Goal: Task Accomplishment & Management: Use online tool/utility

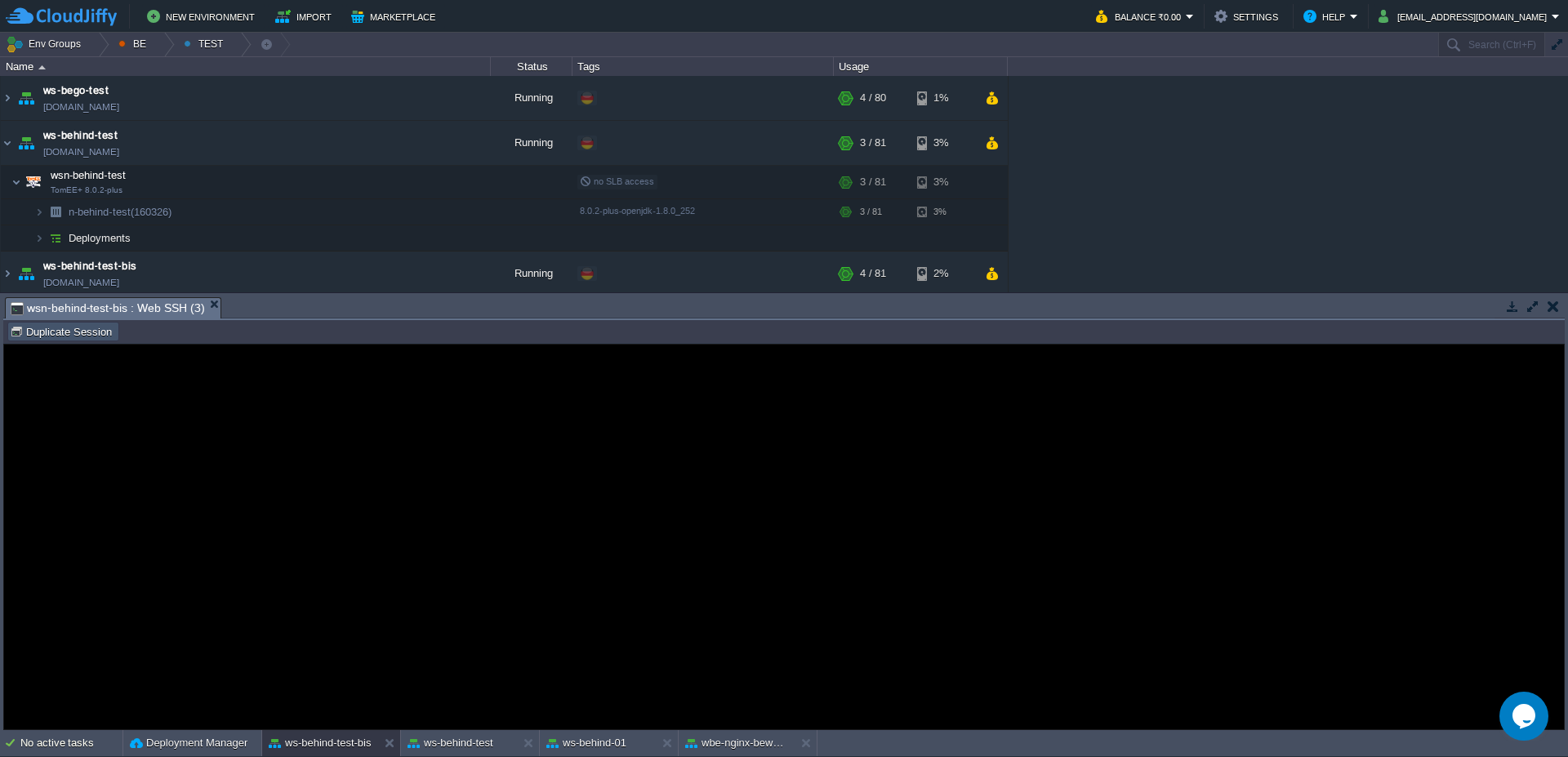
click at [61, 330] on button "Duplicate Session" at bounding box center [62, 331] width 107 height 15
type input "#000000"
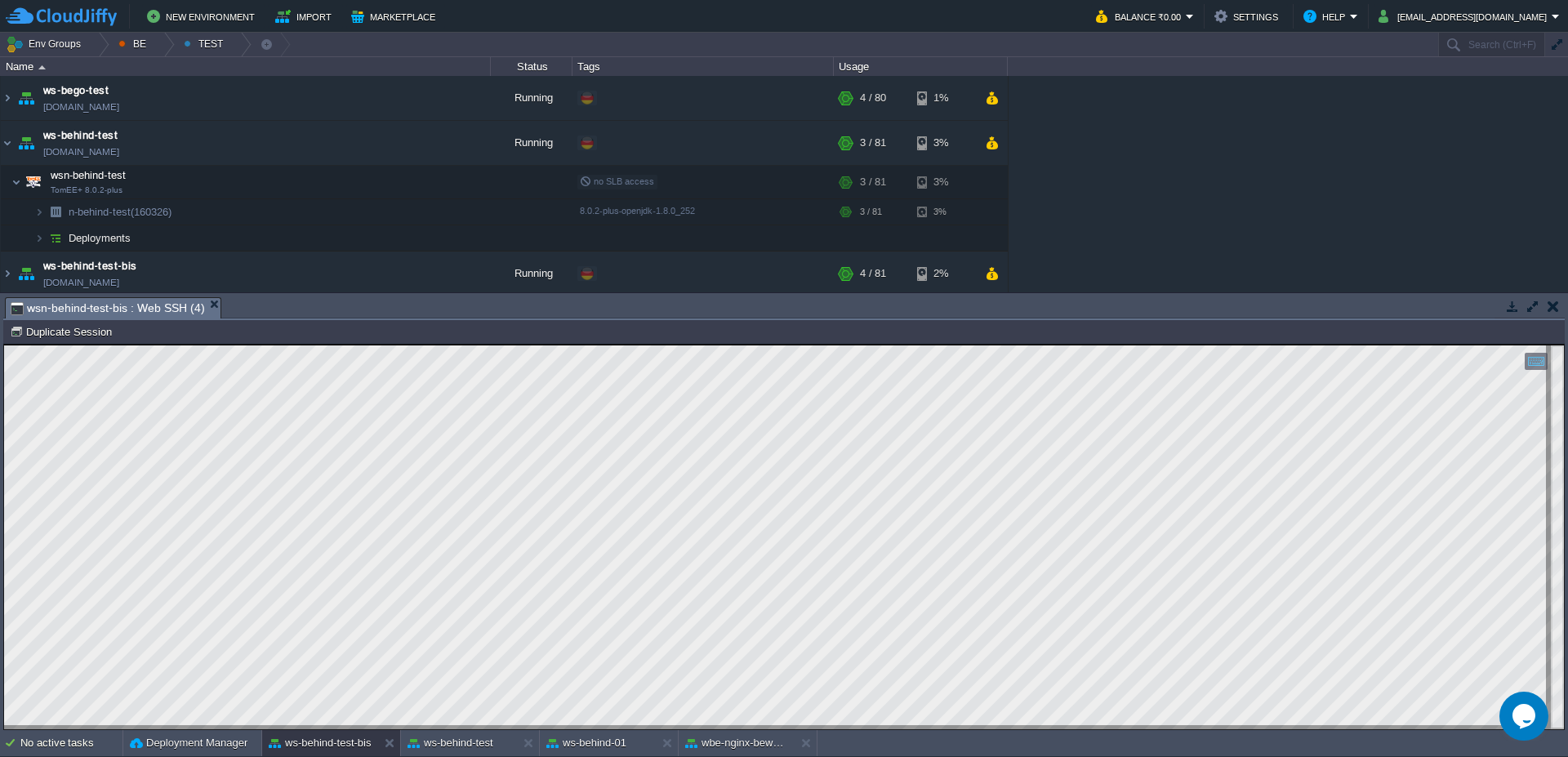
click at [455, 729] on div at bounding box center [784, 536] width 1562 height 386
click at [456, 734] on div "ws-behind-test" at bounding box center [459, 743] width 116 height 26
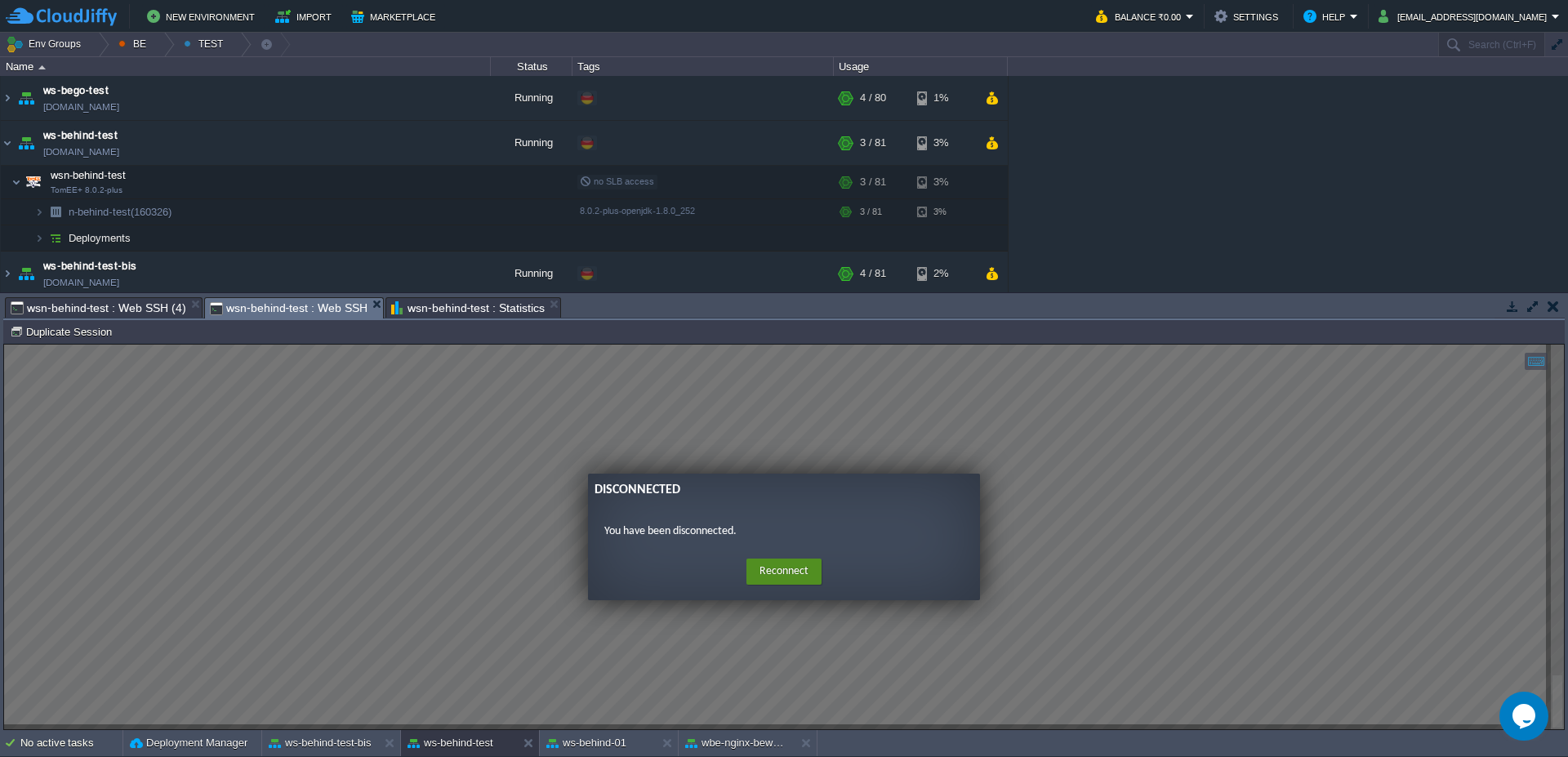
click at [767, 569] on button "Reconnect" at bounding box center [784, 571] width 75 height 26
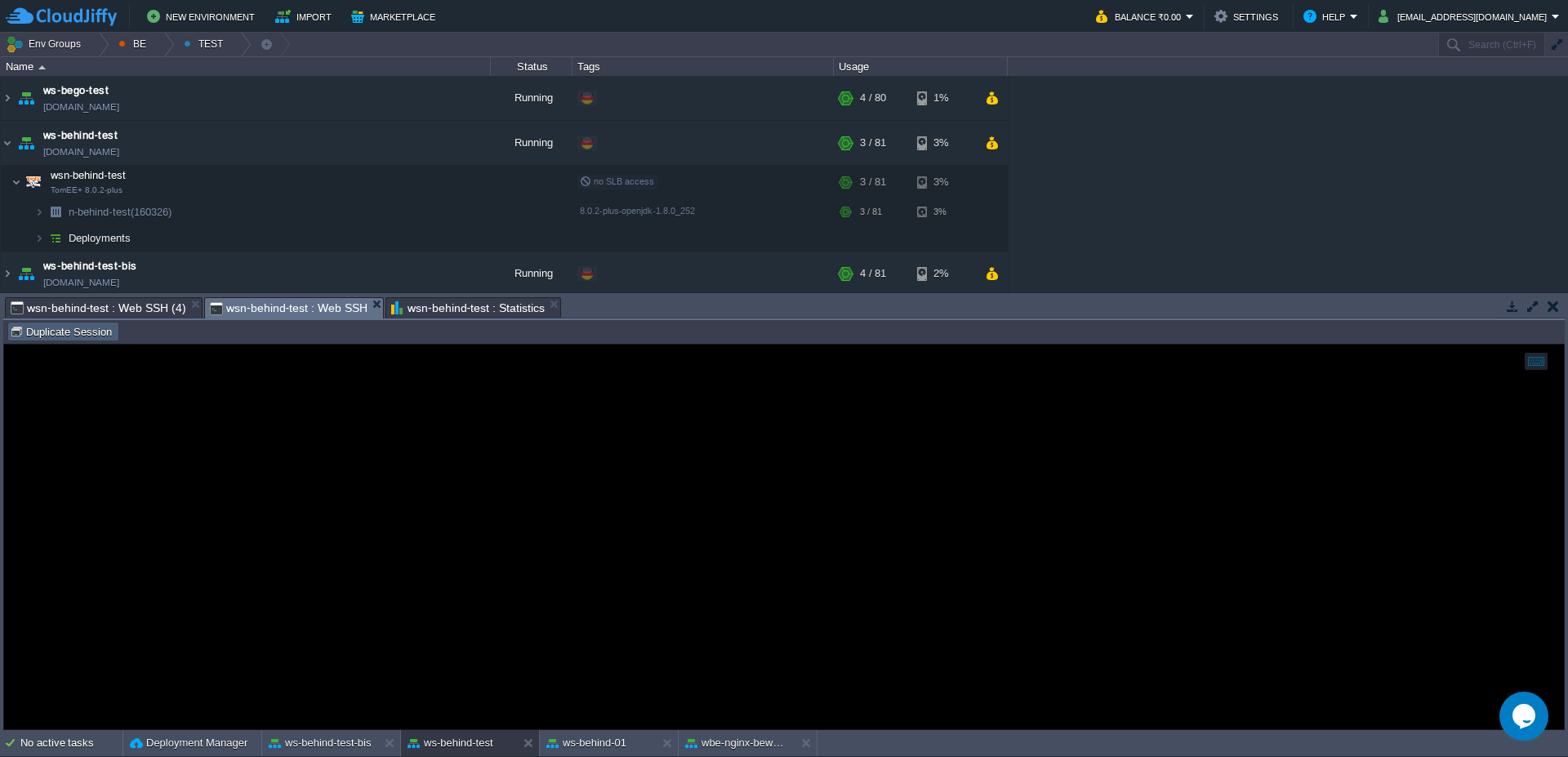
click at [78, 338] on button "Duplicate Session" at bounding box center [62, 331] width 107 height 15
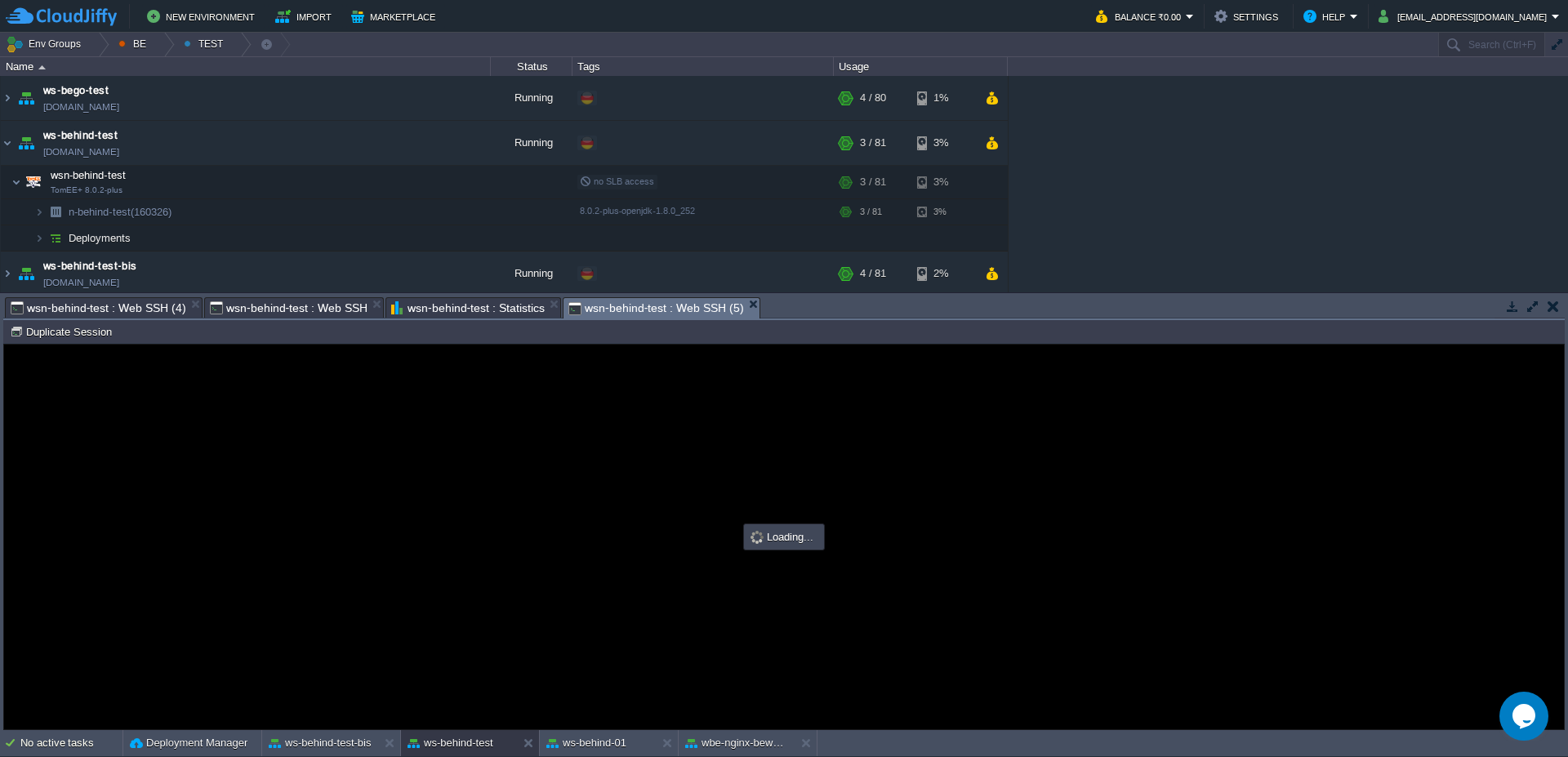
click at [374, 310] on em "wsn-behind-test : Web SSH" at bounding box center [297, 308] width 173 height 20
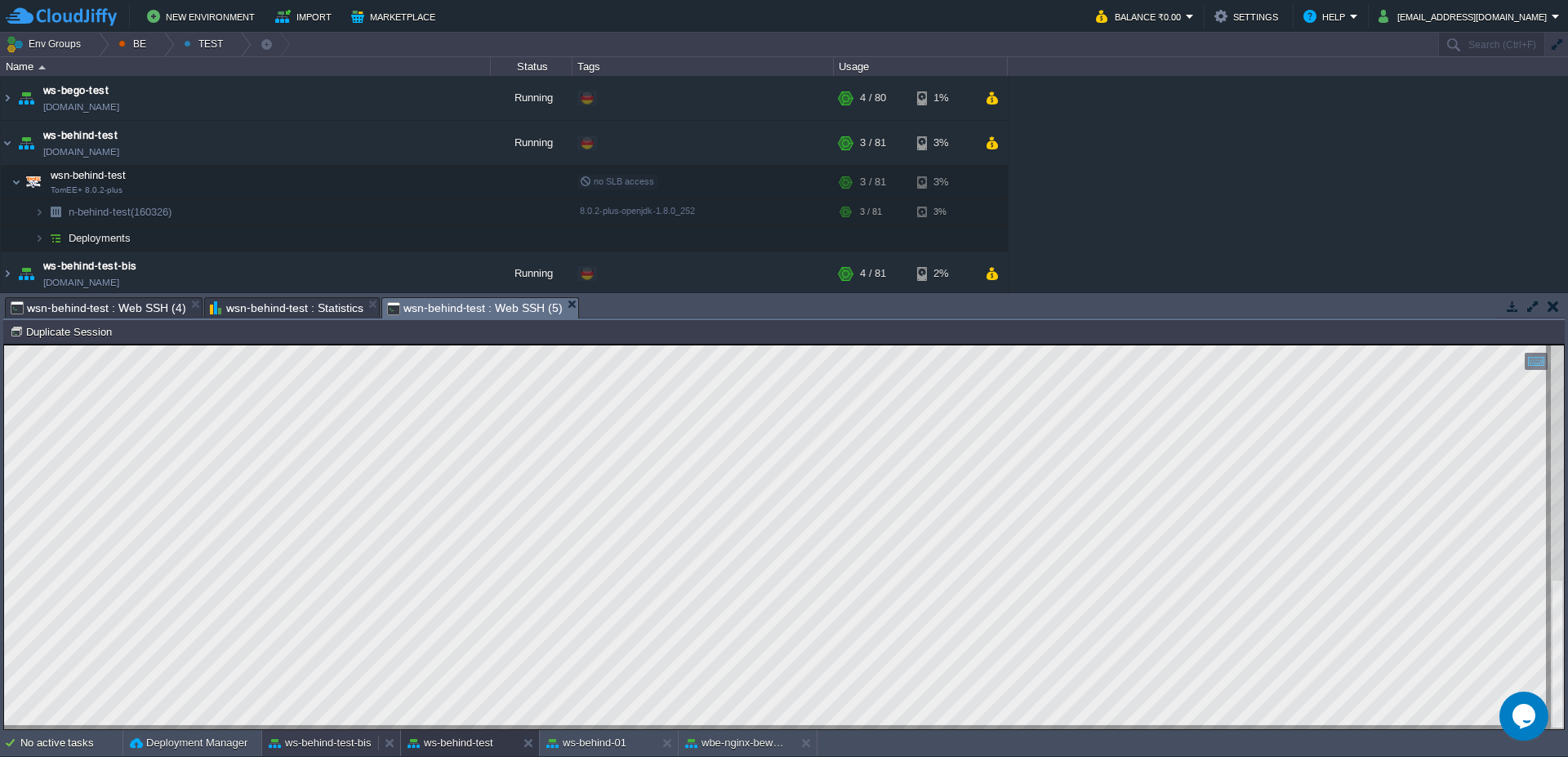
click at [336, 747] on button "ws-behind-test-bis" at bounding box center [320, 743] width 103 height 16
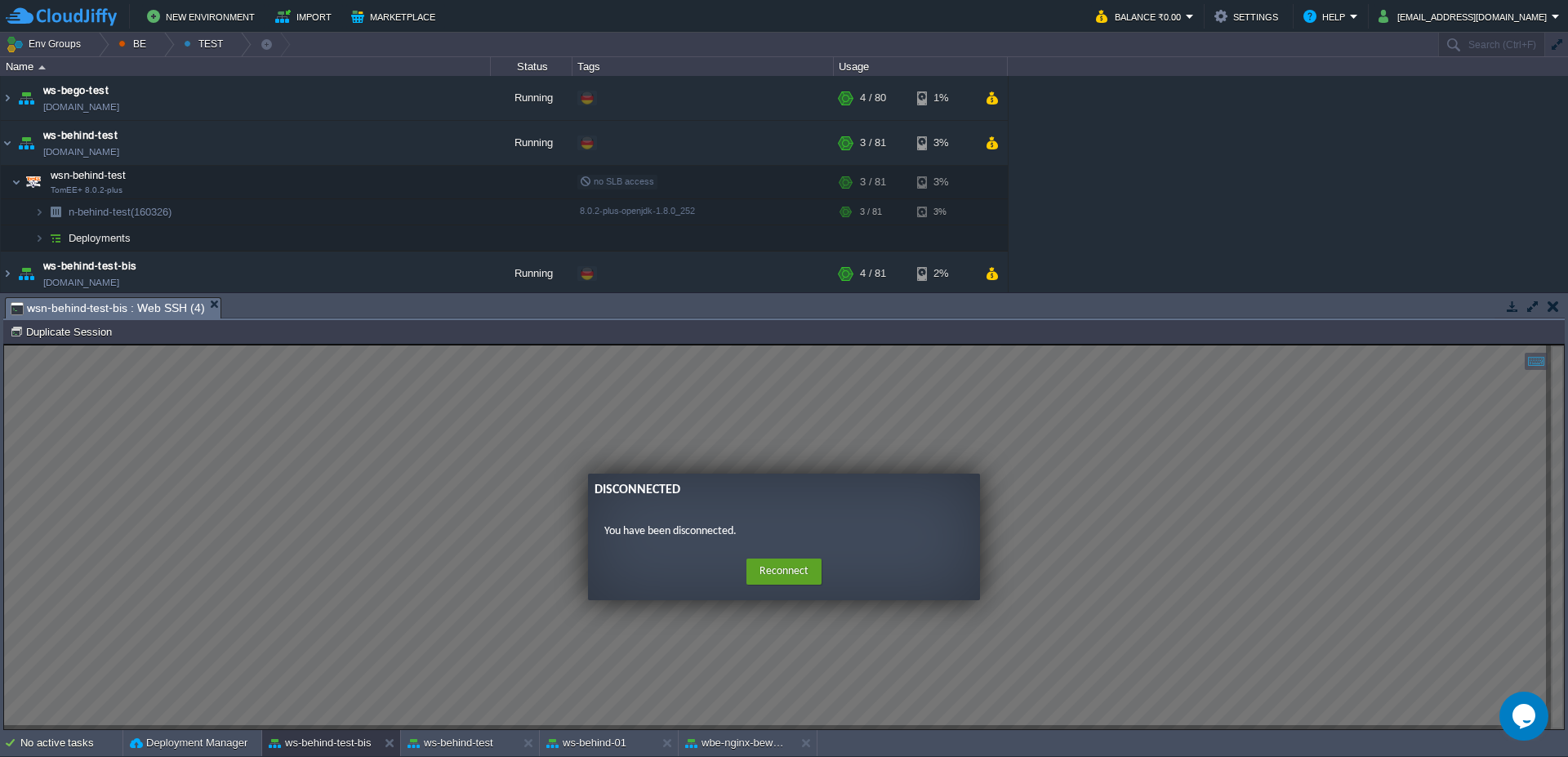
click at [823, 581] on div "Home Reconnect Logout" at bounding box center [784, 571] width 366 height 32
click at [791, 577] on button "Reconnect" at bounding box center [784, 571] width 75 height 26
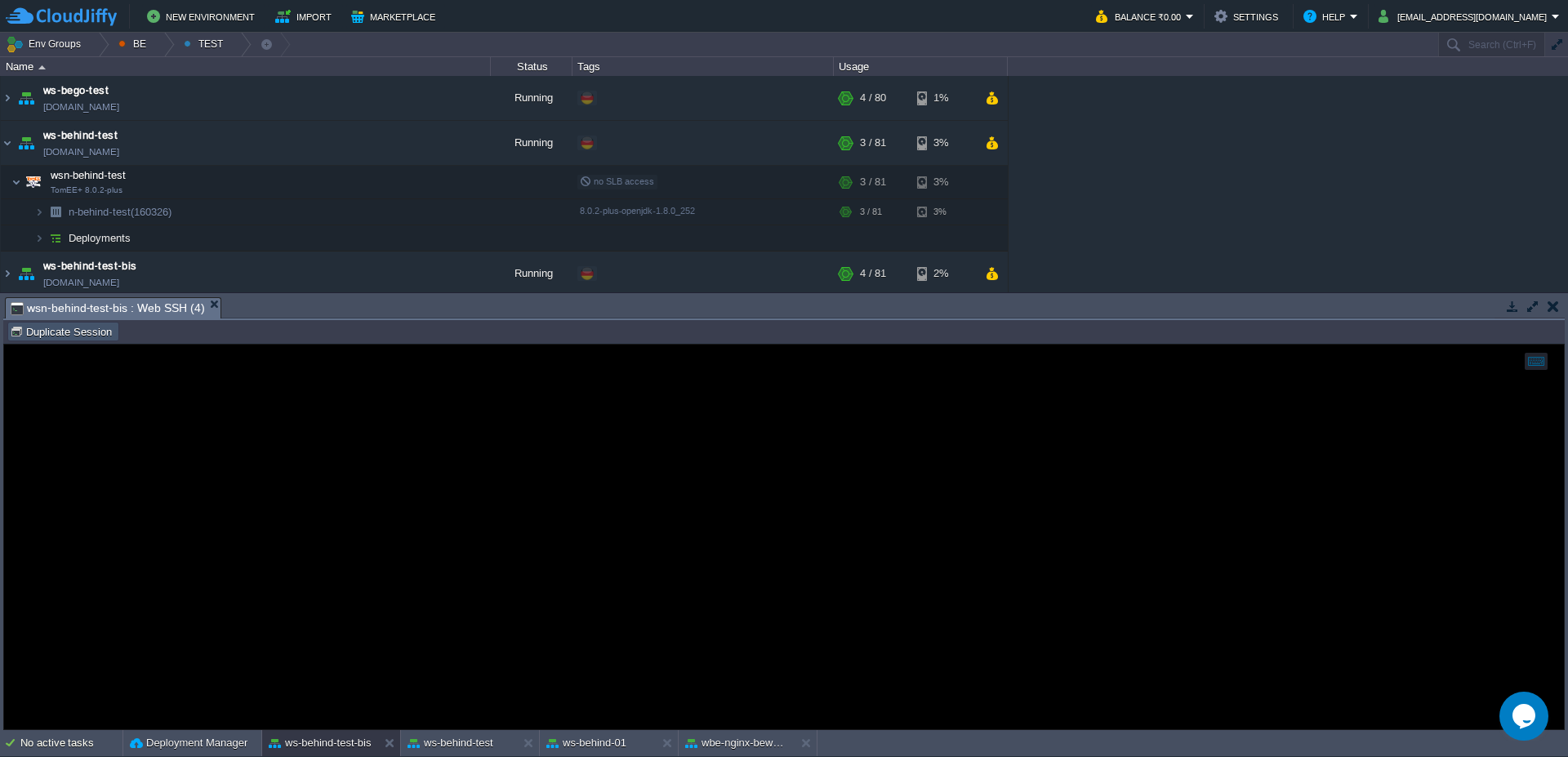
click at [52, 333] on button "Duplicate Session" at bounding box center [62, 331] width 107 height 15
type input "#000000"
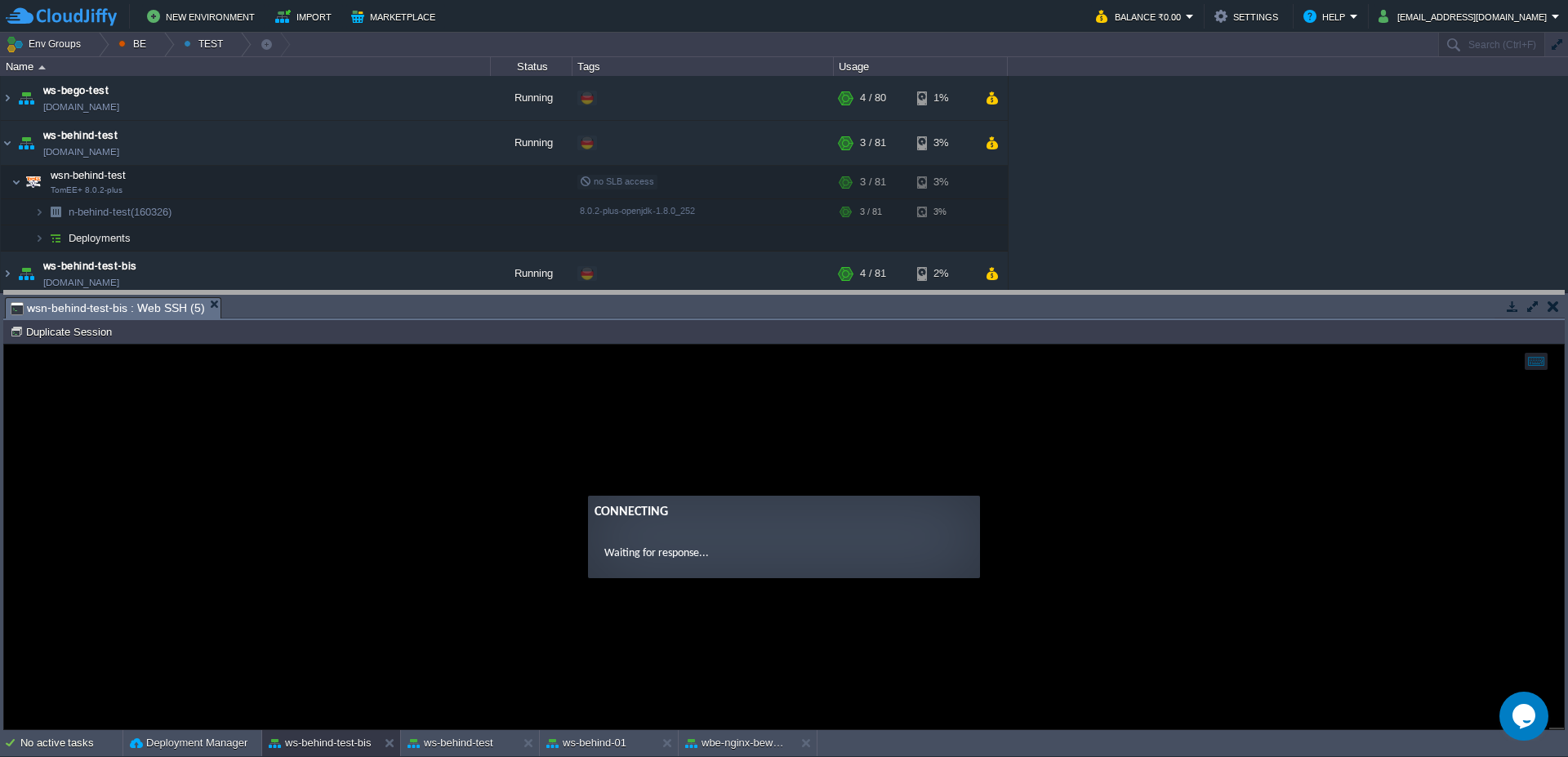
drag, startPoint x: 310, startPoint y: 311, endPoint x: 311, endPoint y: 301, distance: 10.0
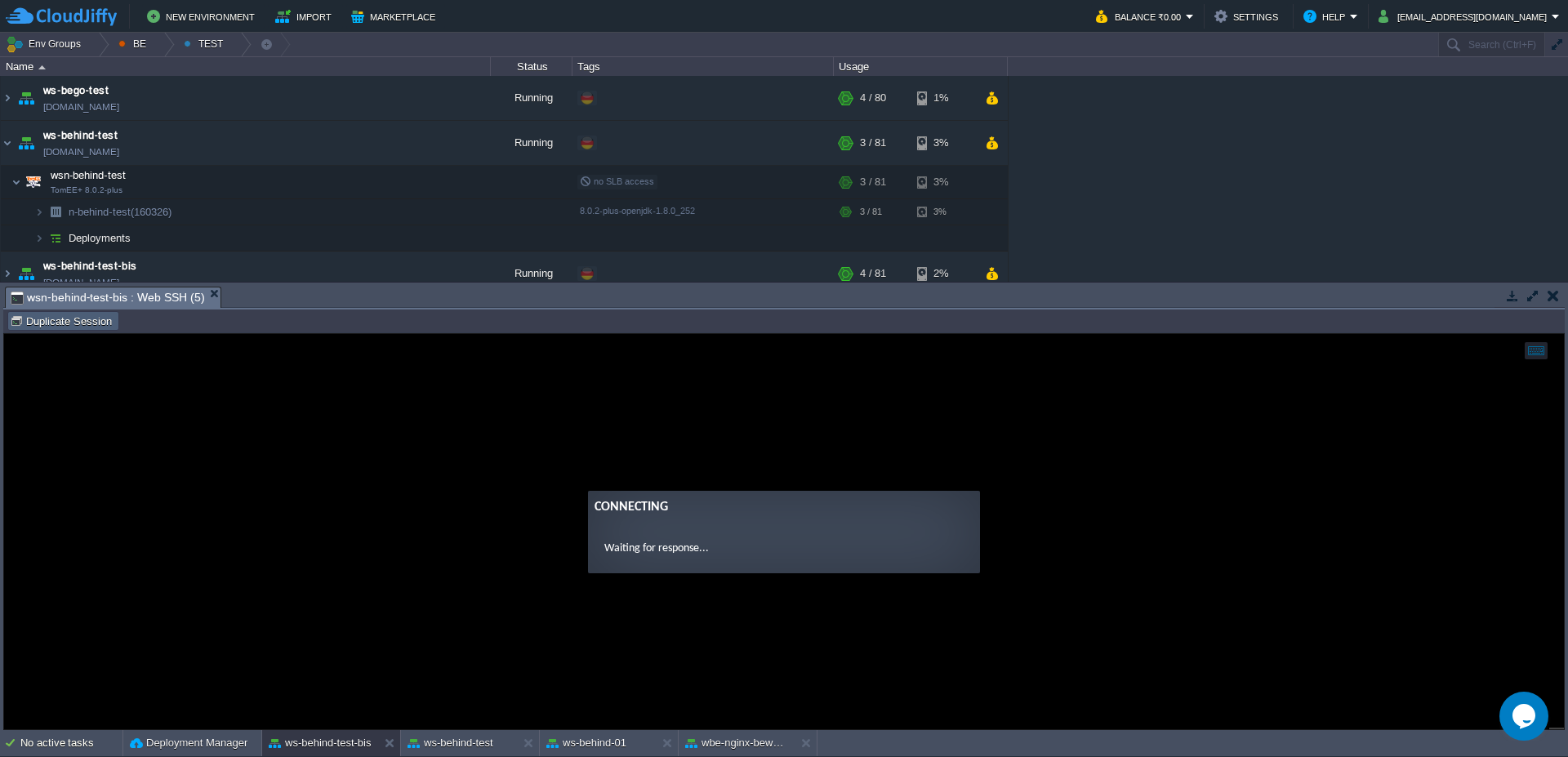
click at [86, 326] on button "Duplicate Session" at bounding box center [62, 321] width 107 height 15
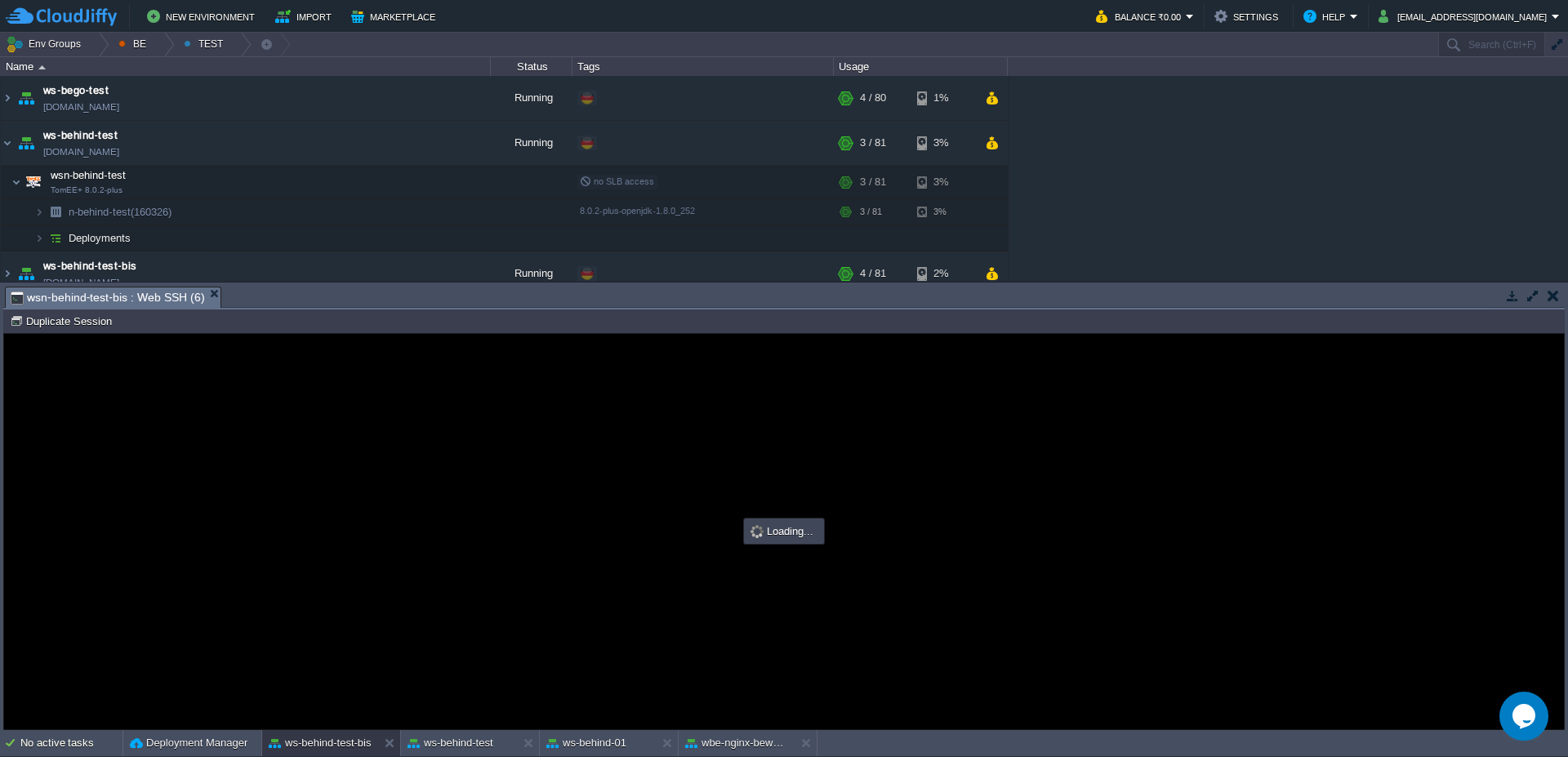
type input "#000000"
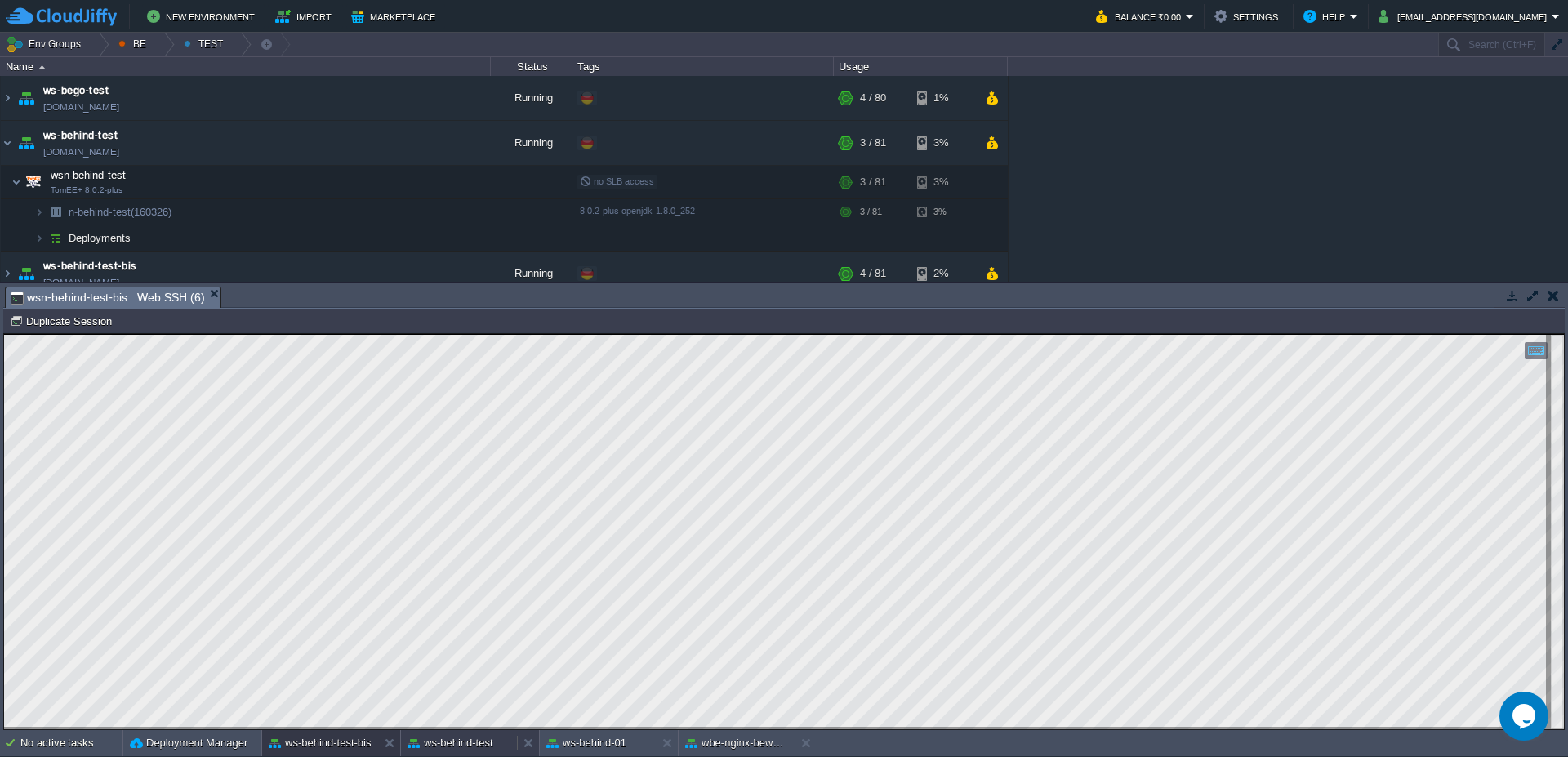
click at [471, 752] on div "ws-behind-test" at bounding box center [459, 743] width 116 height 26
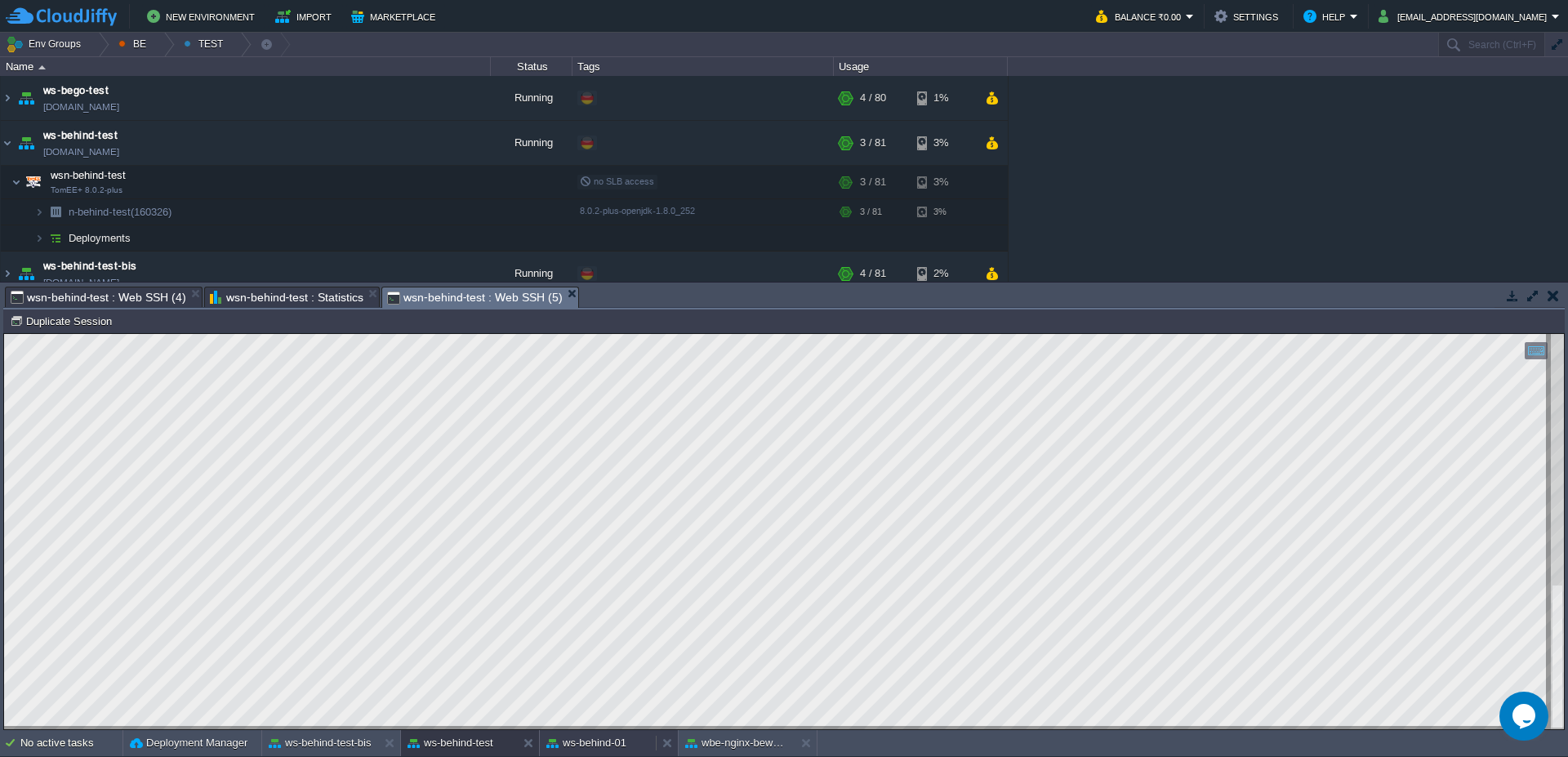
click at [567, 752] on div "ws-behind-01" at bounding box center [598, 743] width 116 height 26
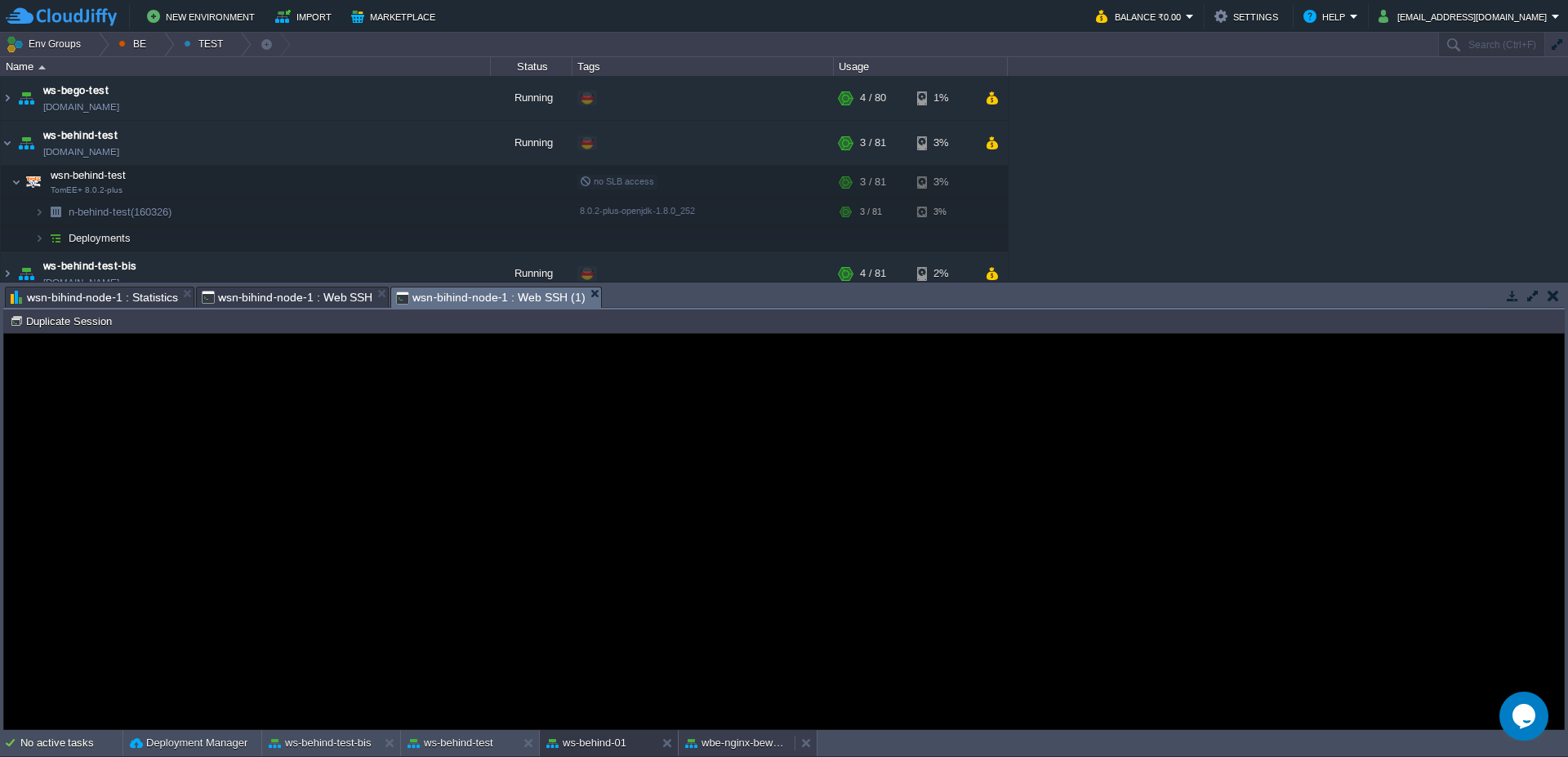
click at [737, 748] on button "wbe-nginx-beworld" at bounding box center [736, 743] width 103 height 16
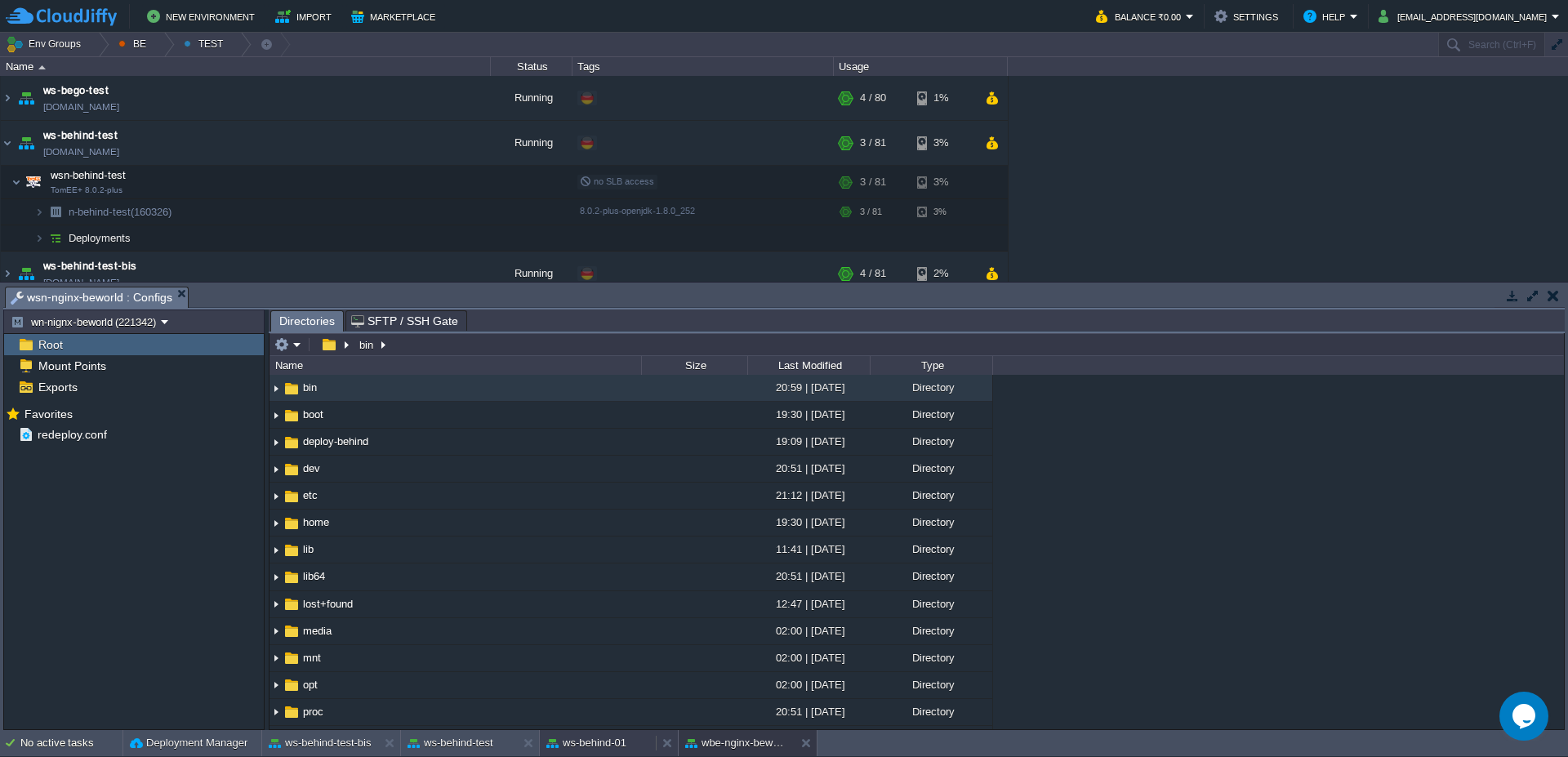
click at [589, 746] on button "ws-behind-01" at bounding box center [586, 743] width 80 height 16
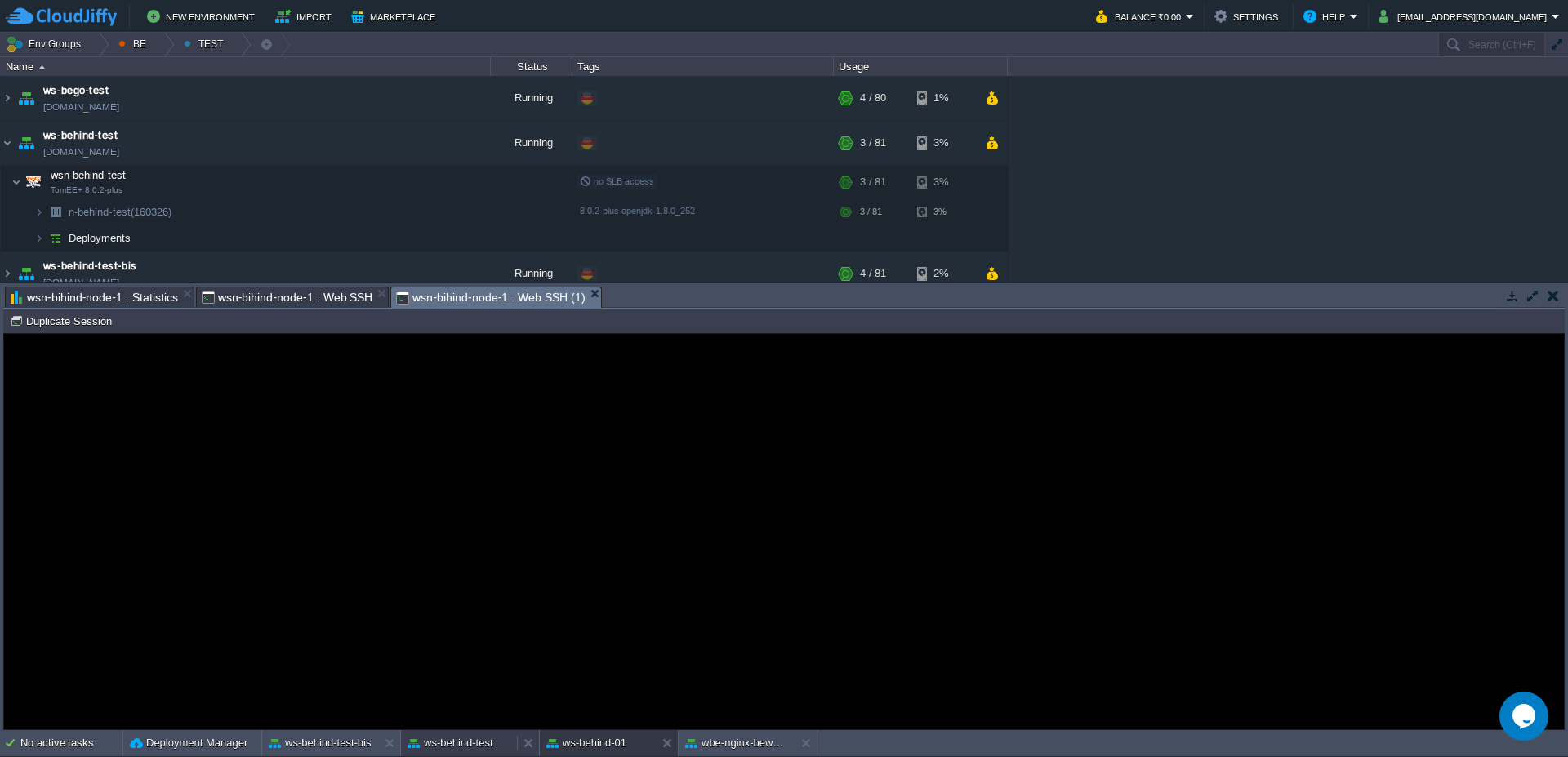
click at [442, 749] on button "ws-behind-test" at bounding box center [450, 743] width 86 height 16
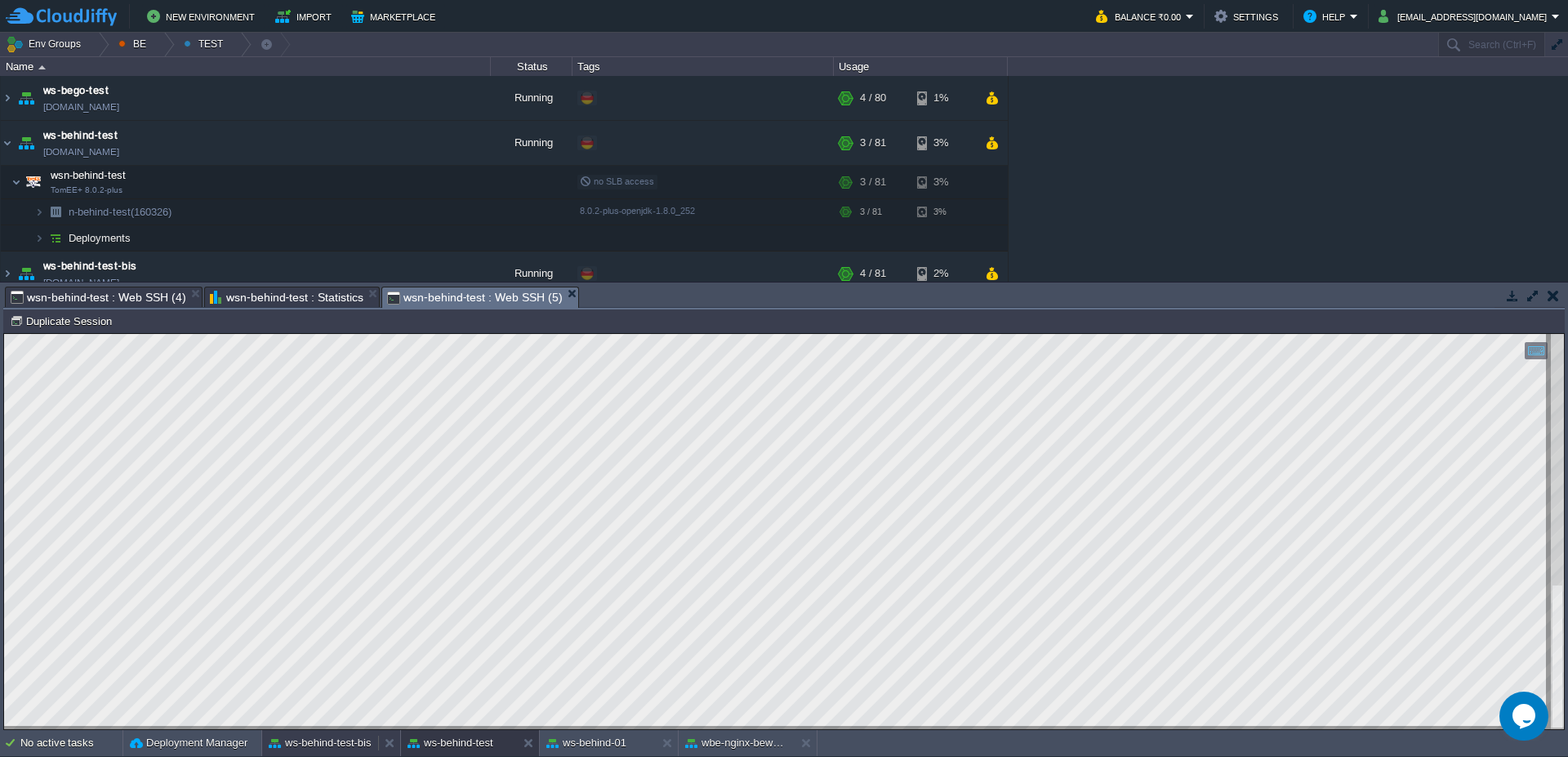
click at [312, 740] on button "ws-behind-test-bis" at bounding box center [320, 743] width 103 height 16
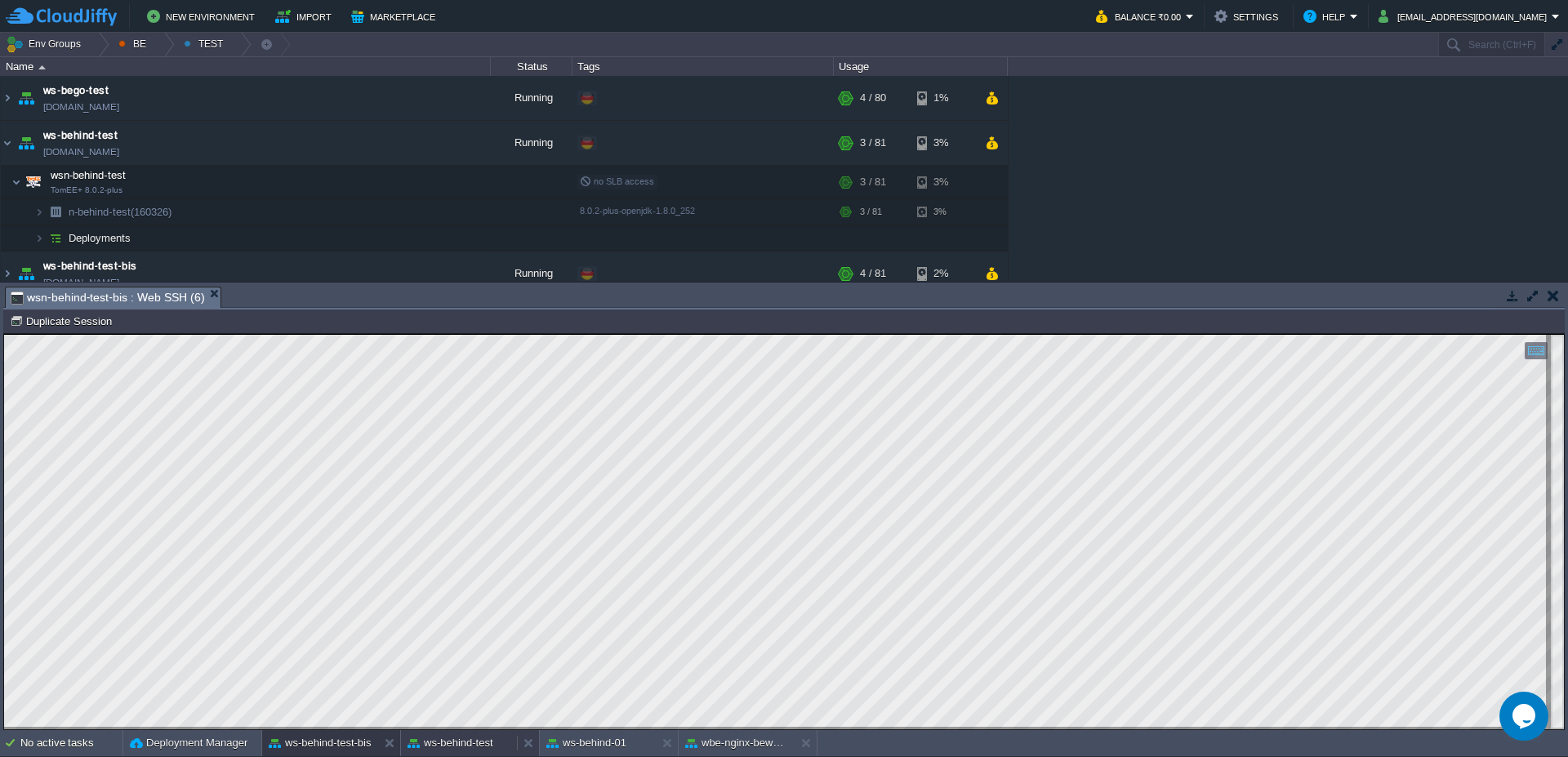
click at [483, 744] on button "ws-behind-test" at bounding box center [450, 743] width 86 height 16
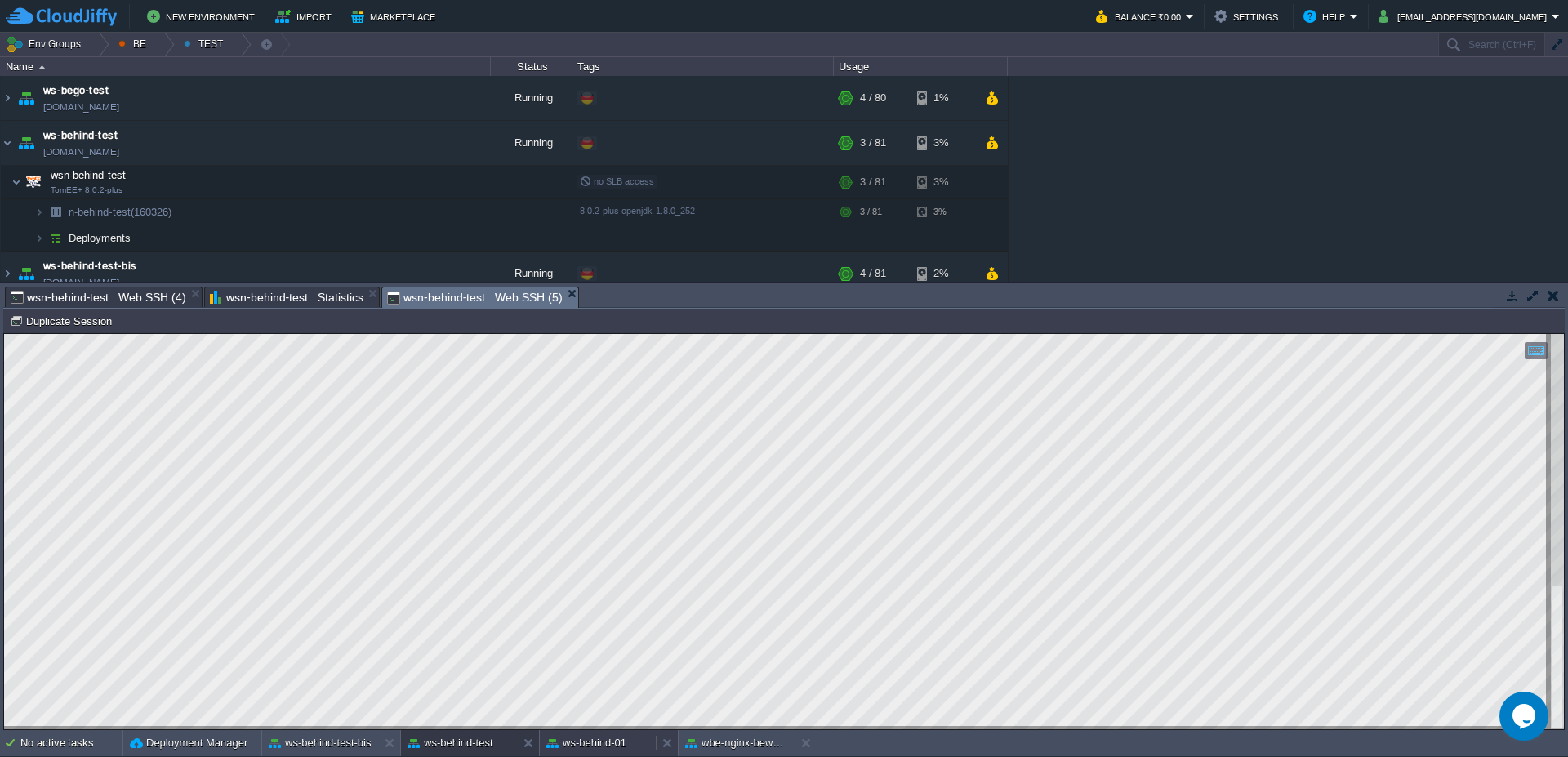
click at [563, 744] on button "ws-behind-01" at bounding box center [586, 743] width 80 height 16
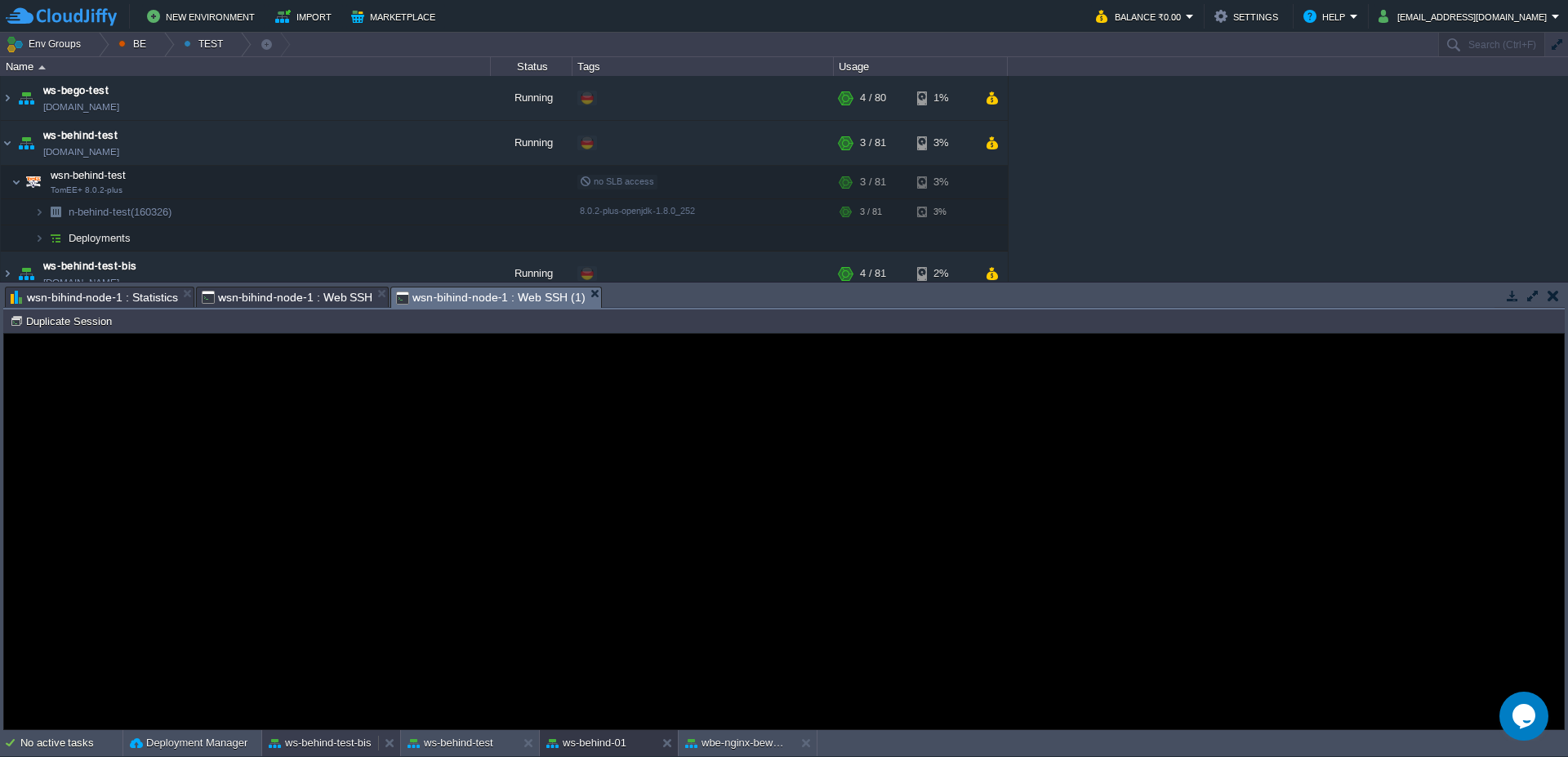
click at [328, 754] on div "ws-behind-test-bis" at bounding box center [320, 743] width 116 height 26
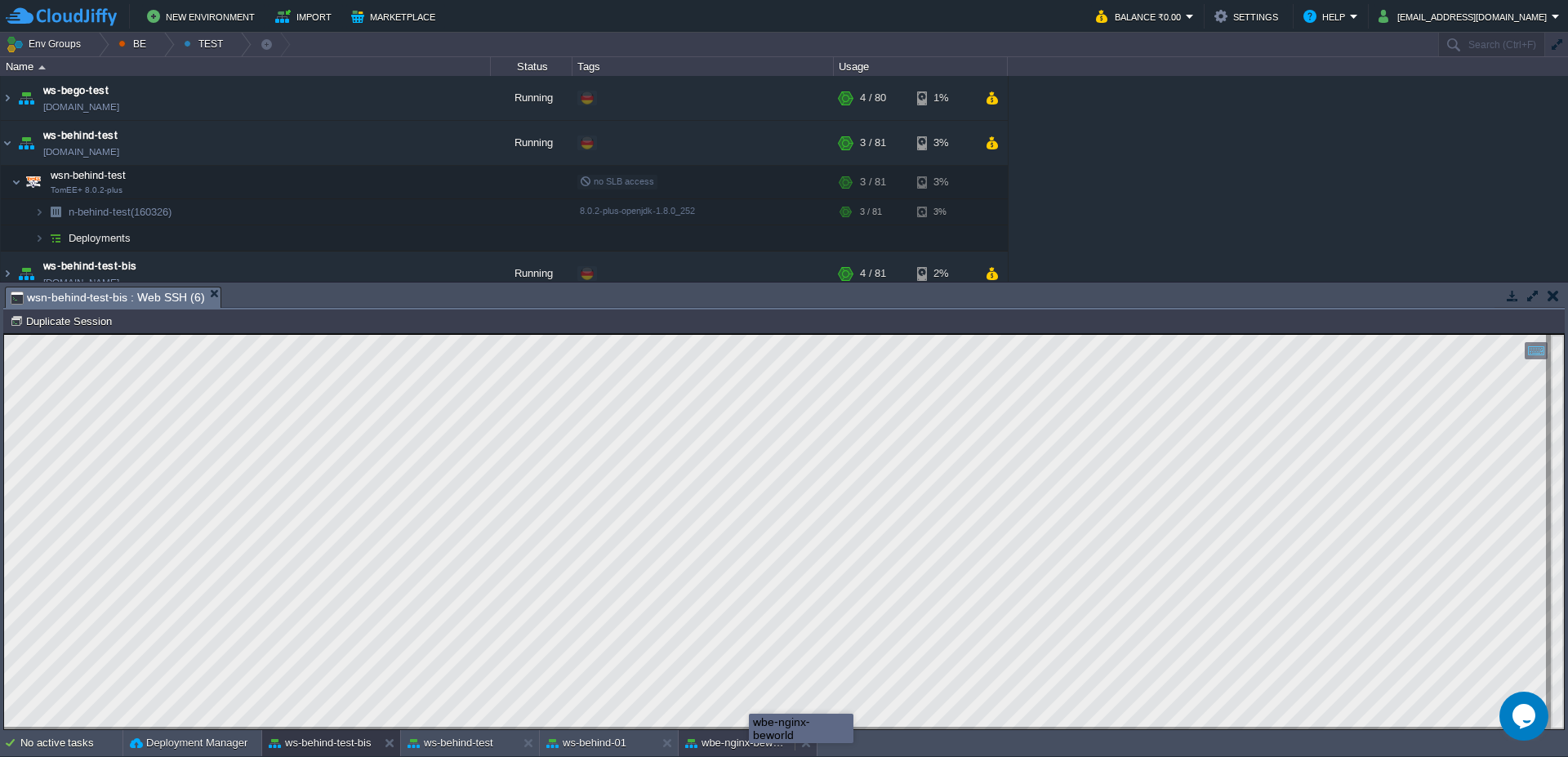
click at [749, 749] on button "wbe-nginx-beworld" at bounding box center [736, 743] width 103 height 16
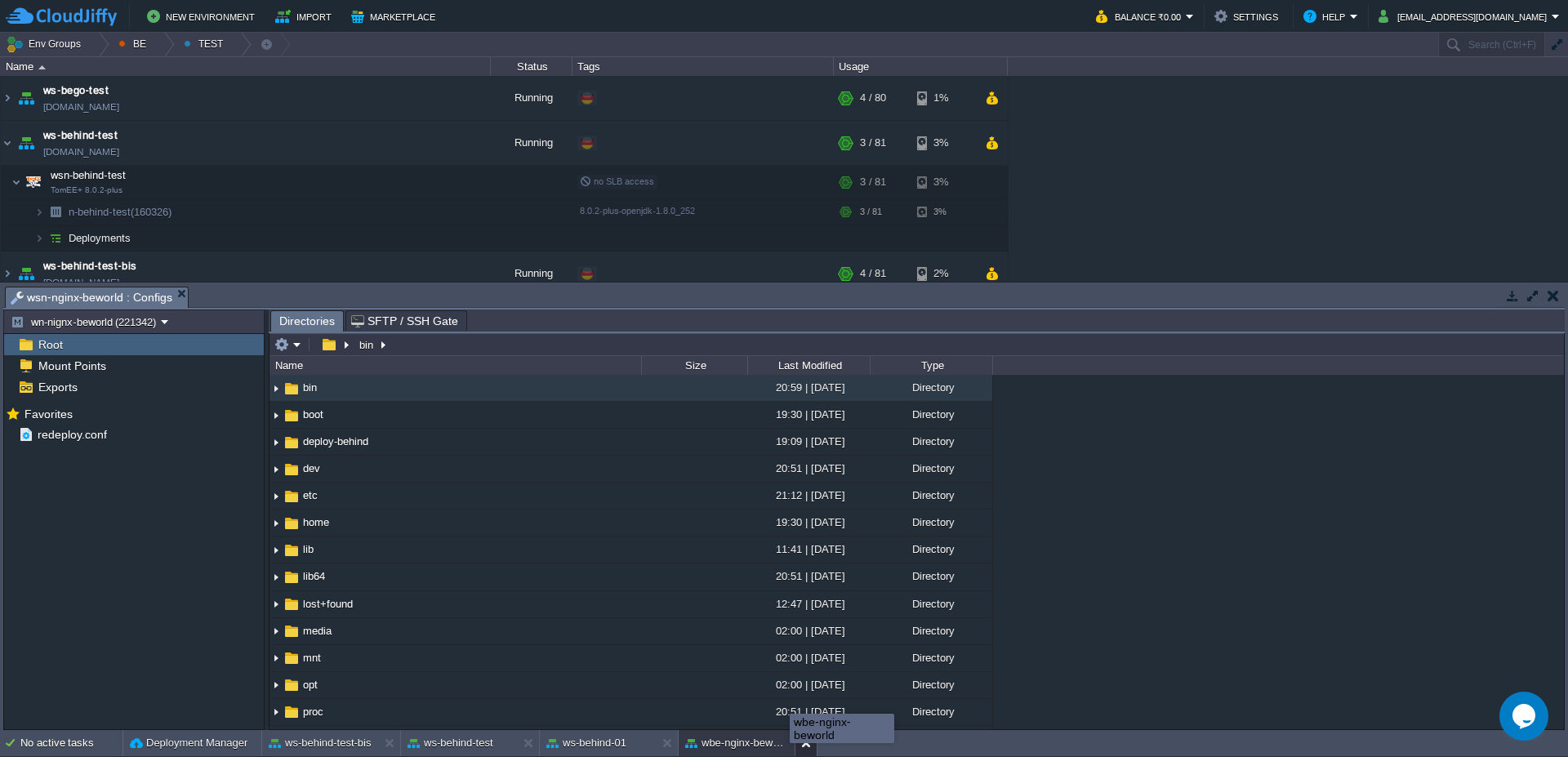
click at [803, 742] on button at bounding box center [809, 743] width 16 height 16
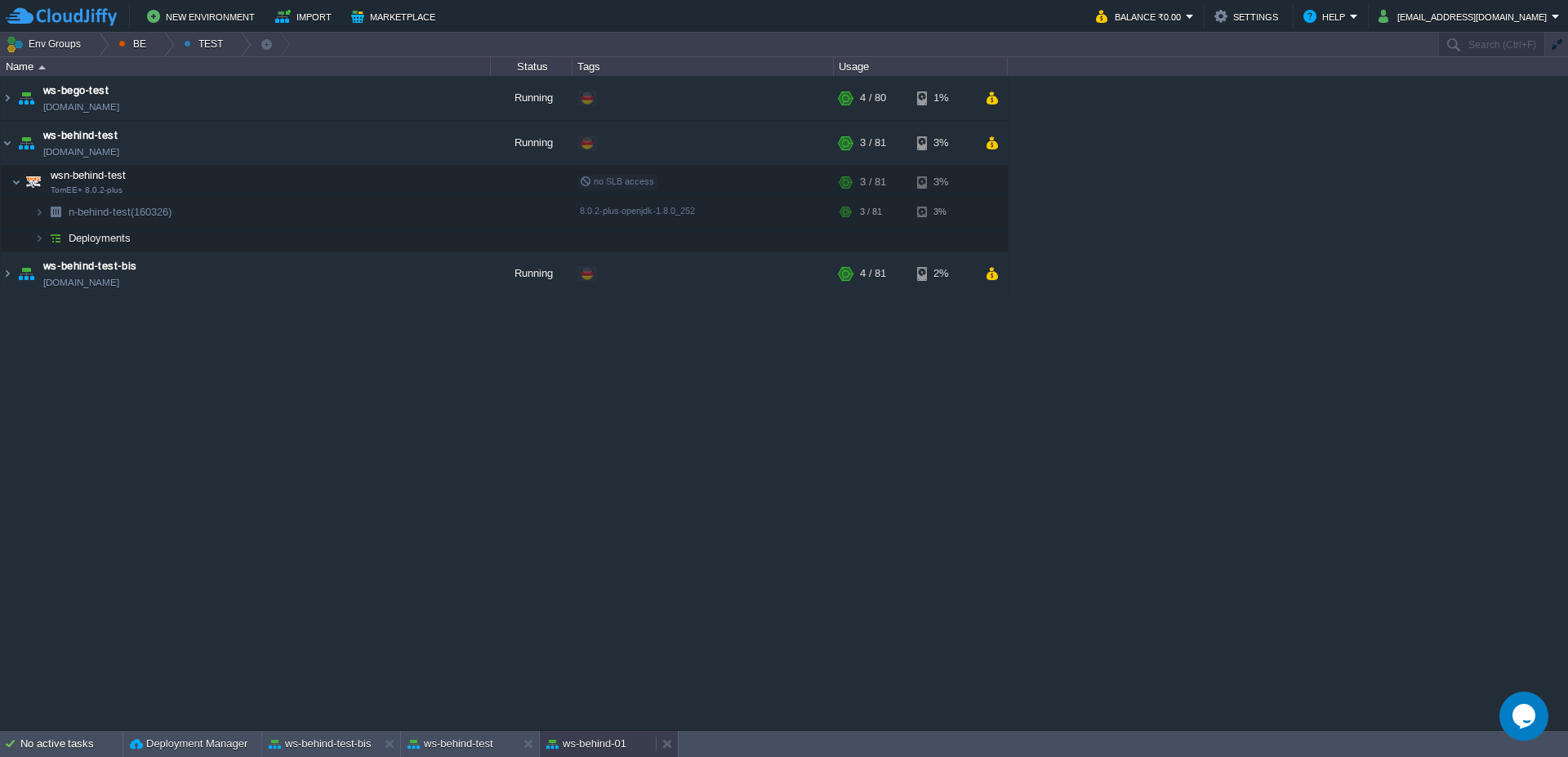
click at [602, 752] on div "ws-behind-01" at bounding box center [598, 744] width 116 height 26
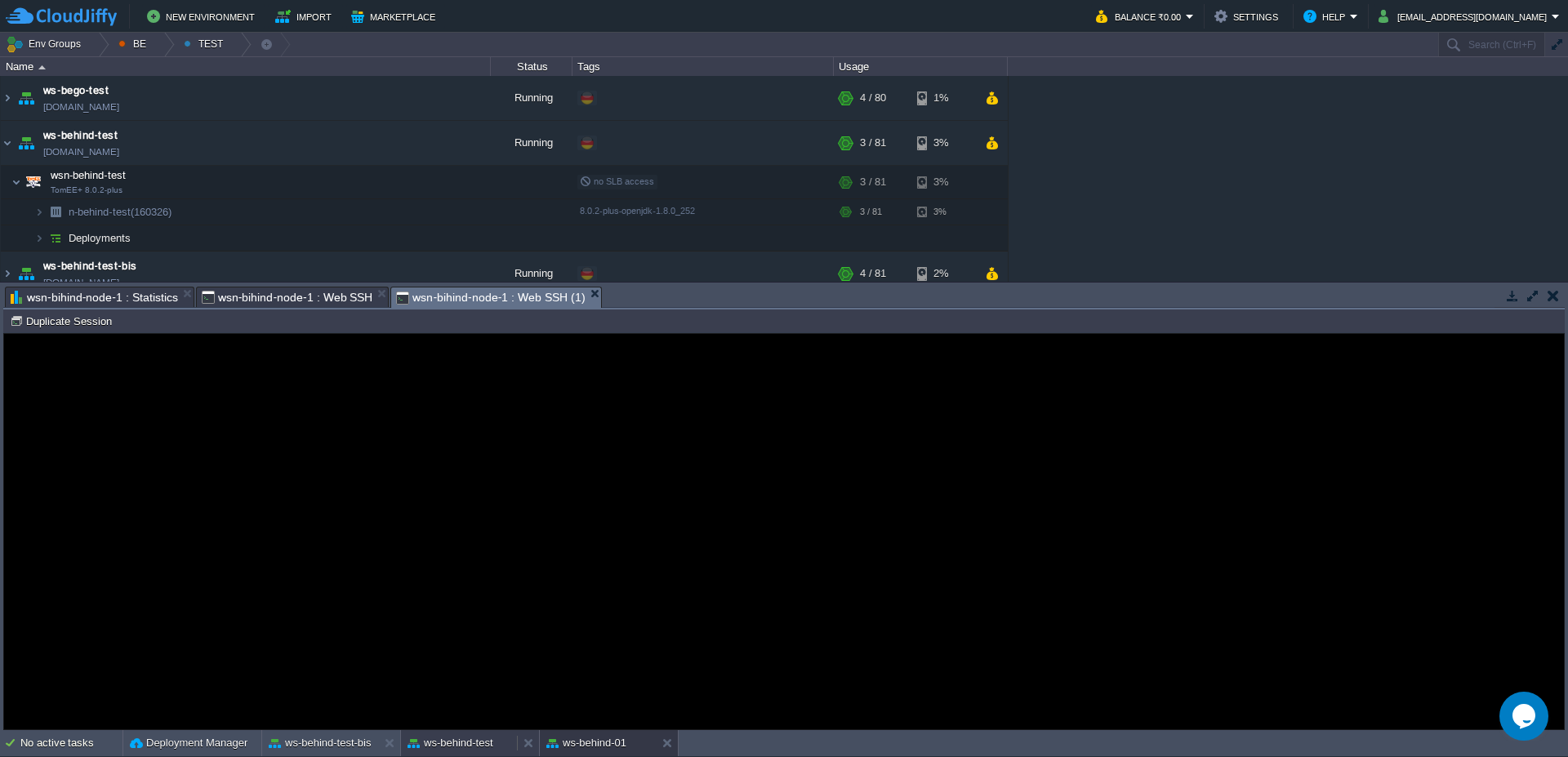
click at [467, 755] on div "ws-behind-test" at bounding box center [459, 743] width 116 height 26
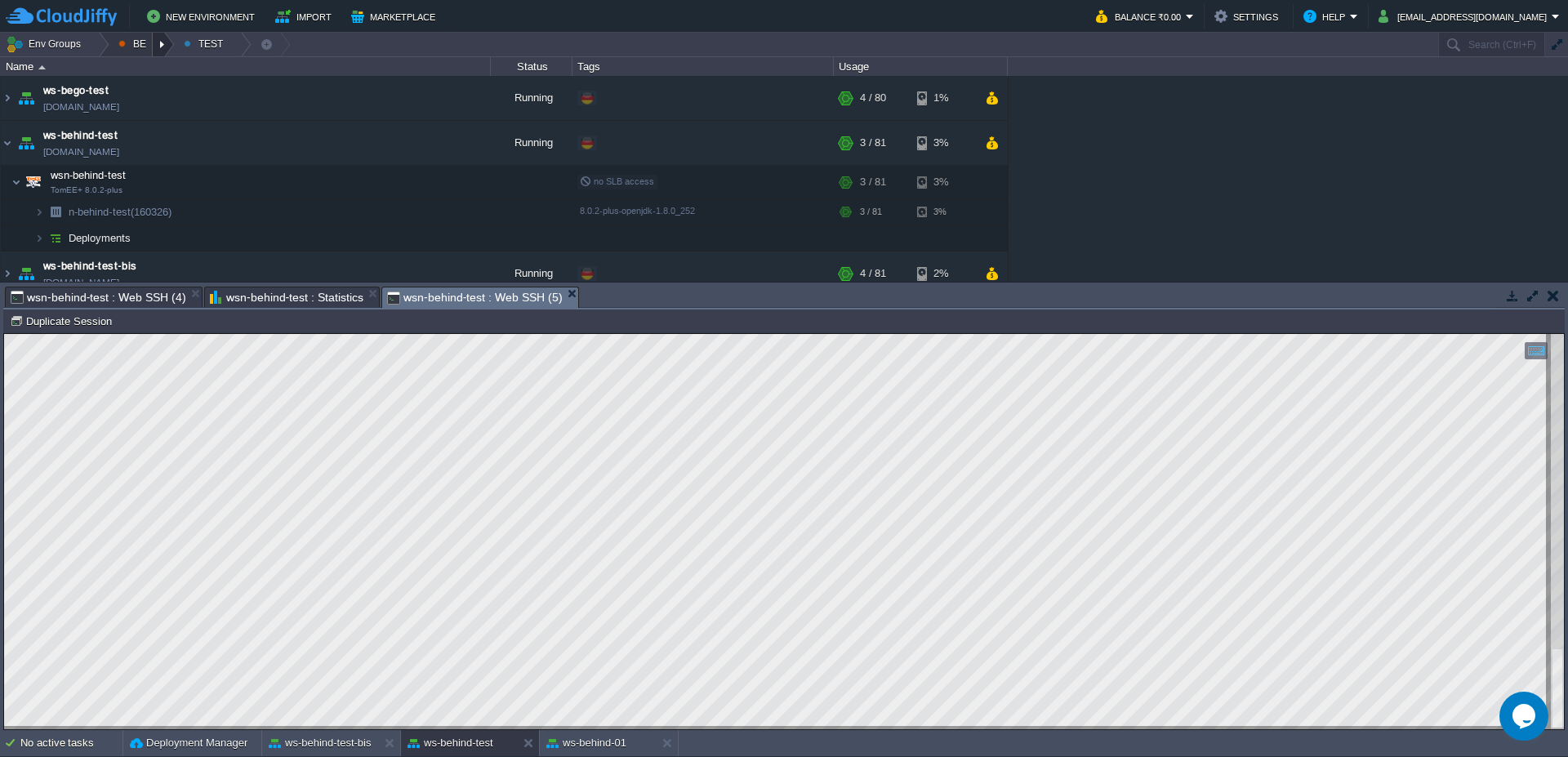
click at [169, 49] on div at bounding box center [163, 44] width 22 height 23
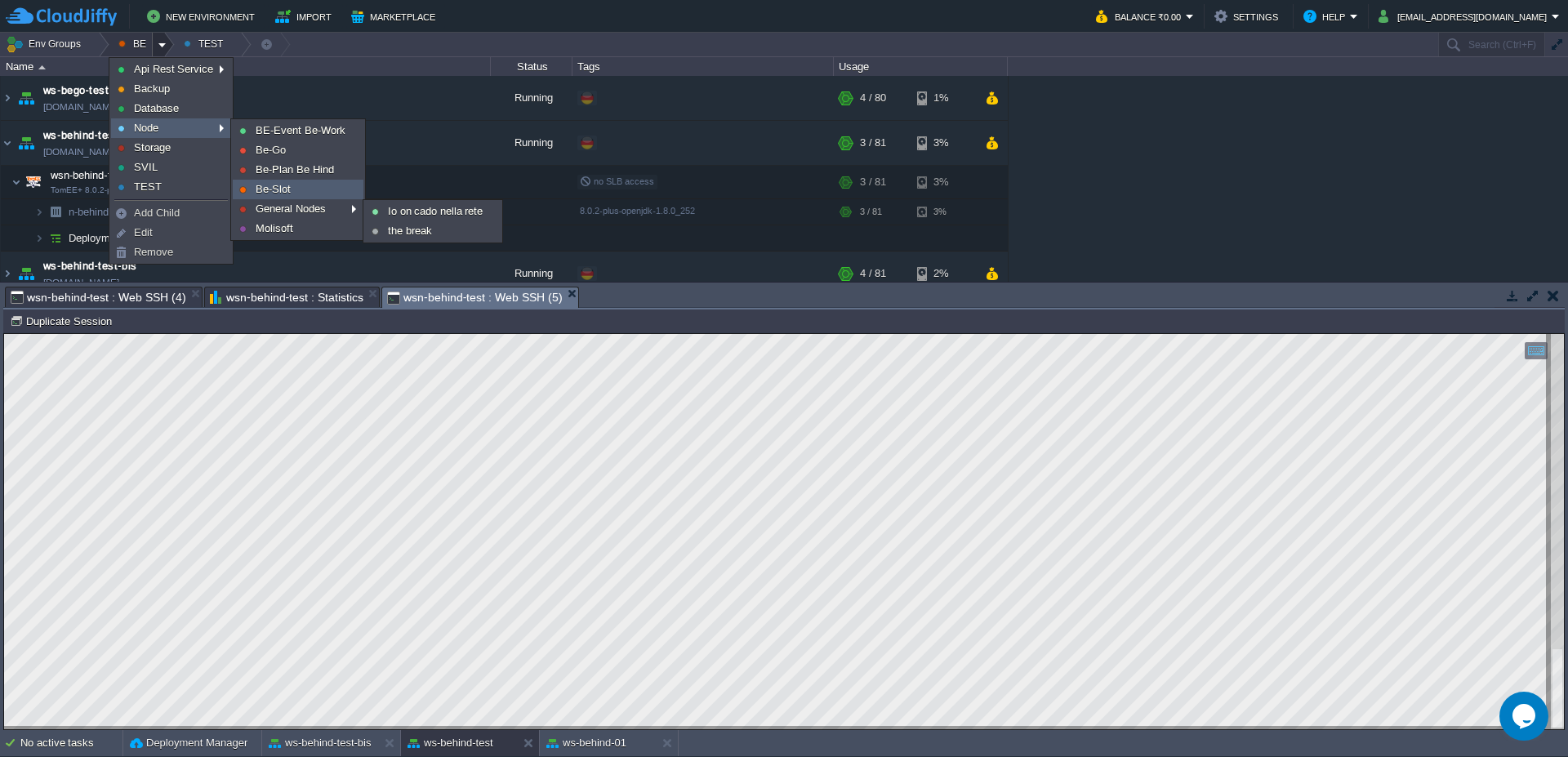
click at [297, 193] on link "Be-Slot" at bounding box center [297, 189] width 129 height 18
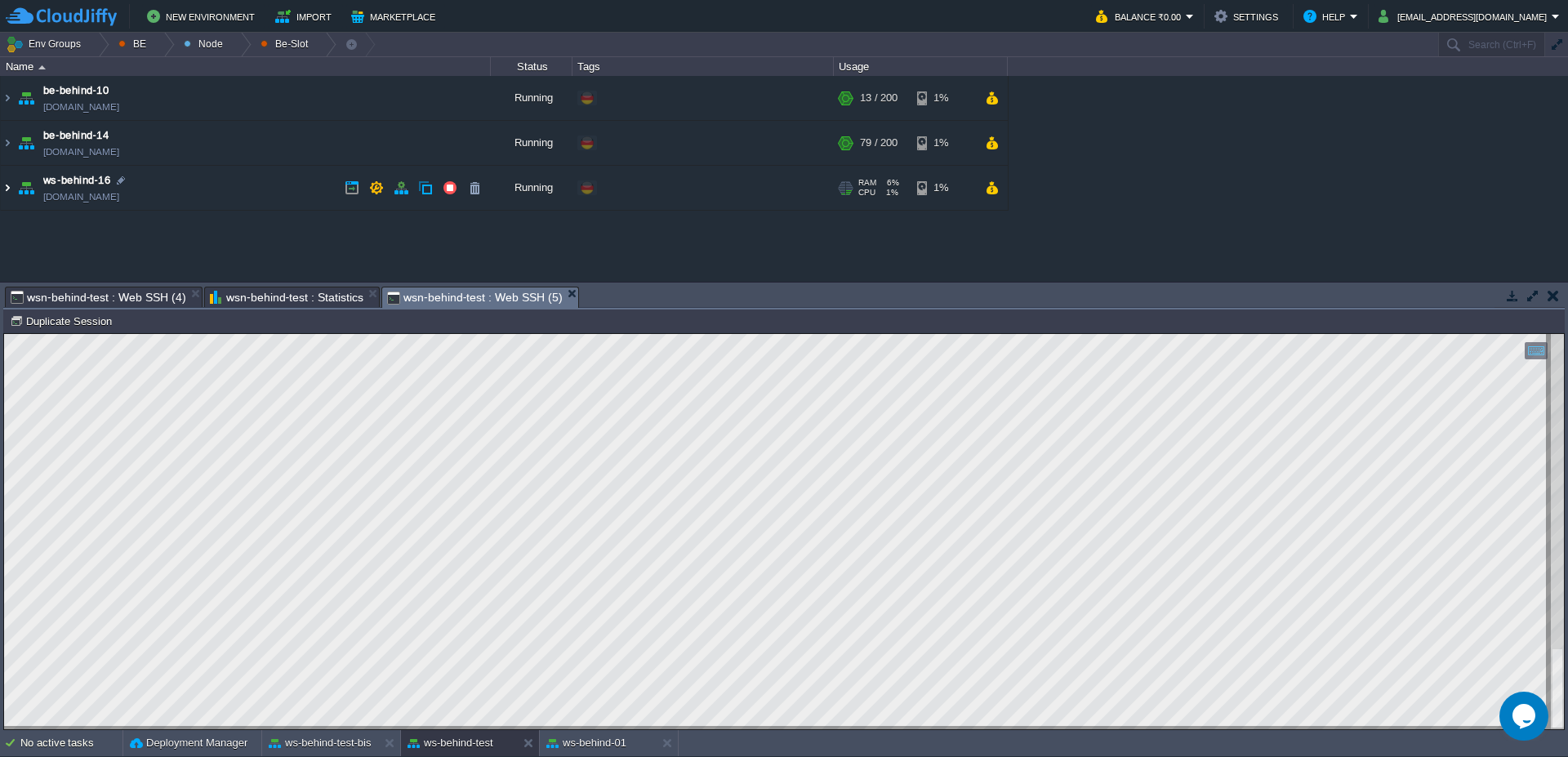
click at [5, 177] on img at bounding box center [7, 187] width 13 height 44
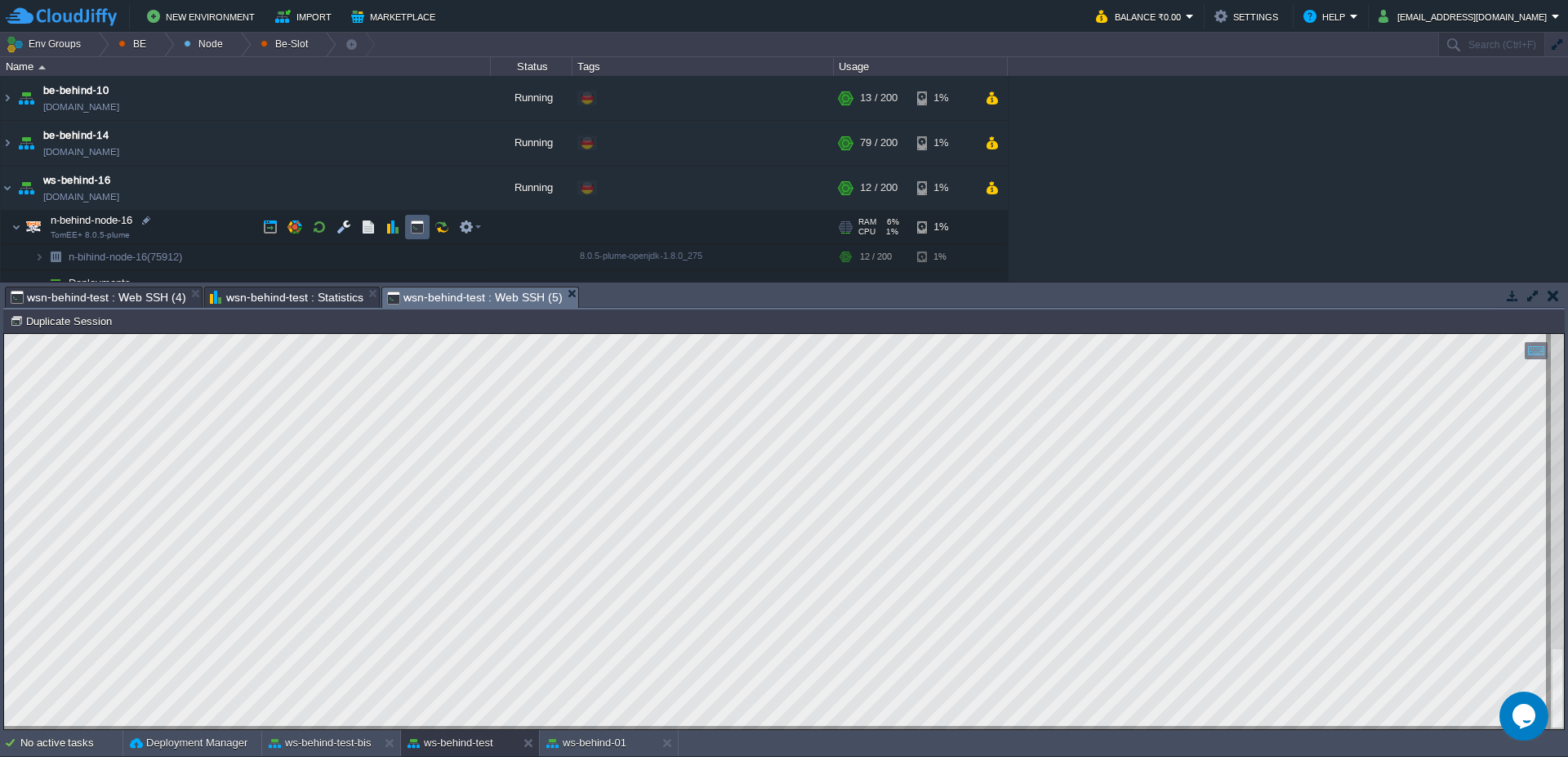
click at [426, 225] on td at bounding box center [417, 227] width 24 height 24
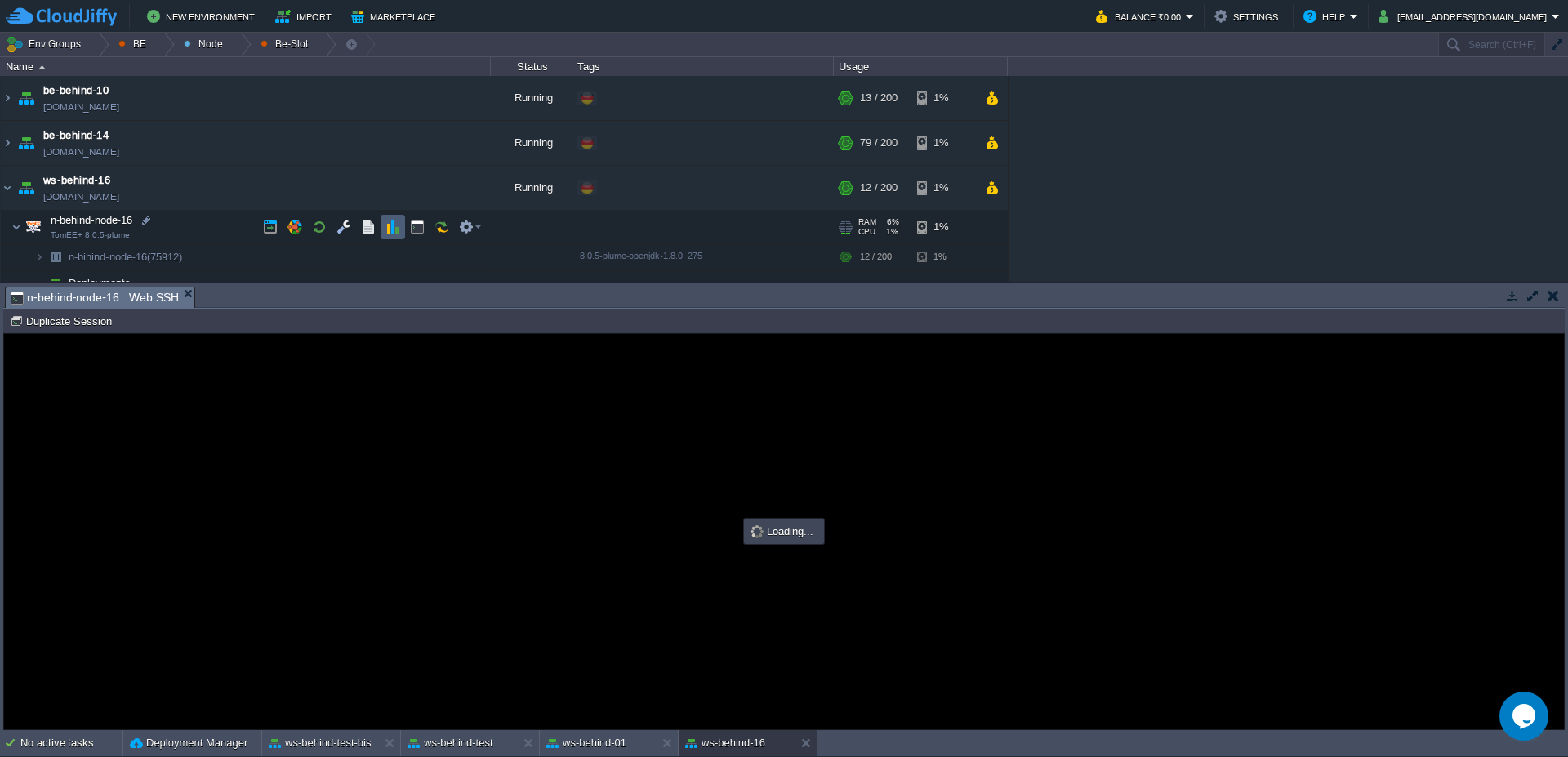
click at [393, 225] on button "button" at bounding box center [392, 226] width 15 height 15
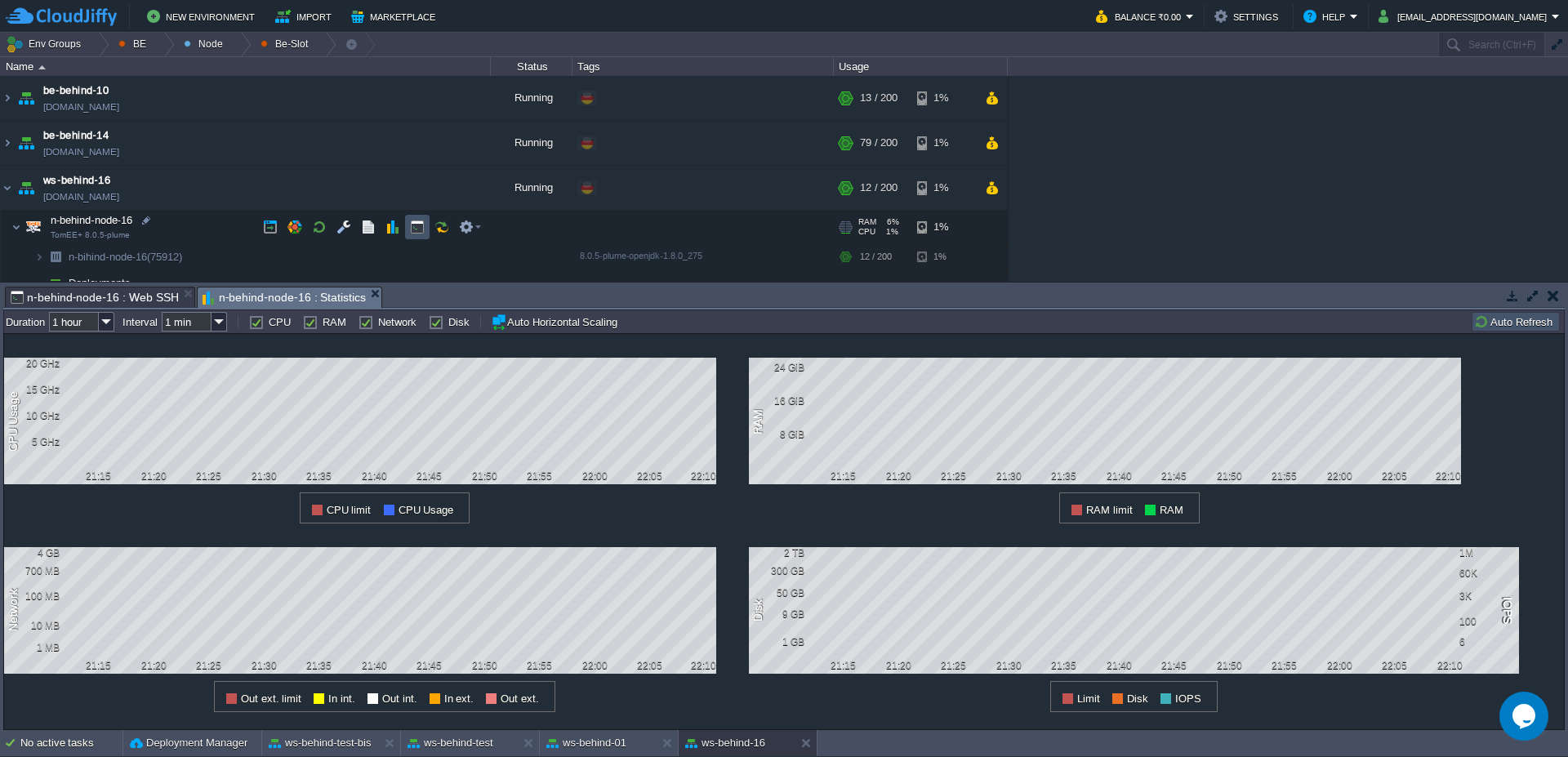
click at [410, 227] on button "button" at bounding box center [417, 226] width 15 height 15
type input "#000000"
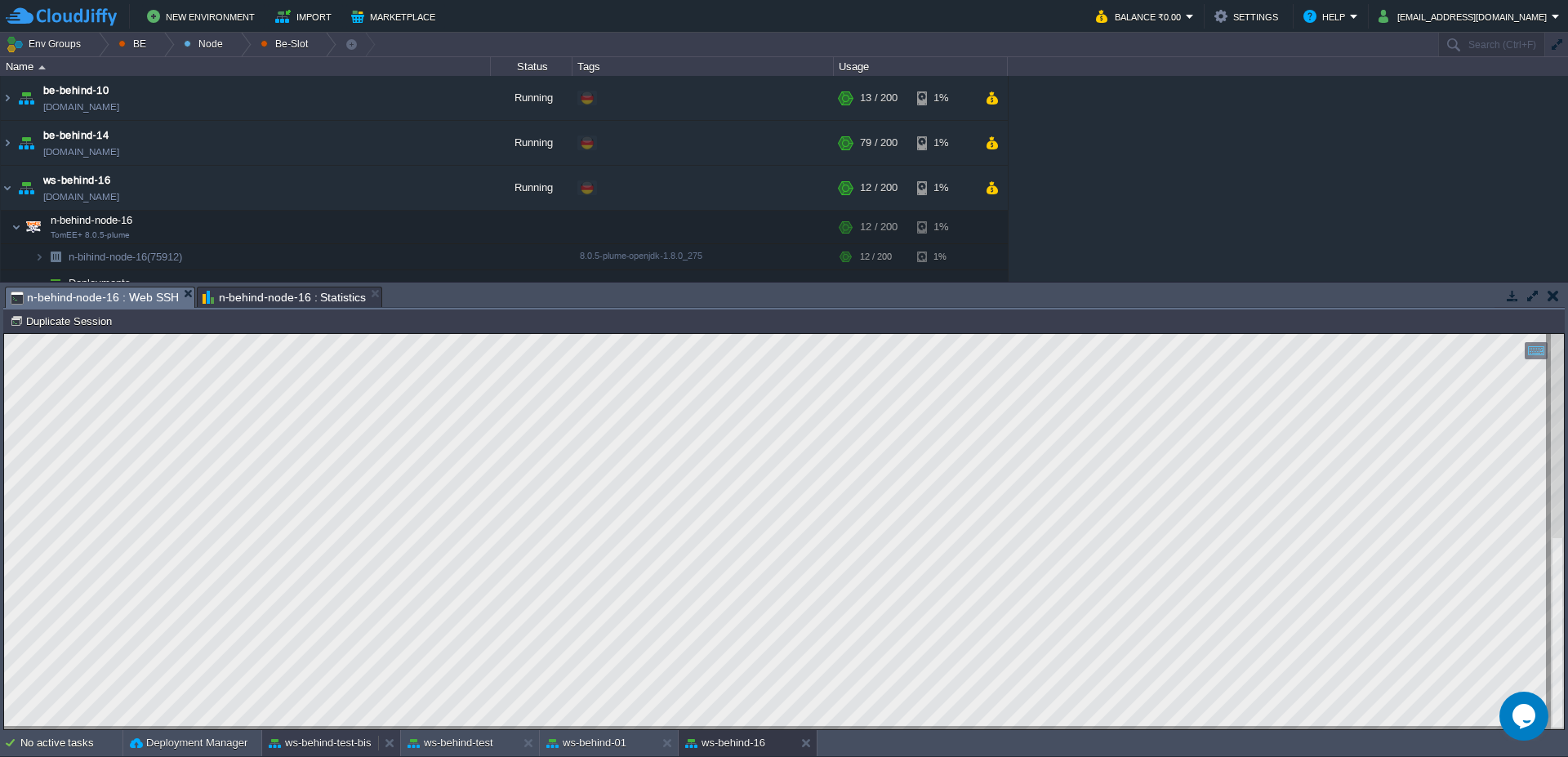
drag, startPoint x: 310, startPoint y: 742, endPoint x: 329, endPoint y: 732, distance: 21.5
click at [311, 741] on button "ws-behind-test-bis" at bounding box center [320, 743] width 103 height 16
click at [762, 749] on button "ws-behind-16" at bounding box center [725, 743] width 80 height 16
click at [74, 290] on span "n-behind-node-16 : Web SSH" at bounding box center [95, 297] width 168 height 21
click at [282, 291] on span "n-behind-node-16 : Statistics" at bounding box center [284, 297] width 164 height 20
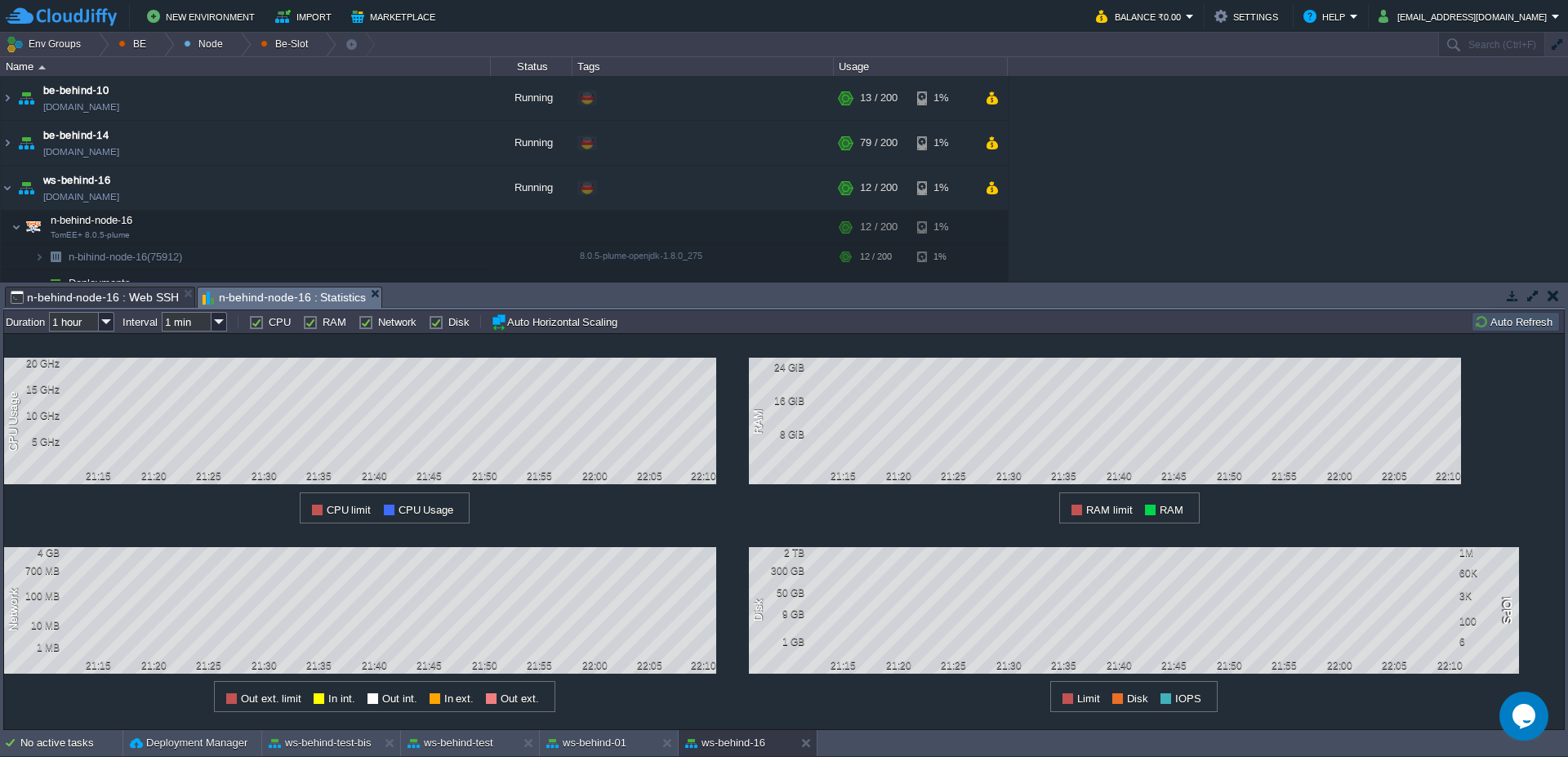
click at [1513, 330] on td "Auto Refresh" at bounding box center [1516, 322] width 88 height 20
click at [111, 293] on span "n-behind-node-16 : Web SSH" at bounding box center [95, 297] width 168 height 20
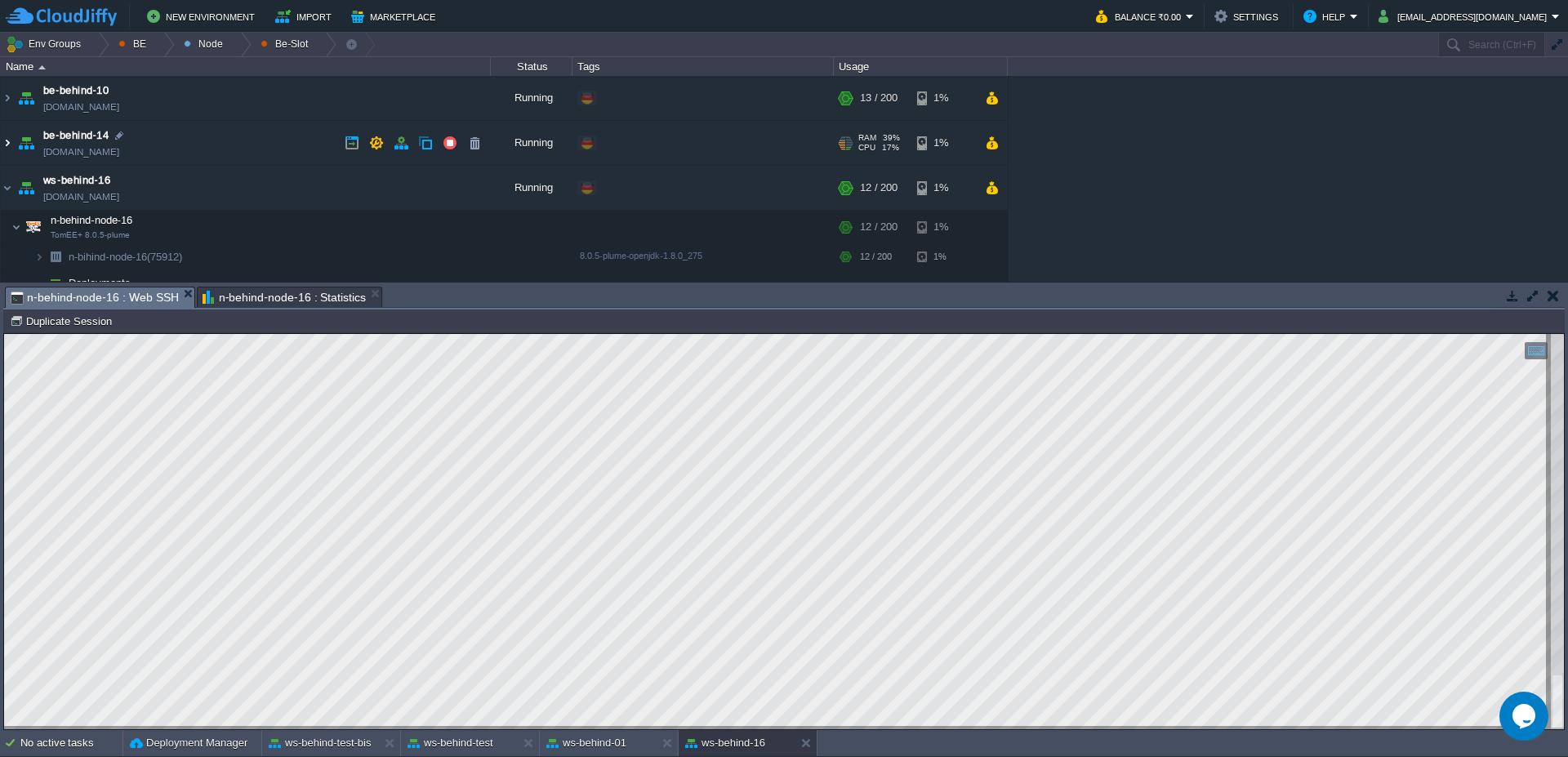
click at [1, 147] on img at bounding box center [7, 142] width 13 height 44
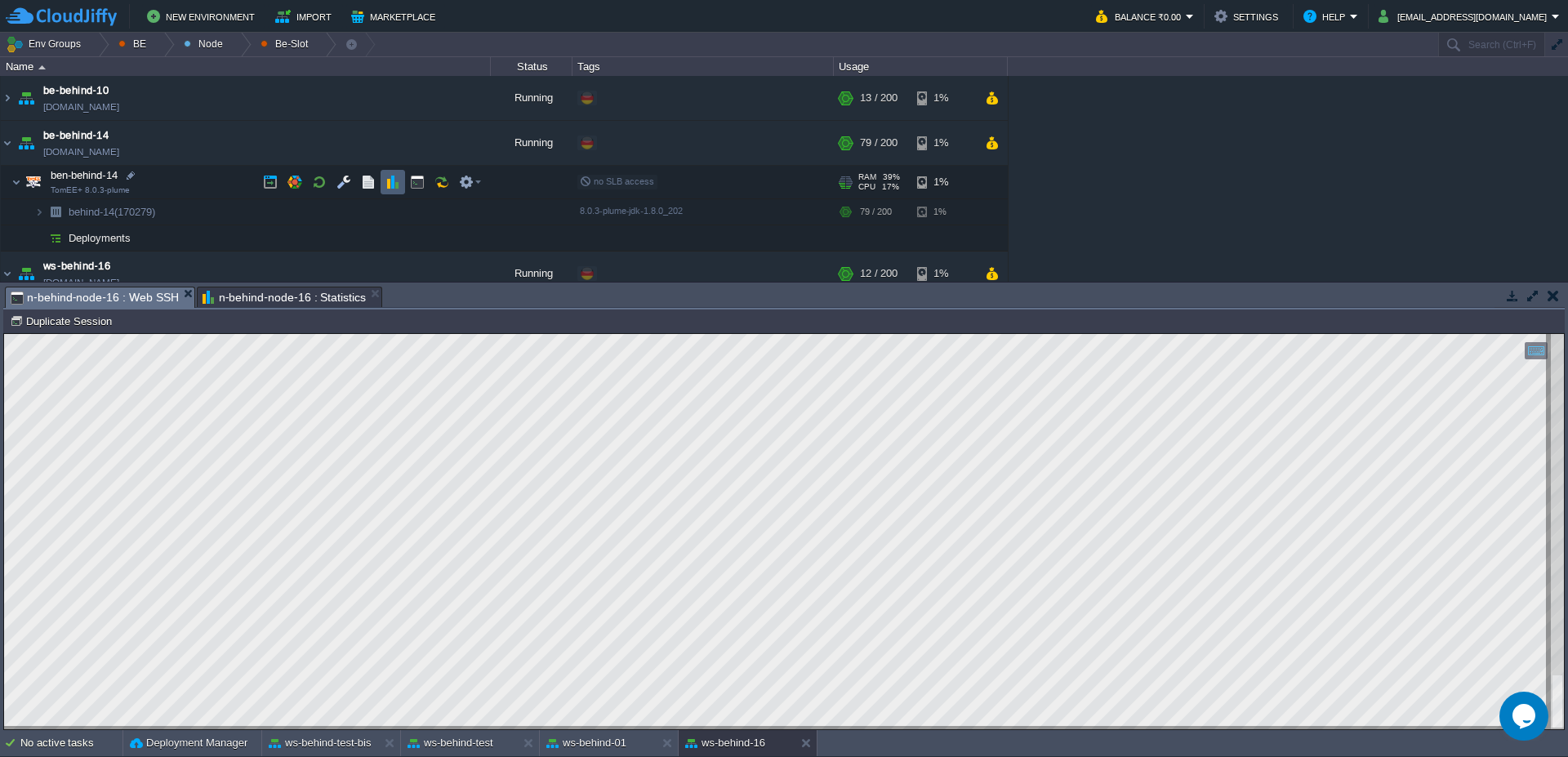
click at [398, 187] on button "button" at bounding box center [392, 182] width 15 height 15
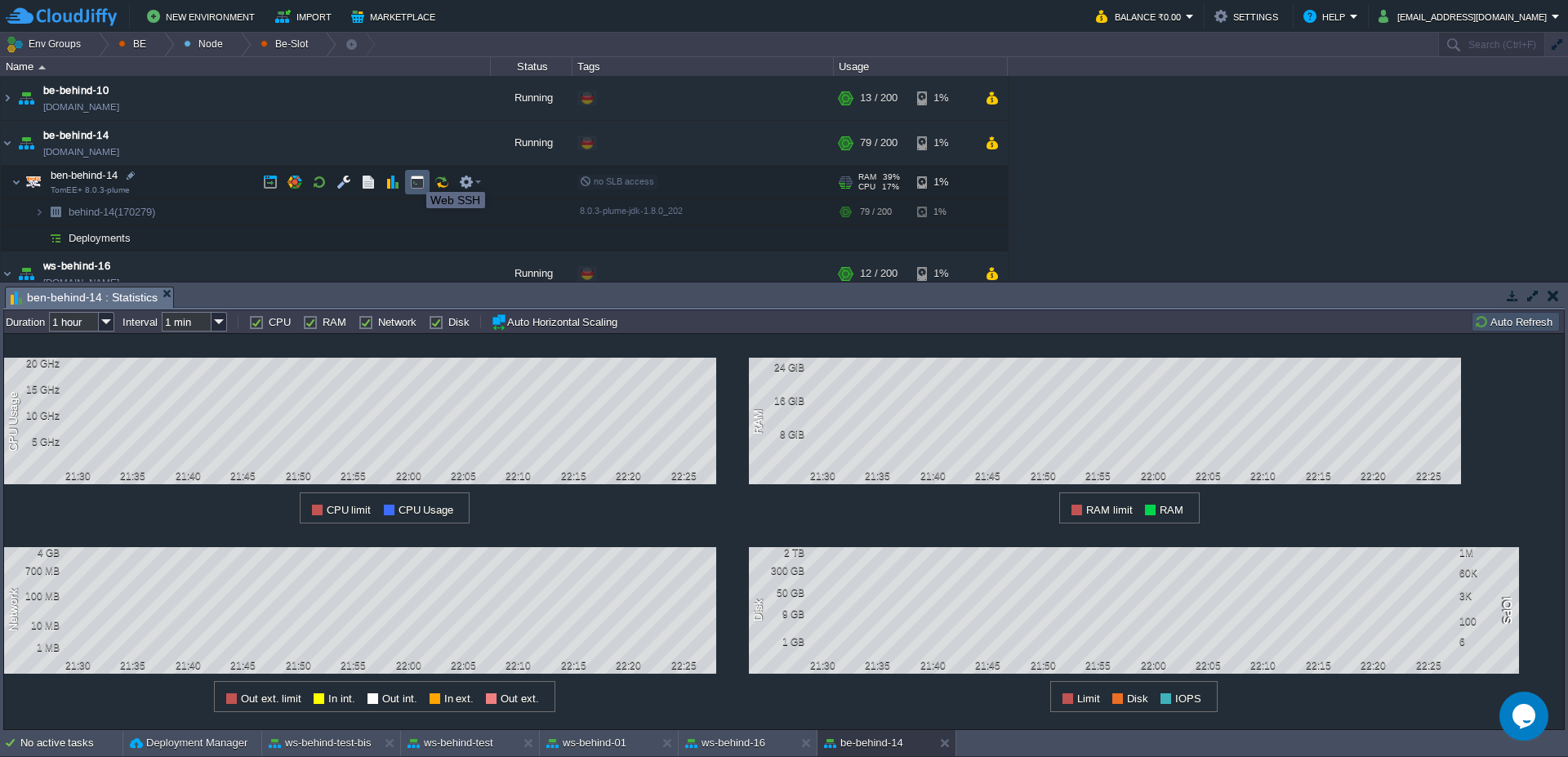
click at [414, 177] on button "button" at bounding box center [417, 182] width 15 height 15
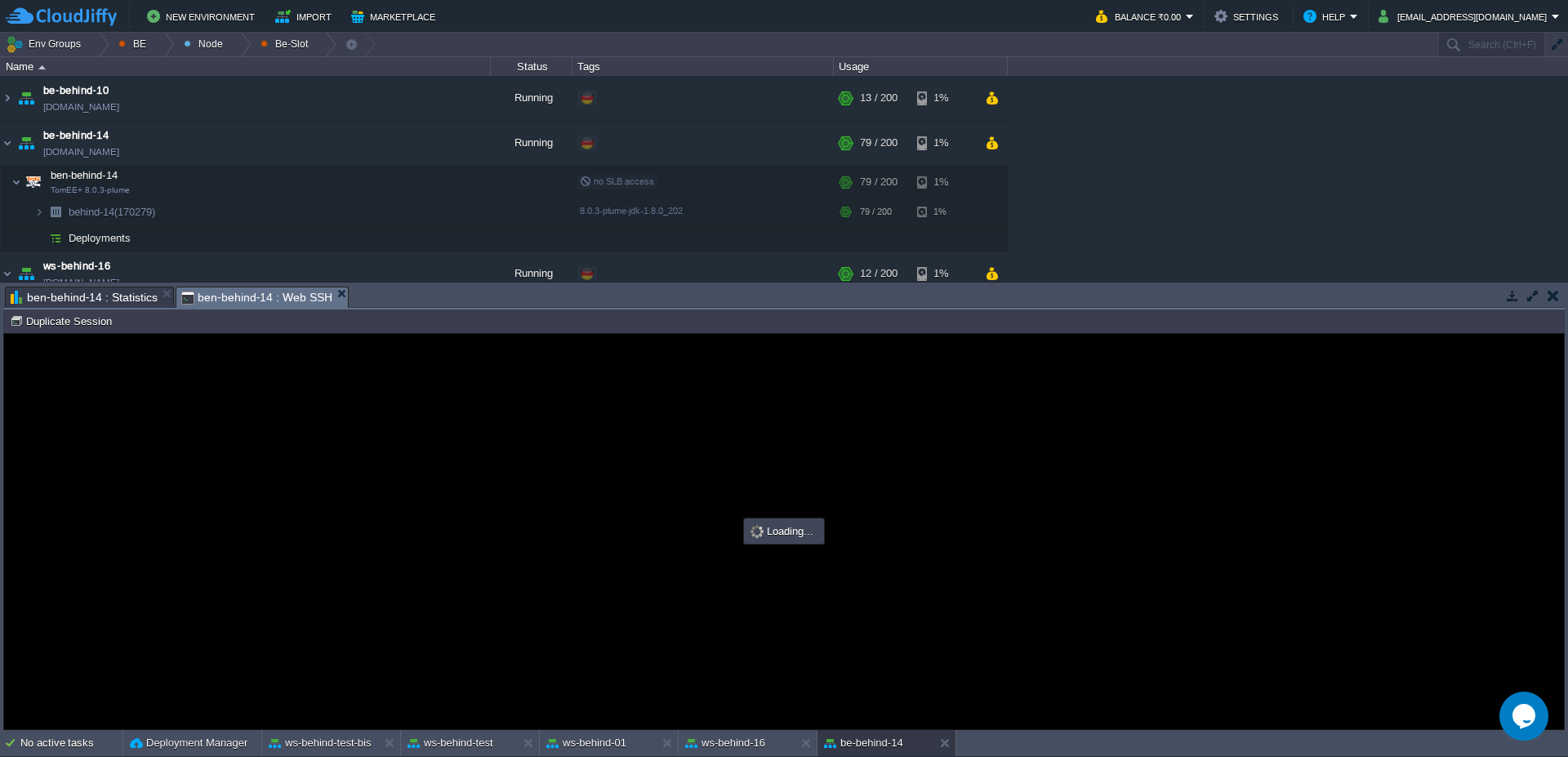
type input "#000000"
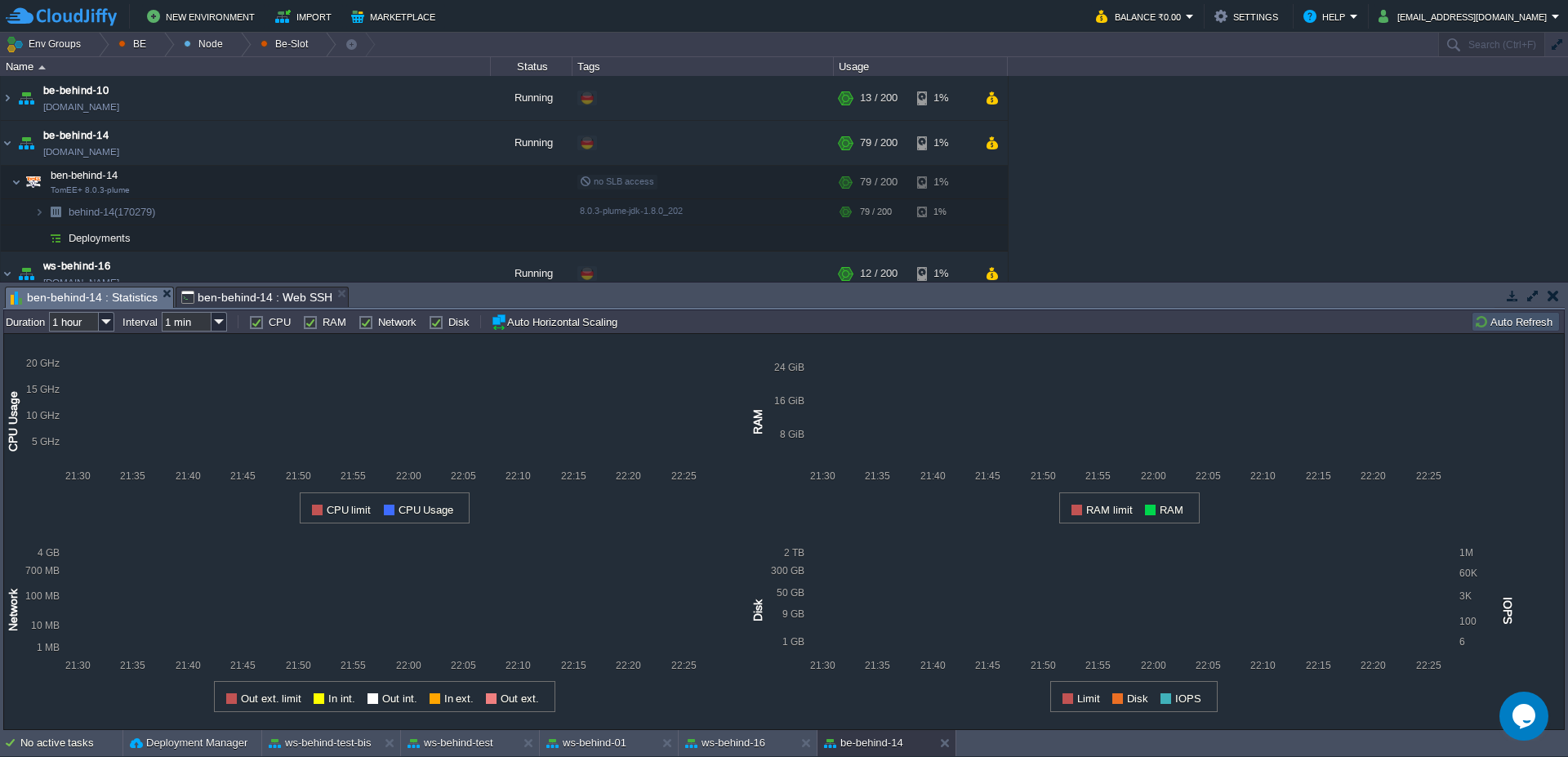
click at [76, 289] on span "ben-behind-14 : Statistics" at bounding box center [84, 297] width 147 height 21
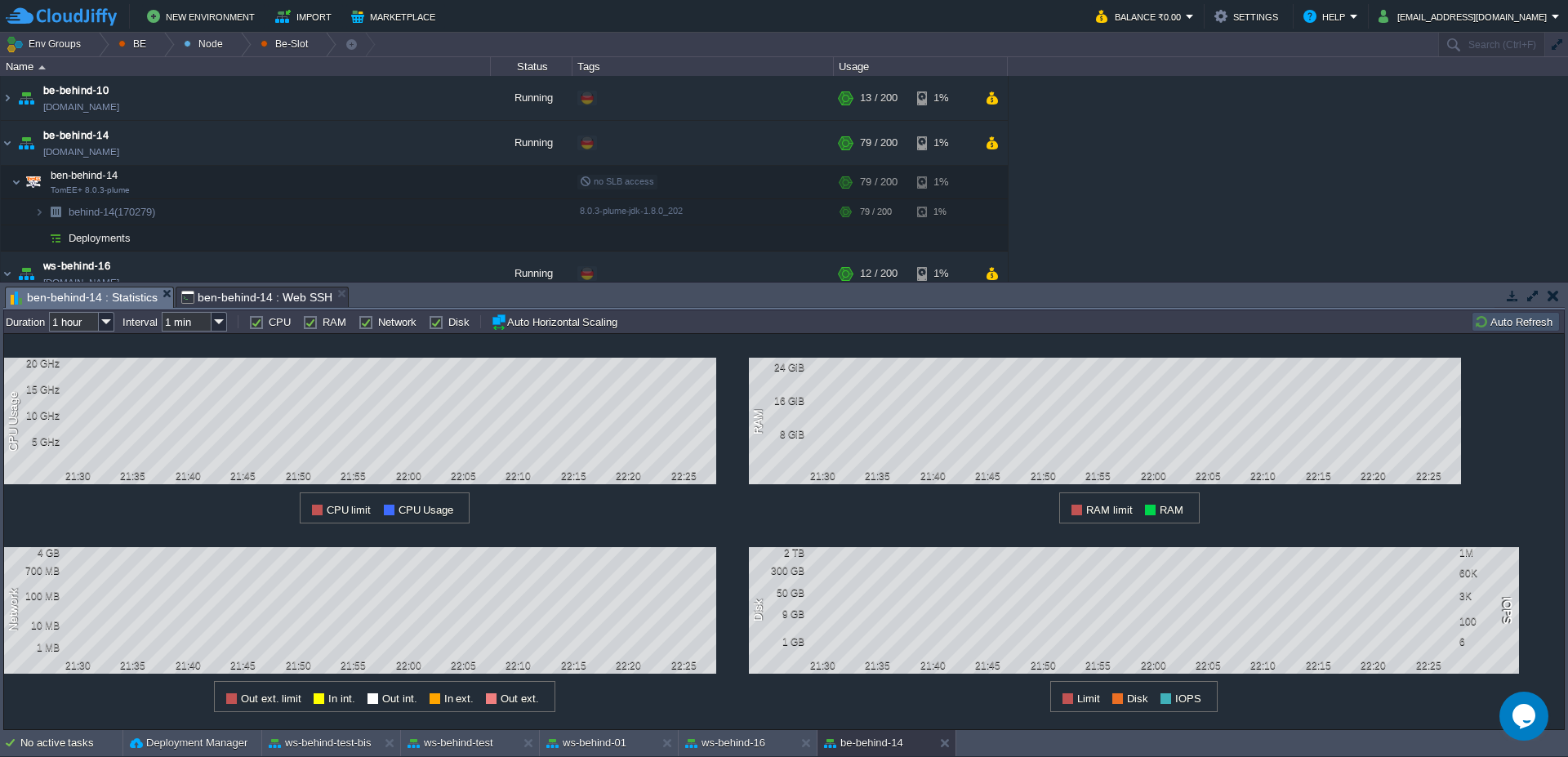
click at [277, 301] on span "ben-behind-14 : Web SSH" at bounding box center [257, 297] width 151 height 20
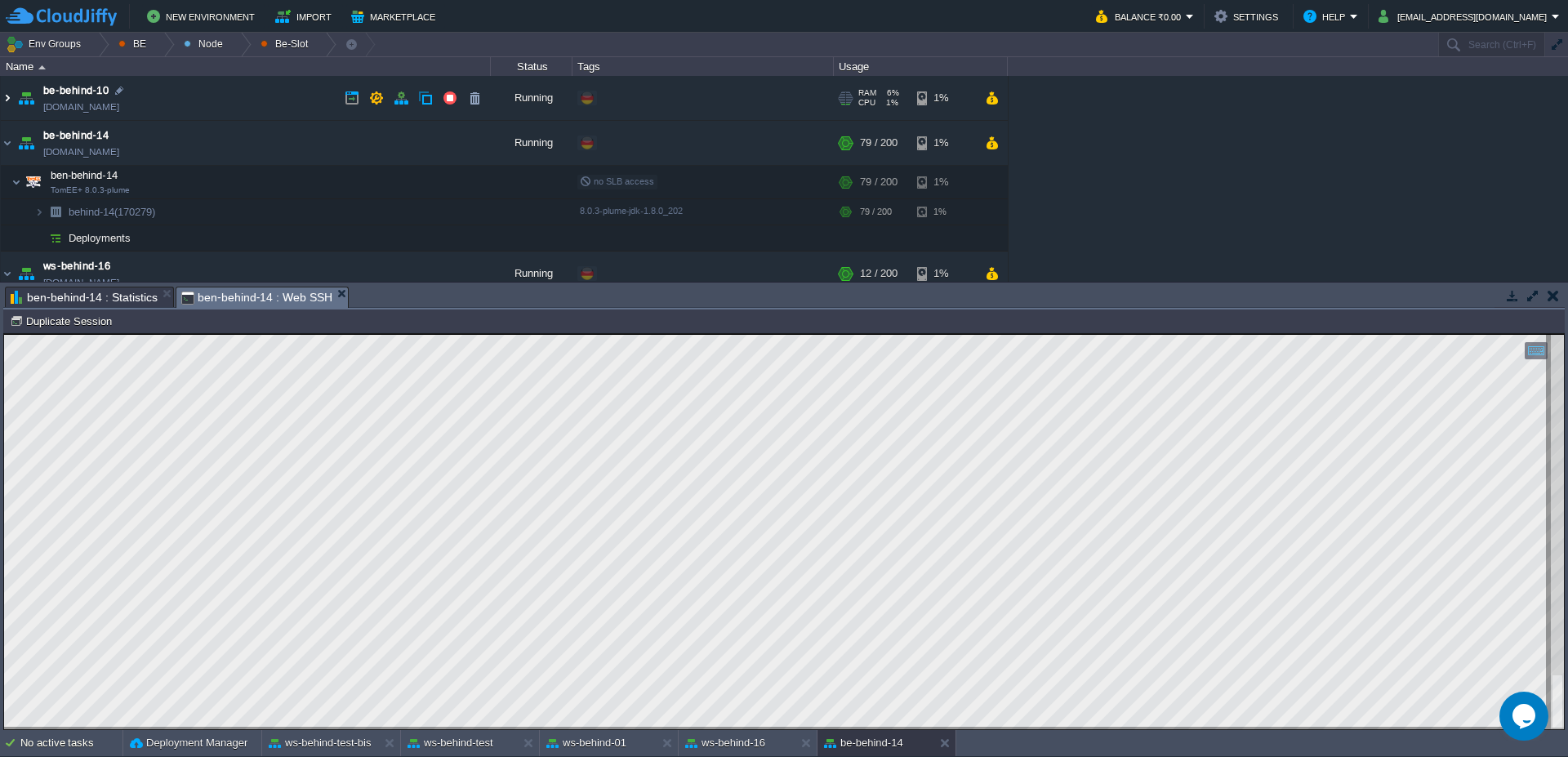
click at [7, 96] on img at bounding box center [7, 98] width 13 height 44
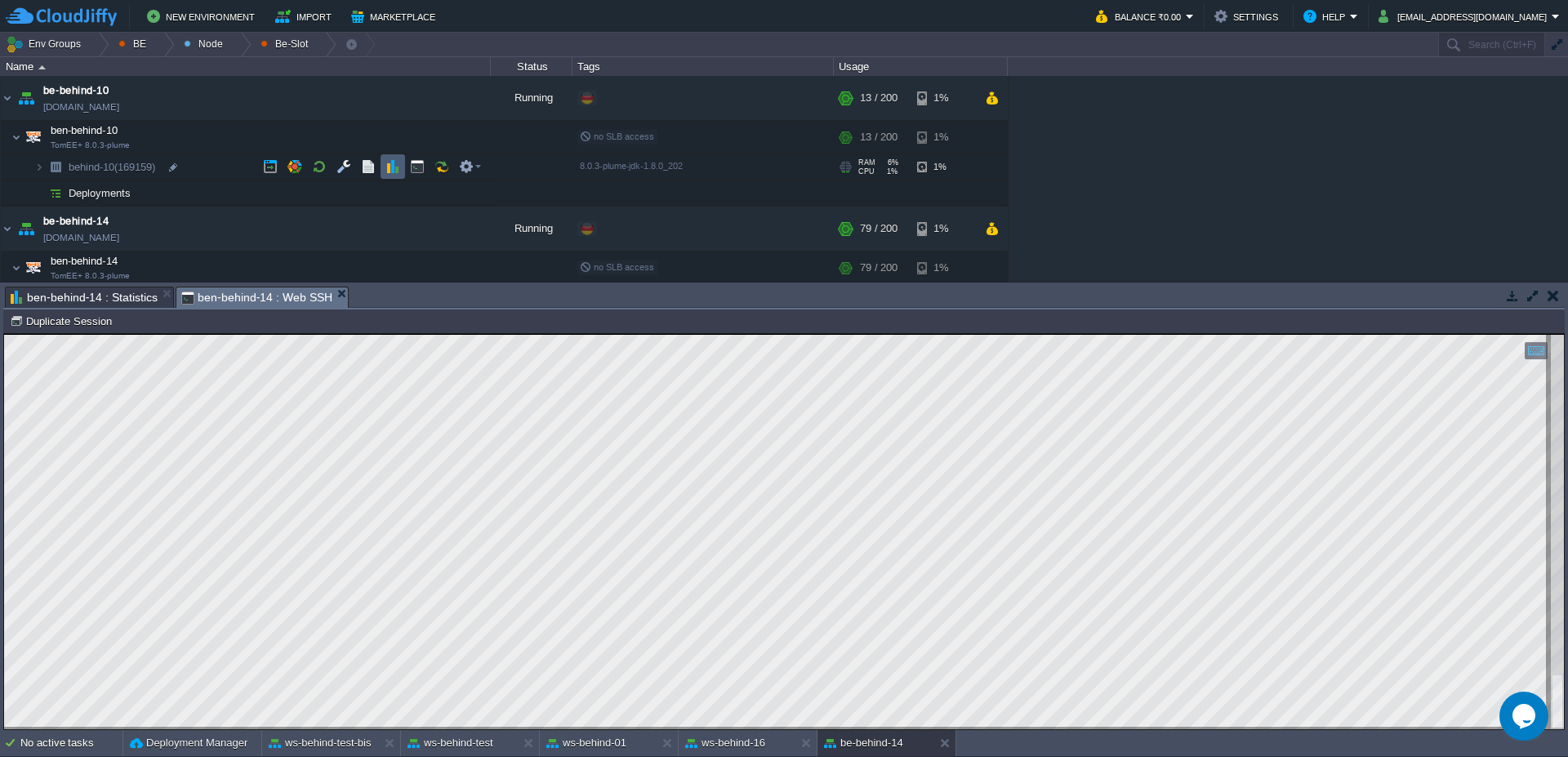
click at [394, 168] on button "button" at bounding box center [392, 166] width 15 height 15
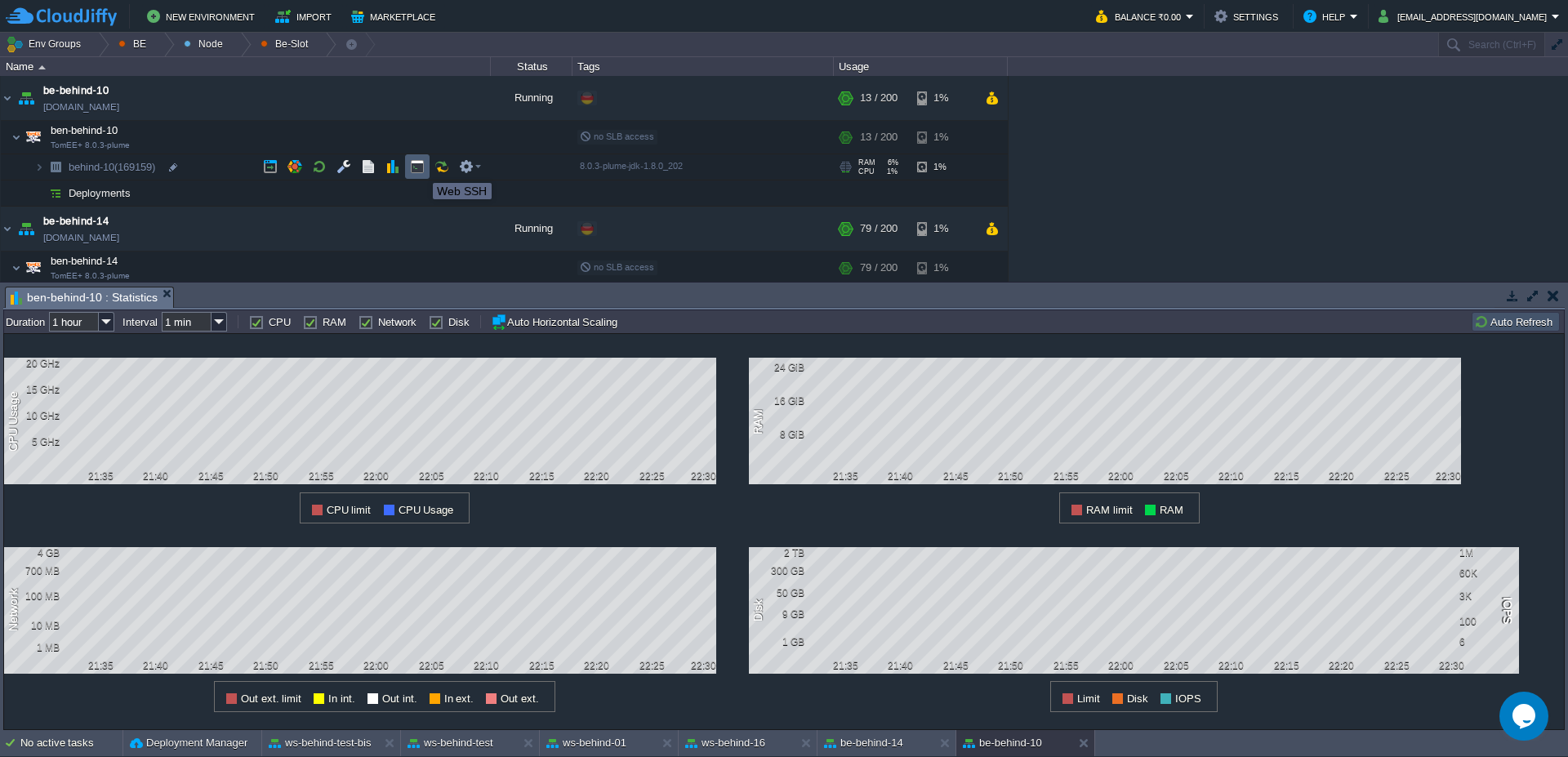
click at [421, 168] on button "button" at bounding box center [417, 166] width 15 height 15
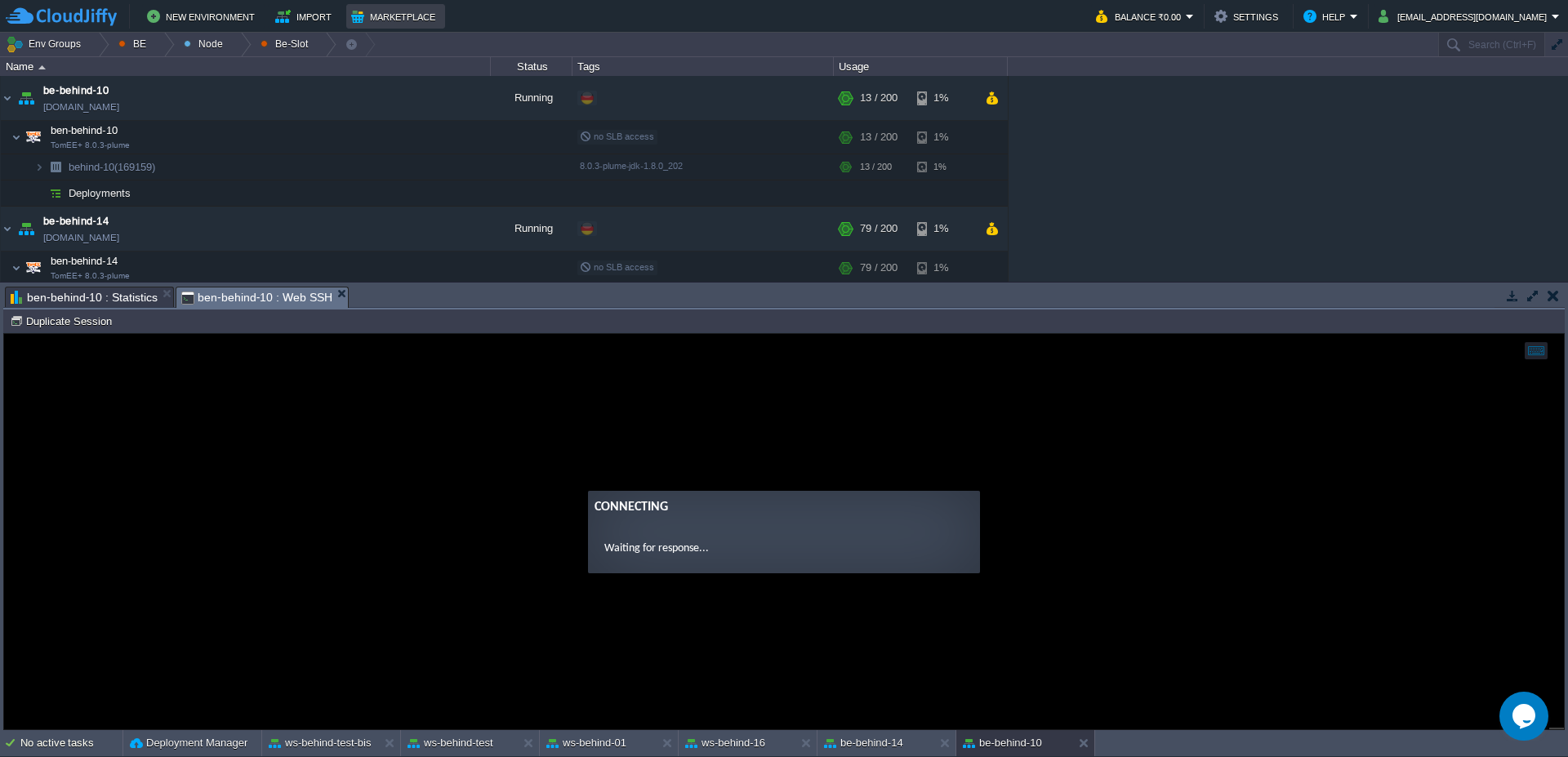
type input "#000000"
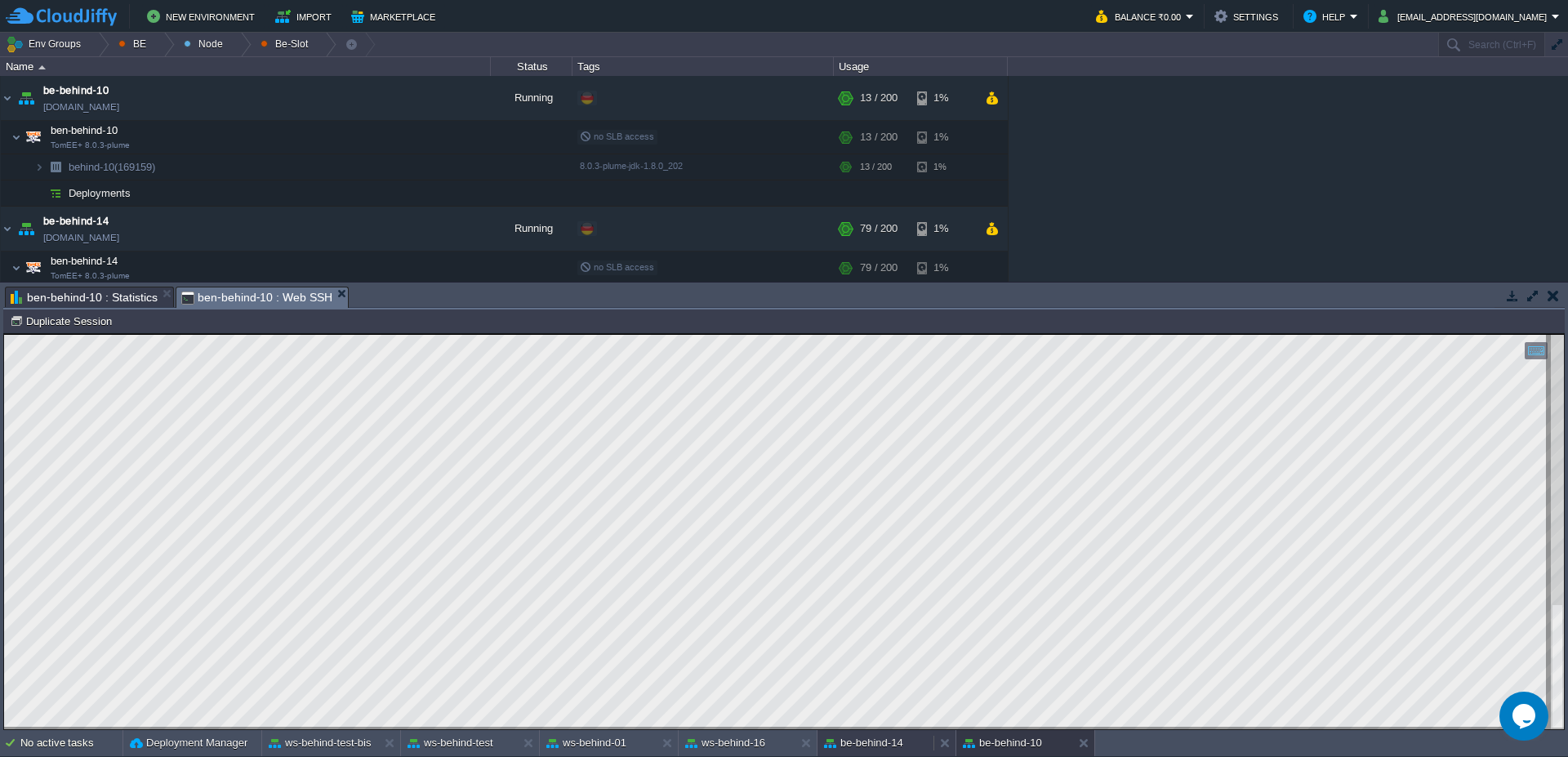
click at [888, 747] on button "be-behind-14" at bounding box center [863, 743] width 79 height 16
click at [1009, 743] on button "be-behind-10" at bounding box center [1002, 743] width 79 height 16
click at [897, 746] on button "be-behind-14" at bounding box center [863, 743] width 79 height 16
click at [950, 741] on button at bounding box center [948, 743] width 16 height 16
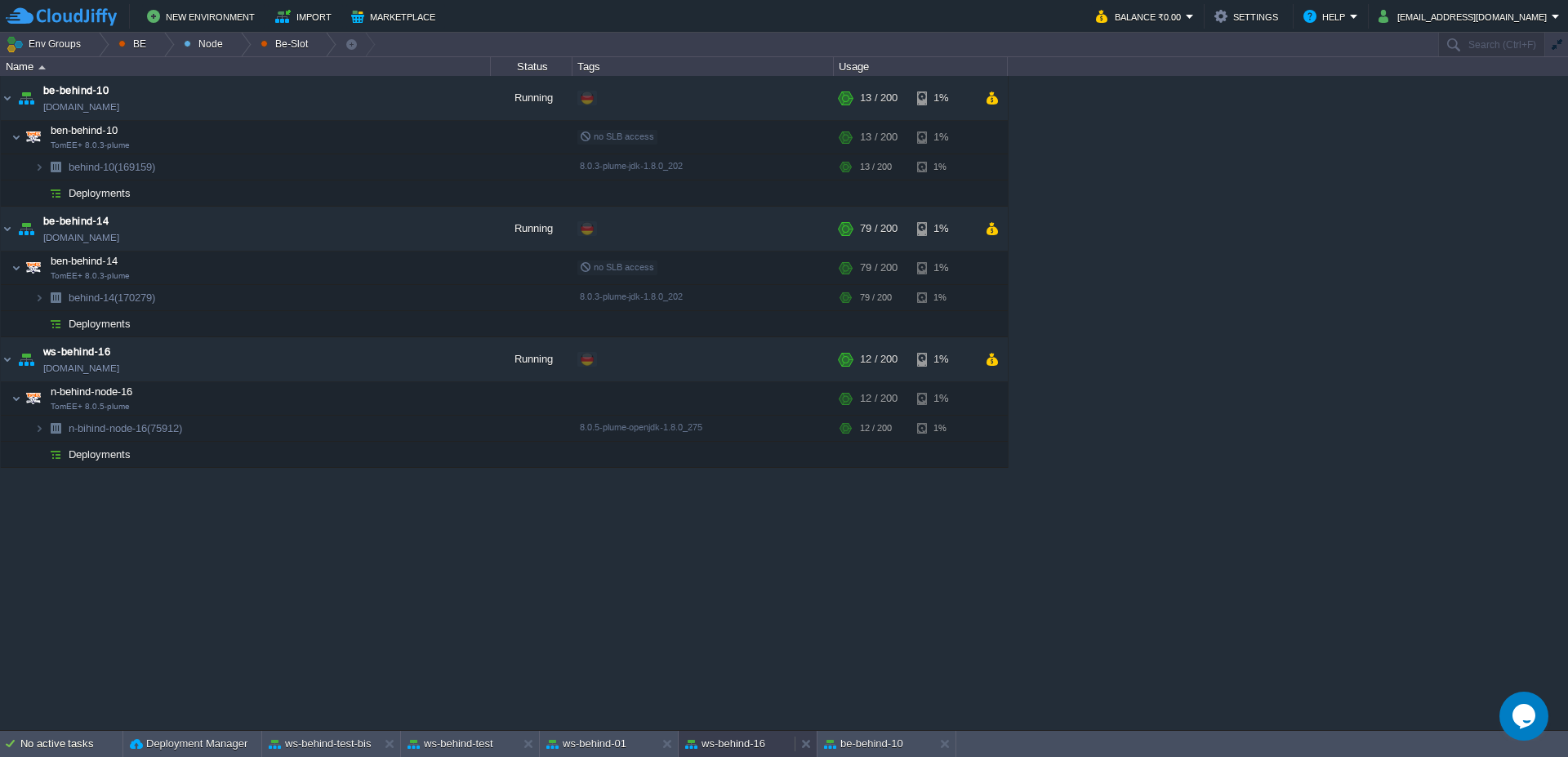
click at [763, 751] on button "ws-behind-16" at bounding box center [725, 743] width 80 height 16
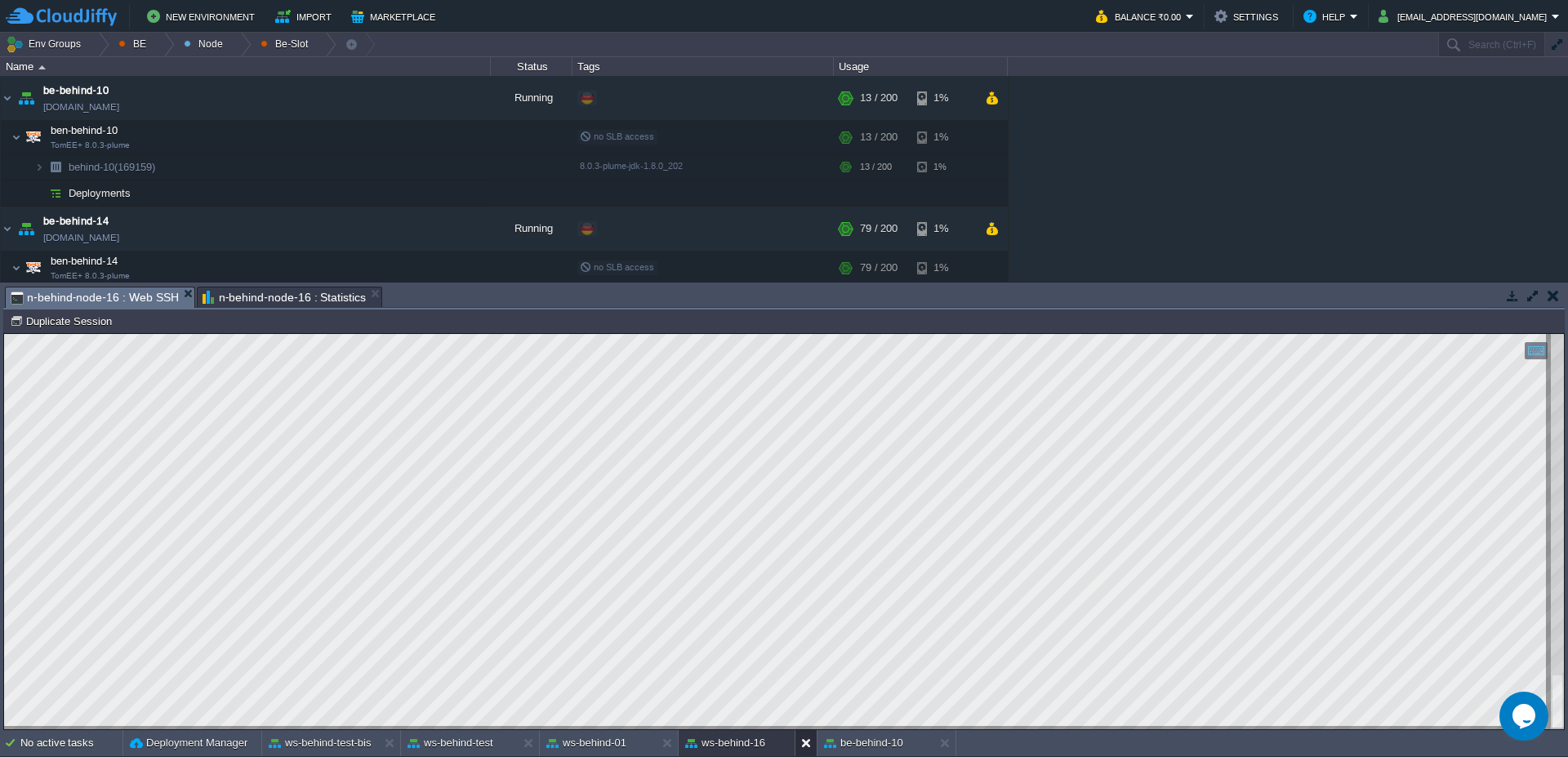
click at [804, 742] on button at bounding box center [809, 743] width 16 height 16
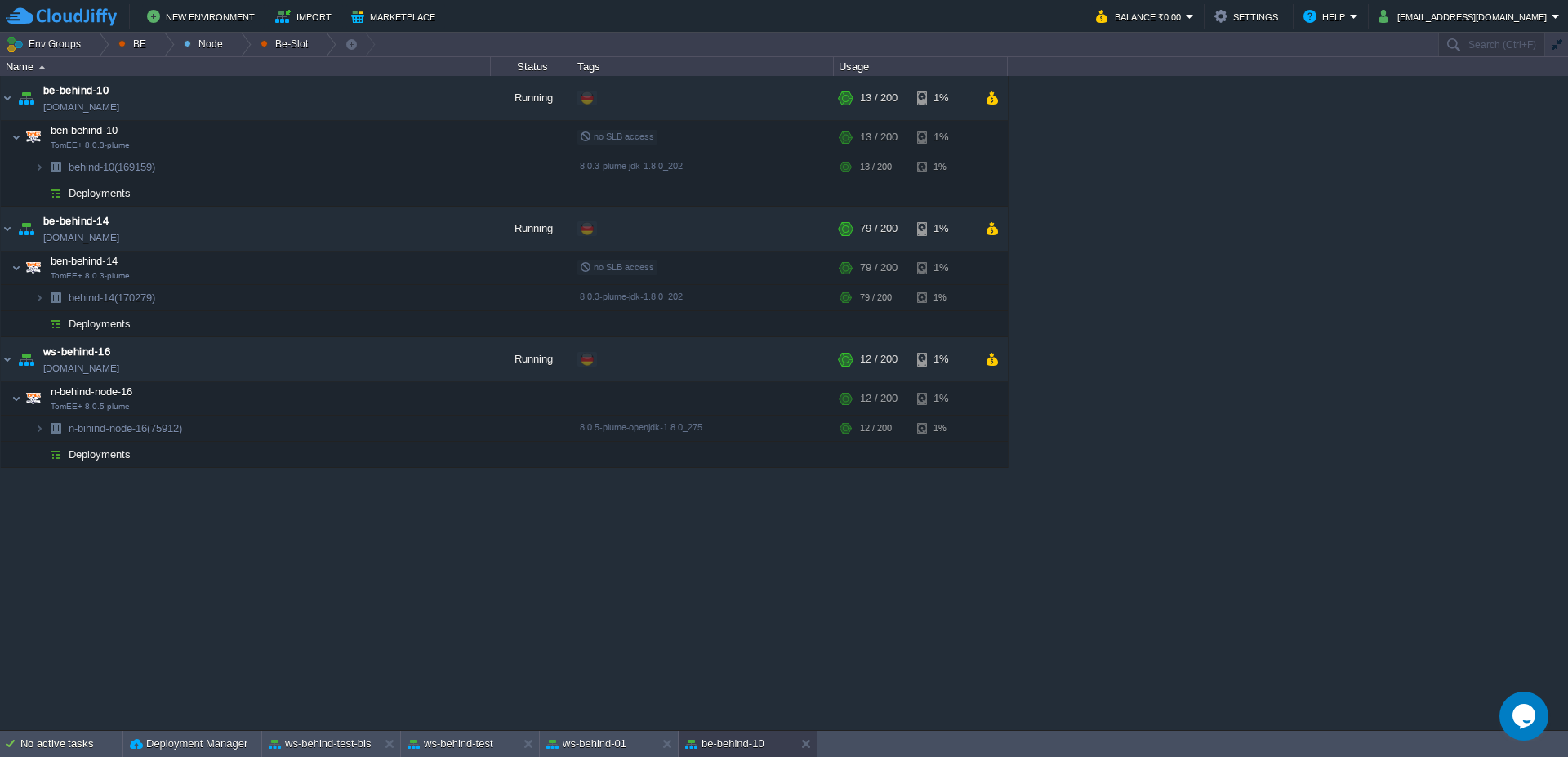
click at [722, 748] on button "be-behind-10" at bounding box center [724, 743] width 79 height 16
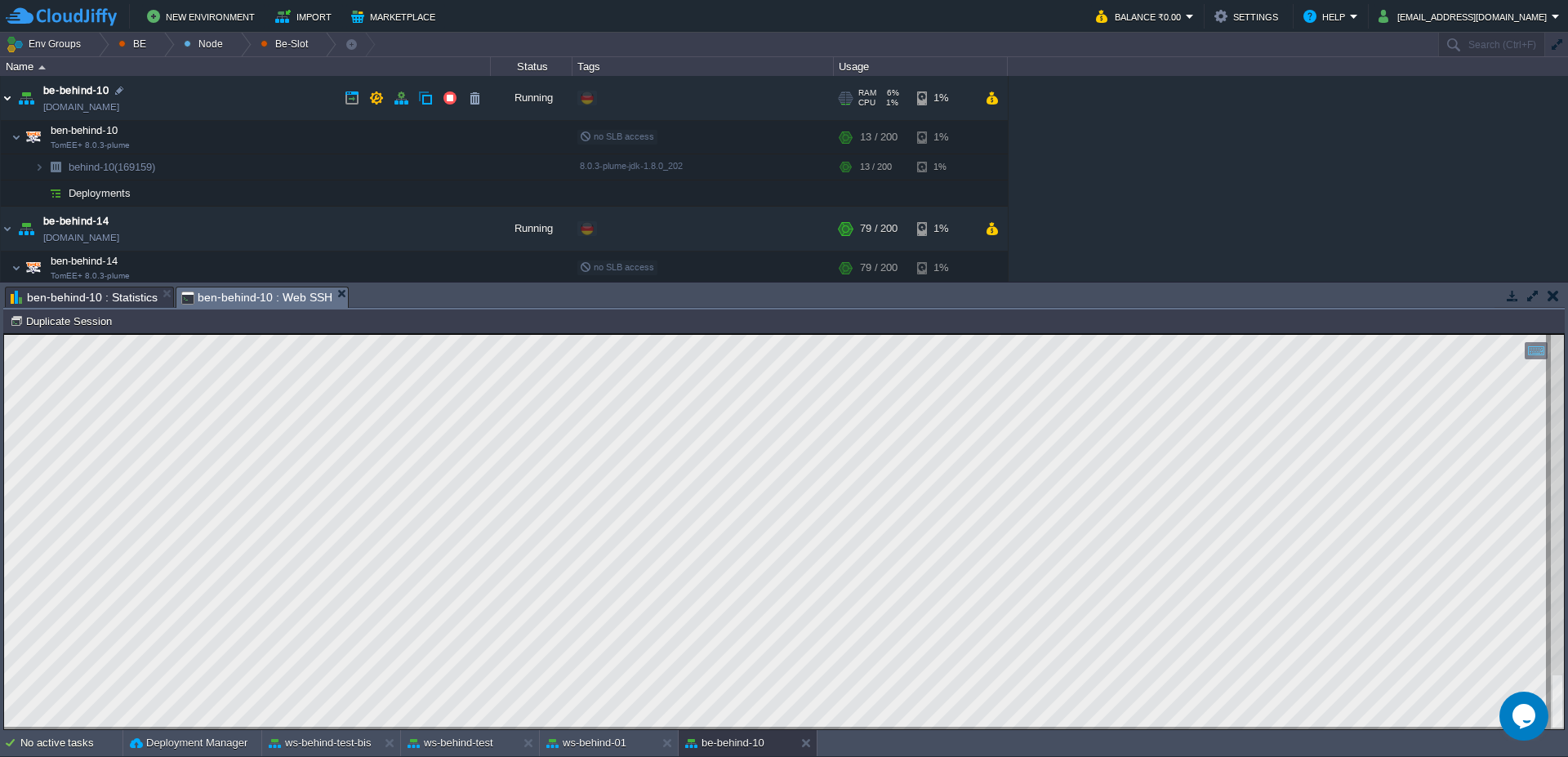
click at [3, 98] on img at bounding box center [7, 98] width 13 height 44
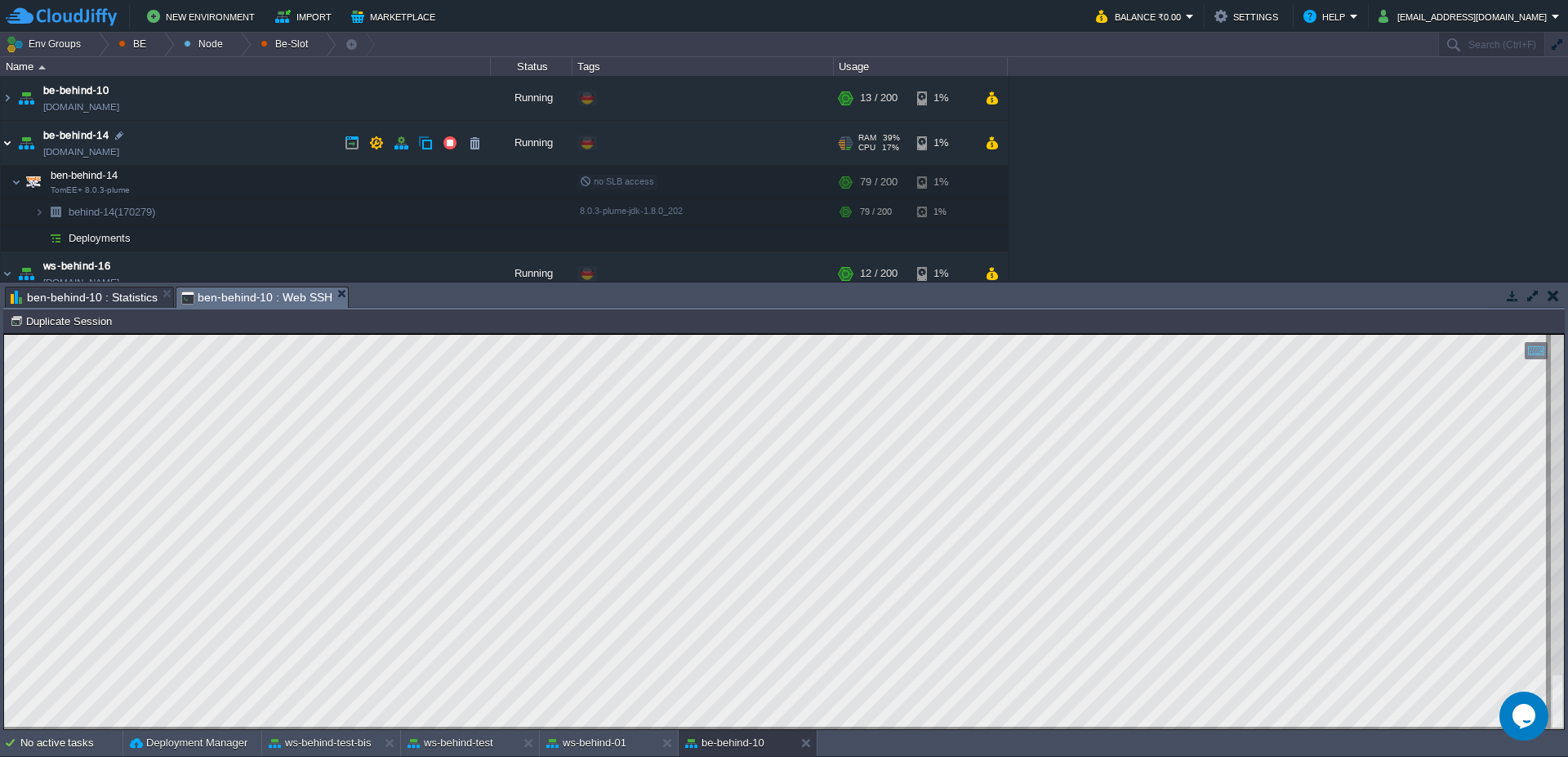
click at [4, 147] on img at bounding box center [7, 142] width 13 height 44
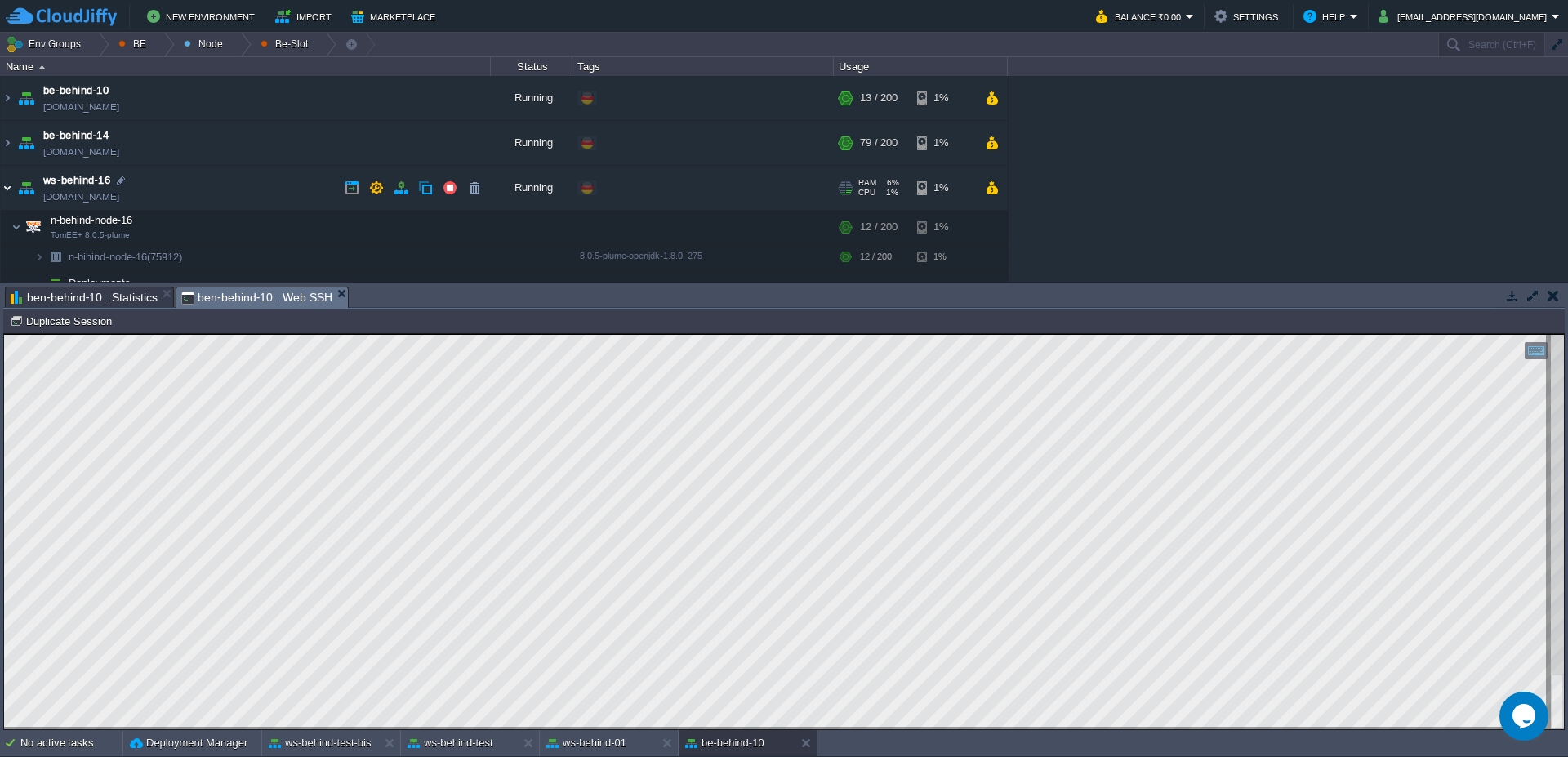
click at [1, 195] on img at bounding box center [7, 187] width 13 height 44
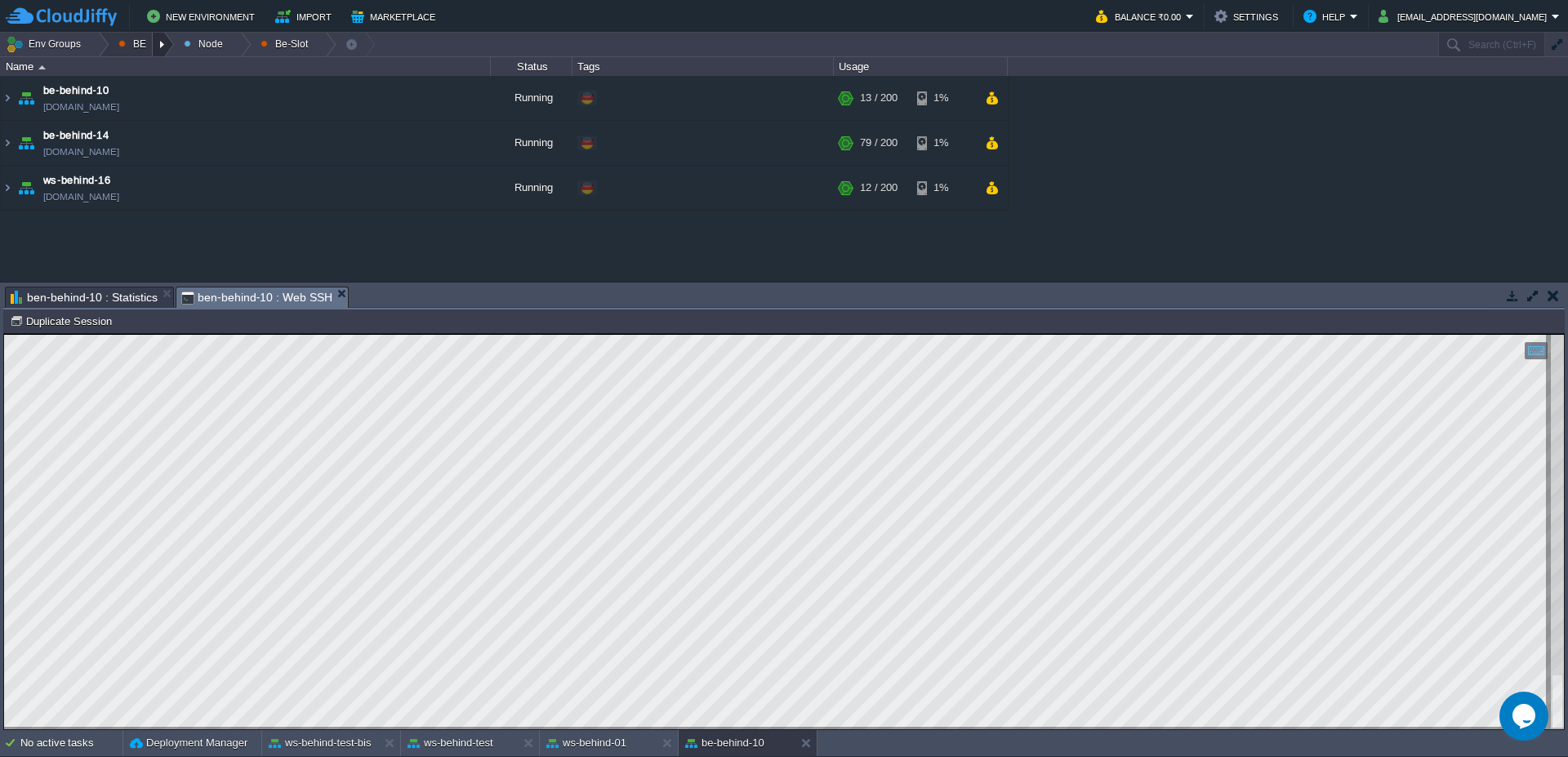
click at [171, 48] on div at bounding box center [163, 44] width 22 height 23
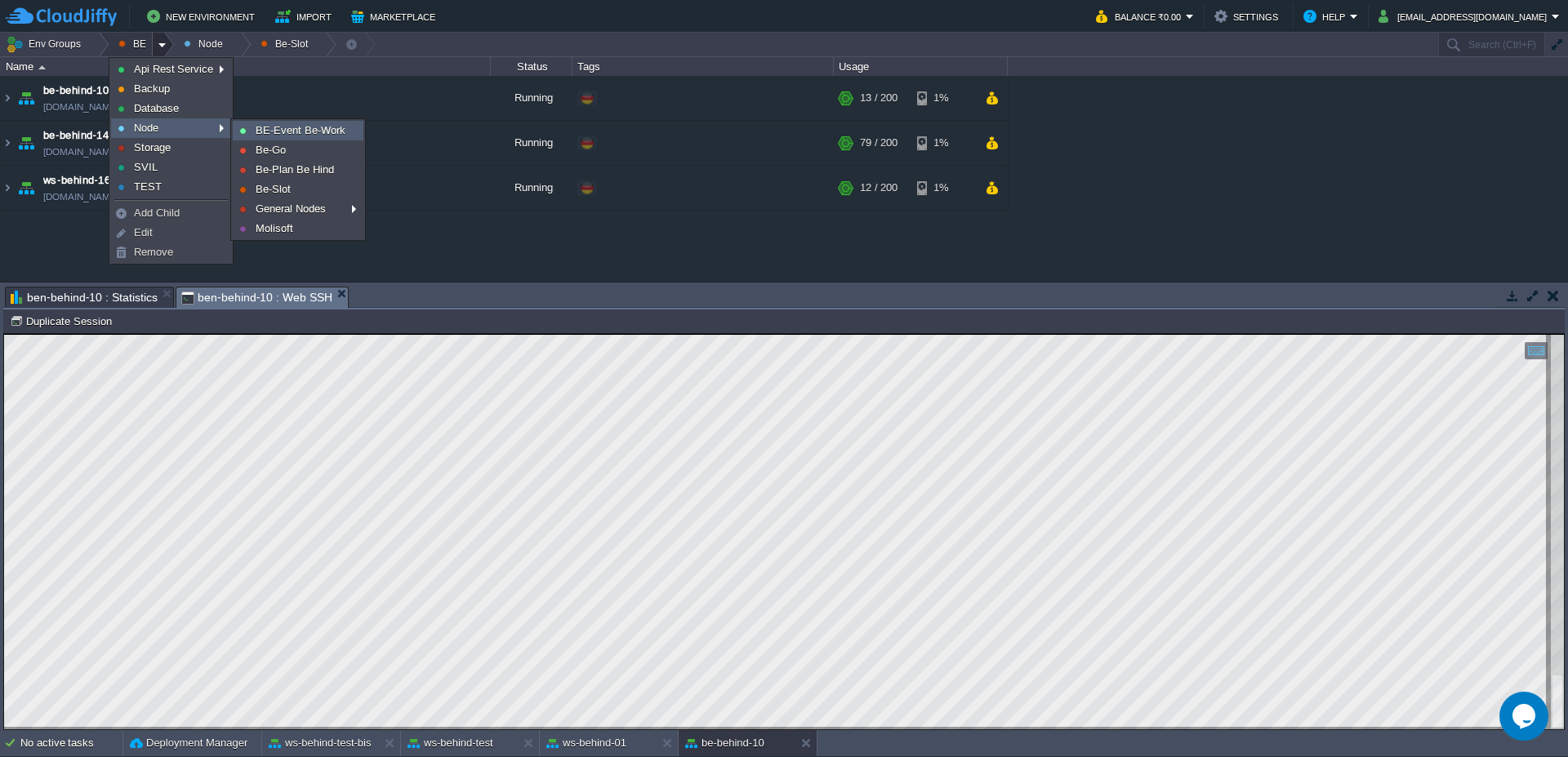
click at [272, 132] on span "BE-Event Be-Work" at bounding box center [301, 130] width 90 height 12
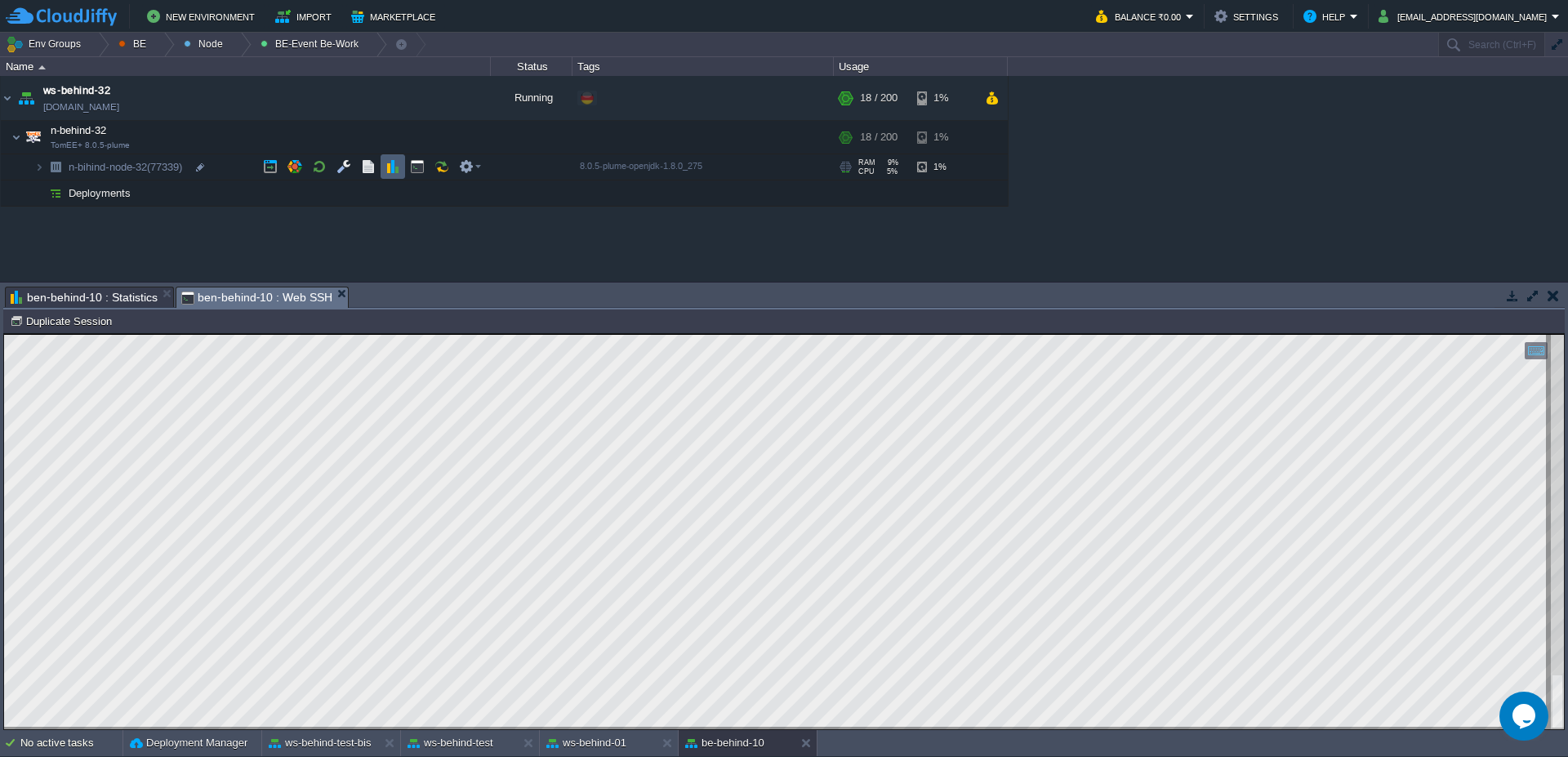
click at [389, 172] on button "button" at bounding box center [392, 166] width 15 height 15
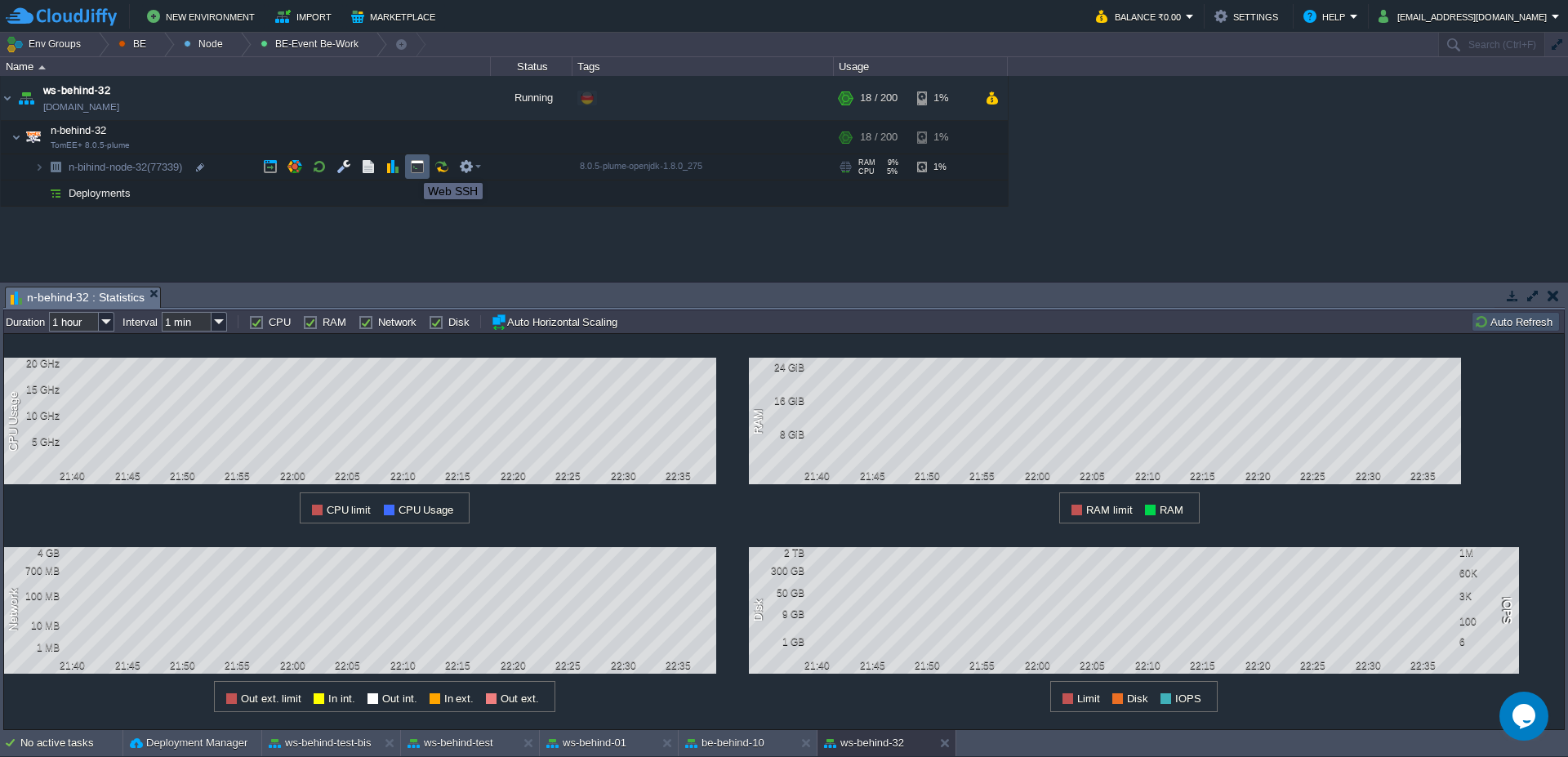
click at [414, 167] on button "button" at bounding box center [417, 166] width 15 height 15
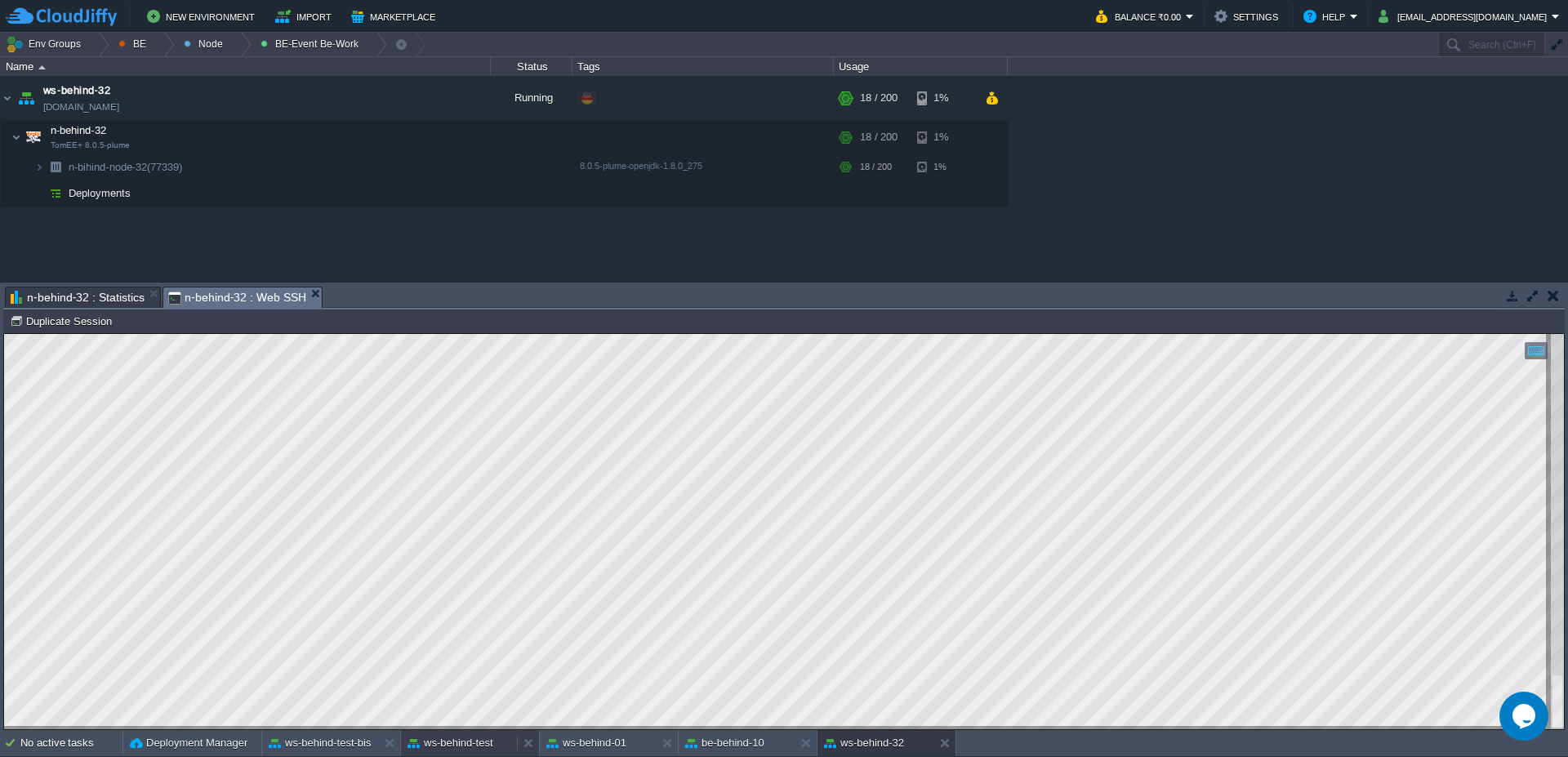
click at [474, 750] on button "ws-behind-test" at bounding box center [450, 743] width 86 height 16
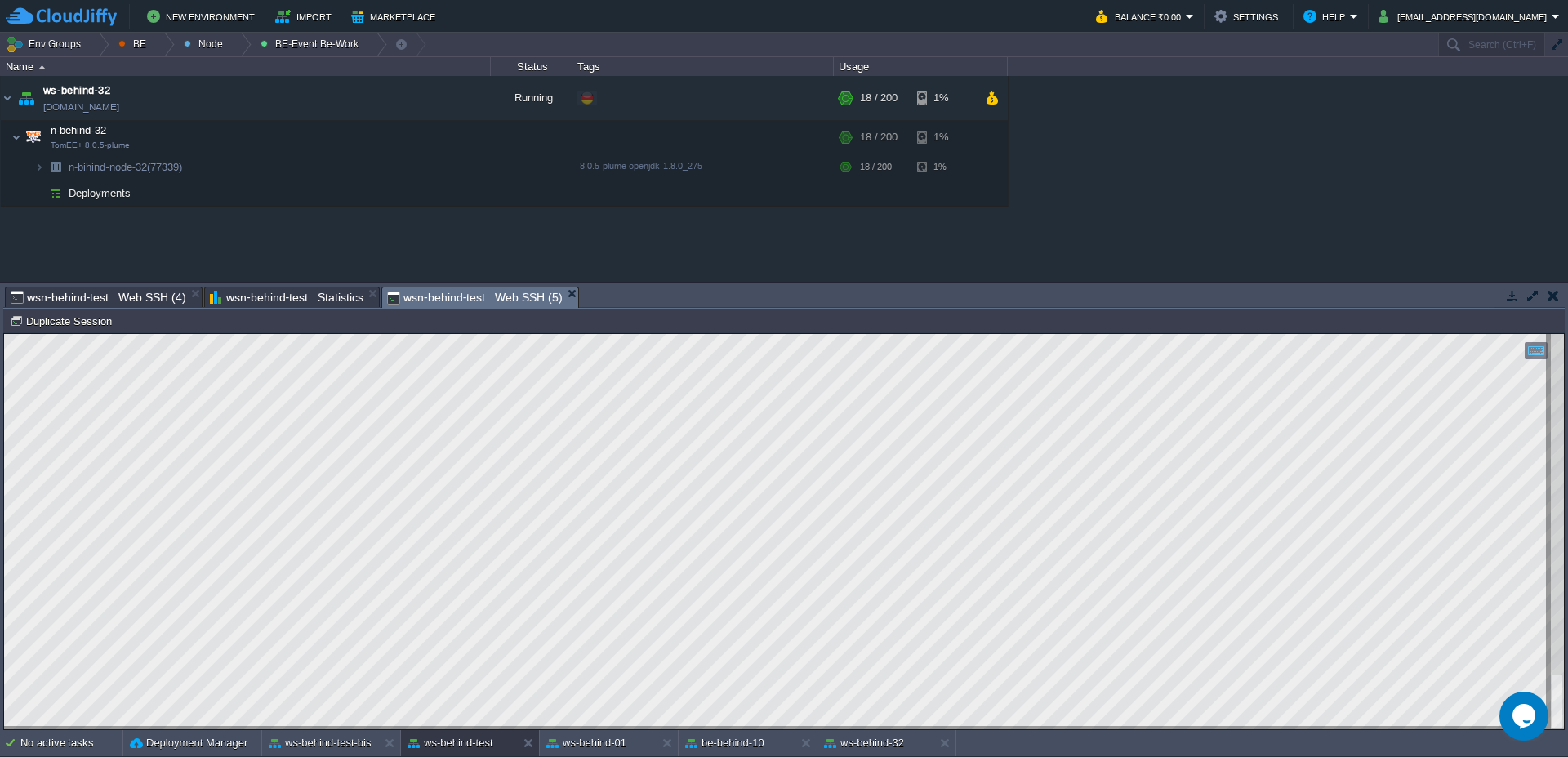
scroll to position [2, 108]
click at [861, 754] on div "ws-behind-32" at bounding box center [876, 743] width 116 height 26
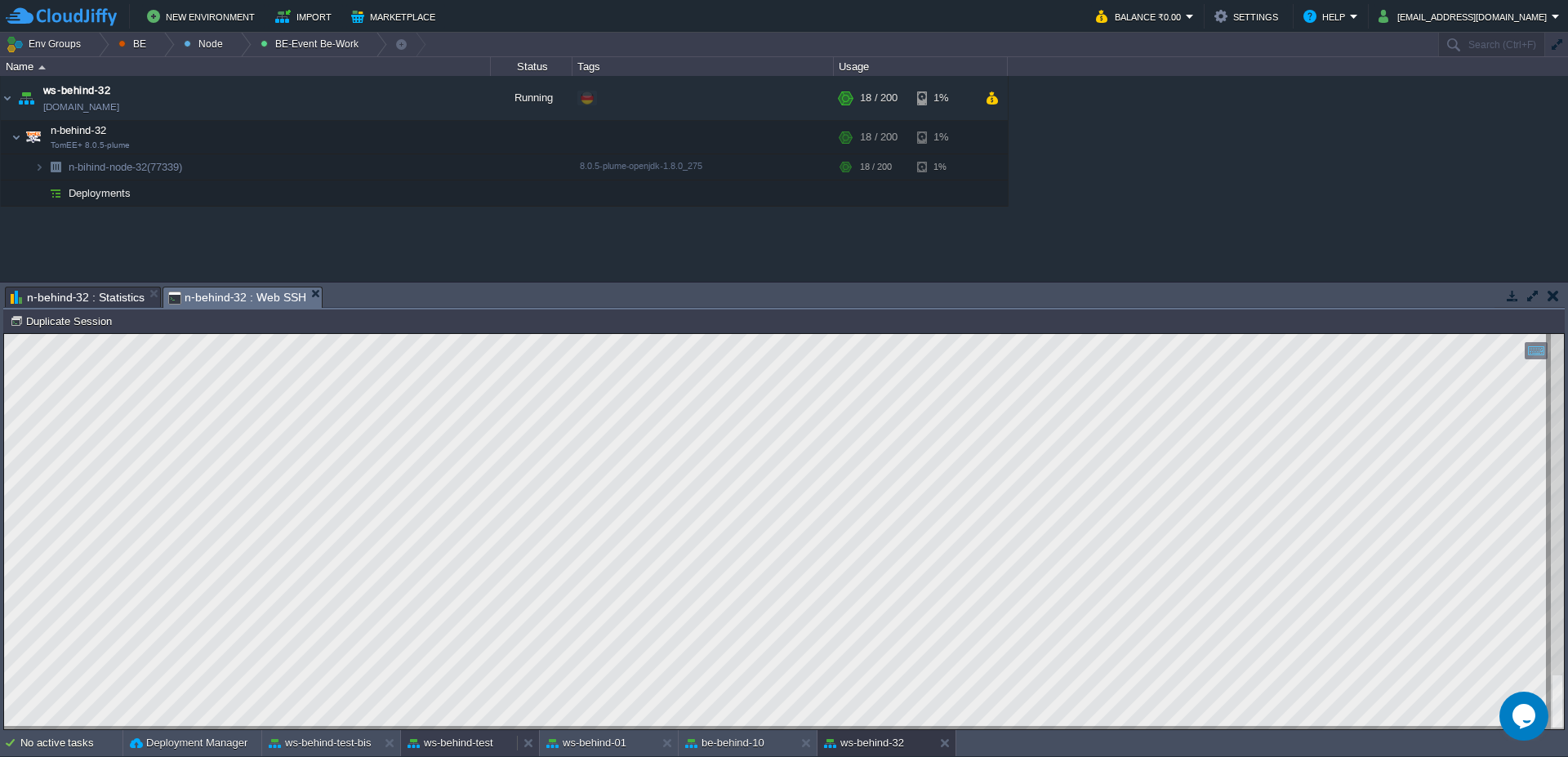
click at [473, 741] on button "ws-behind-test" at bounding box center [450, 743] width 86 height 16
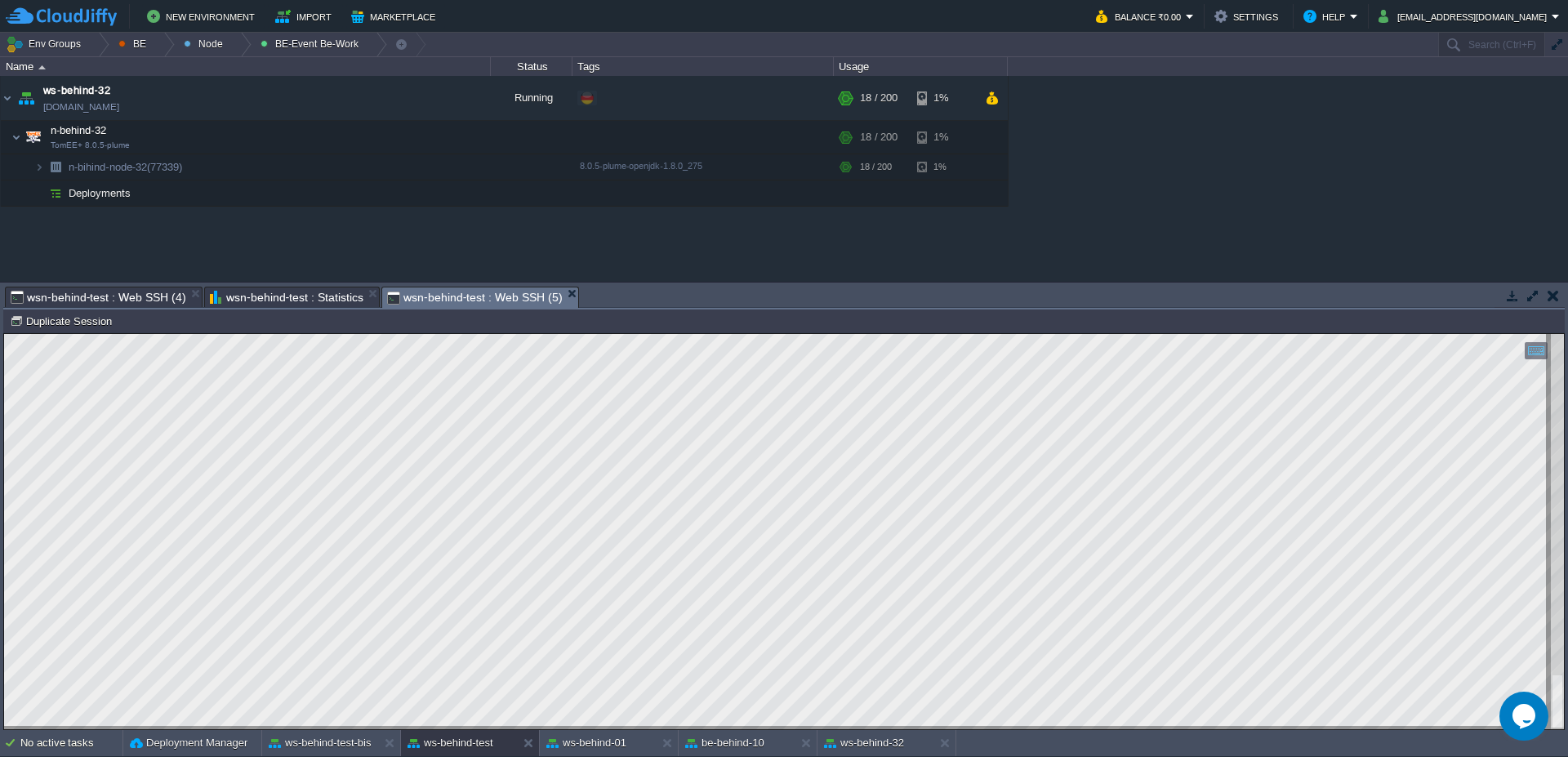
type textarea "rm web.war wget [URL][DOMAIN_NAME]"
click at [843, 747] on button "ws-behind-32" at bounding box center [864, 743] width 80 height 16
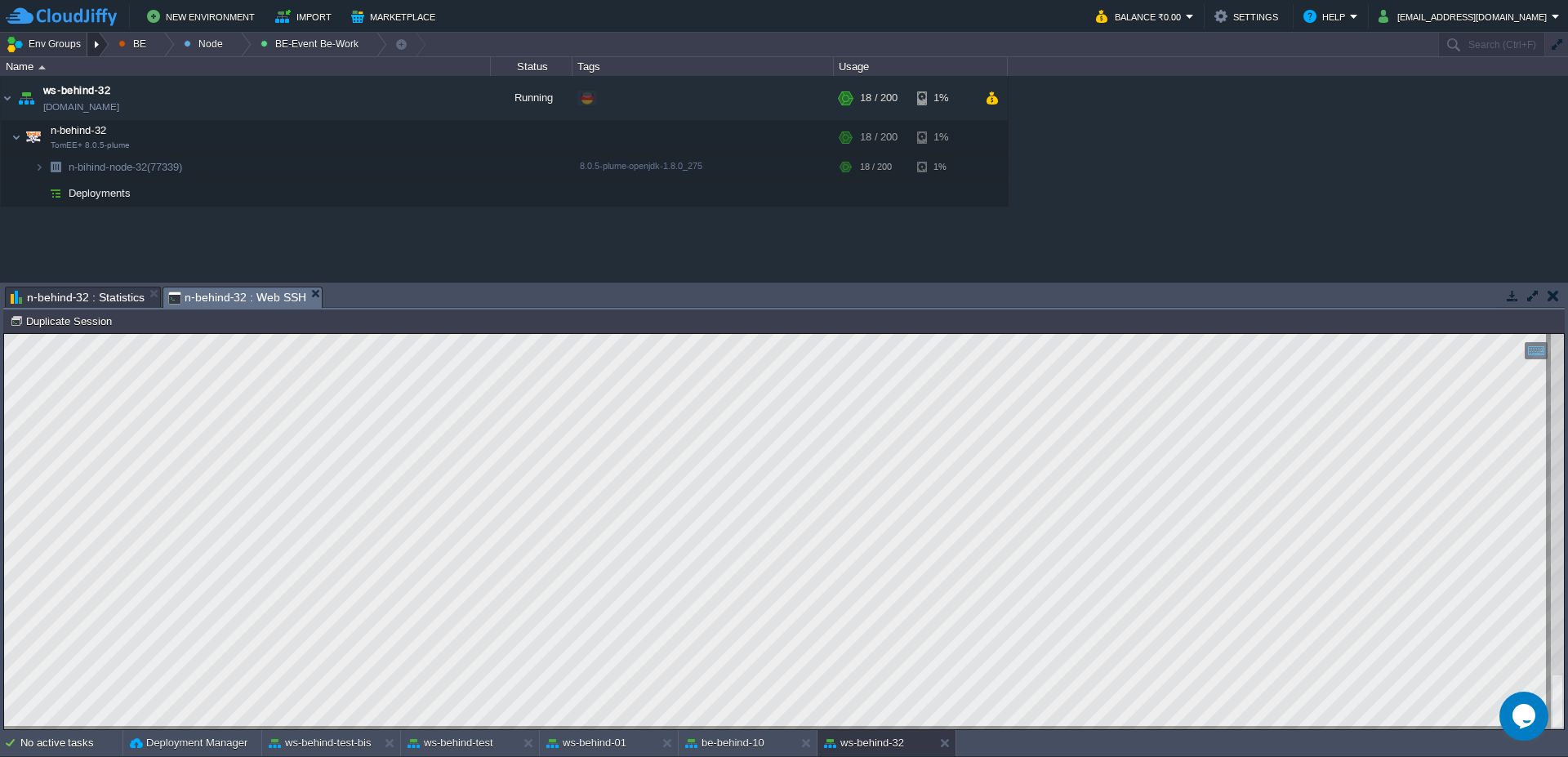
click at [100, 47] on div at bounding box center [98, 44] width 22 height 23
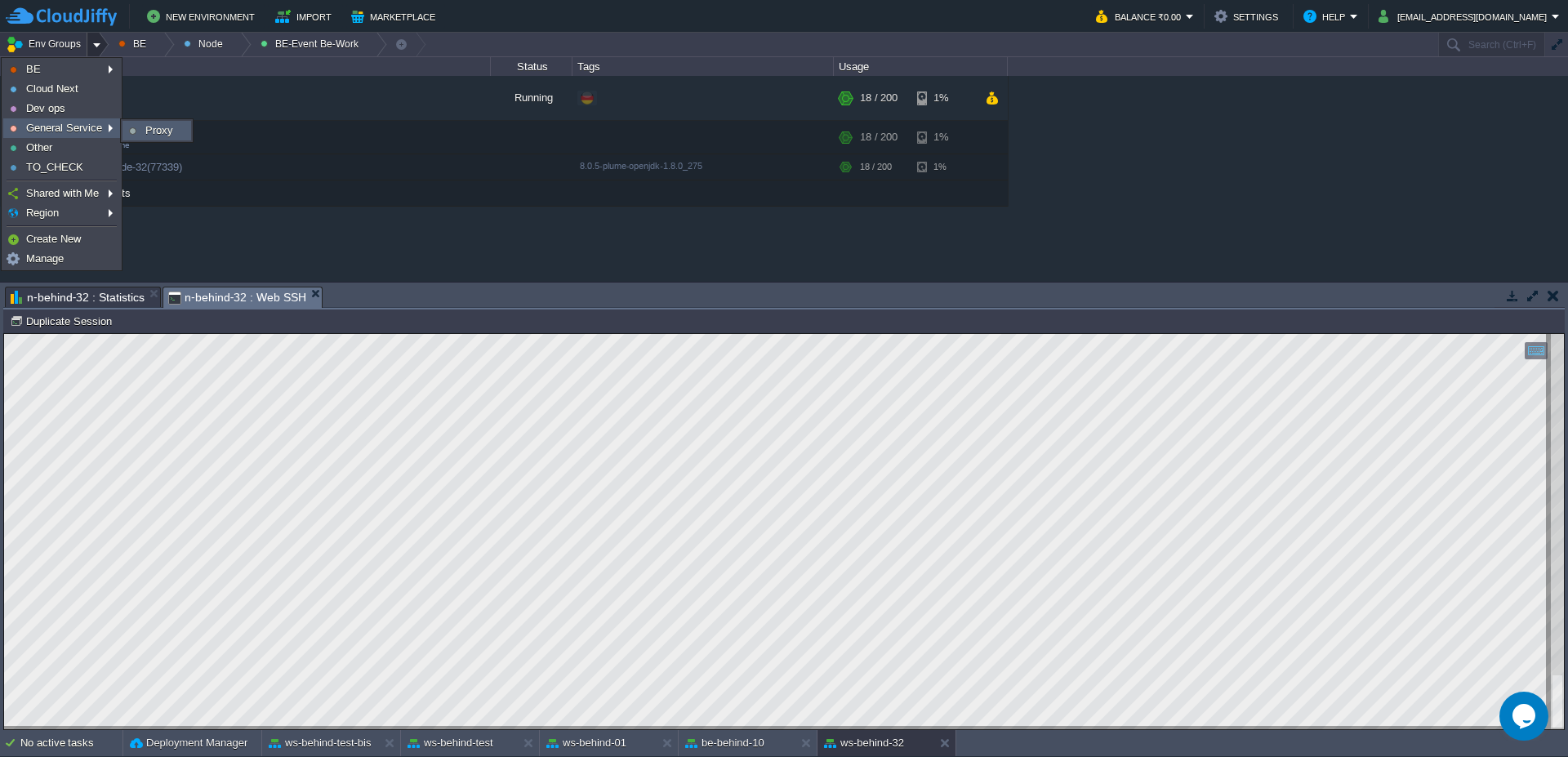
click at [151, 137] on link "Proxy" at bounding box center [156, 130] width 67 height 18
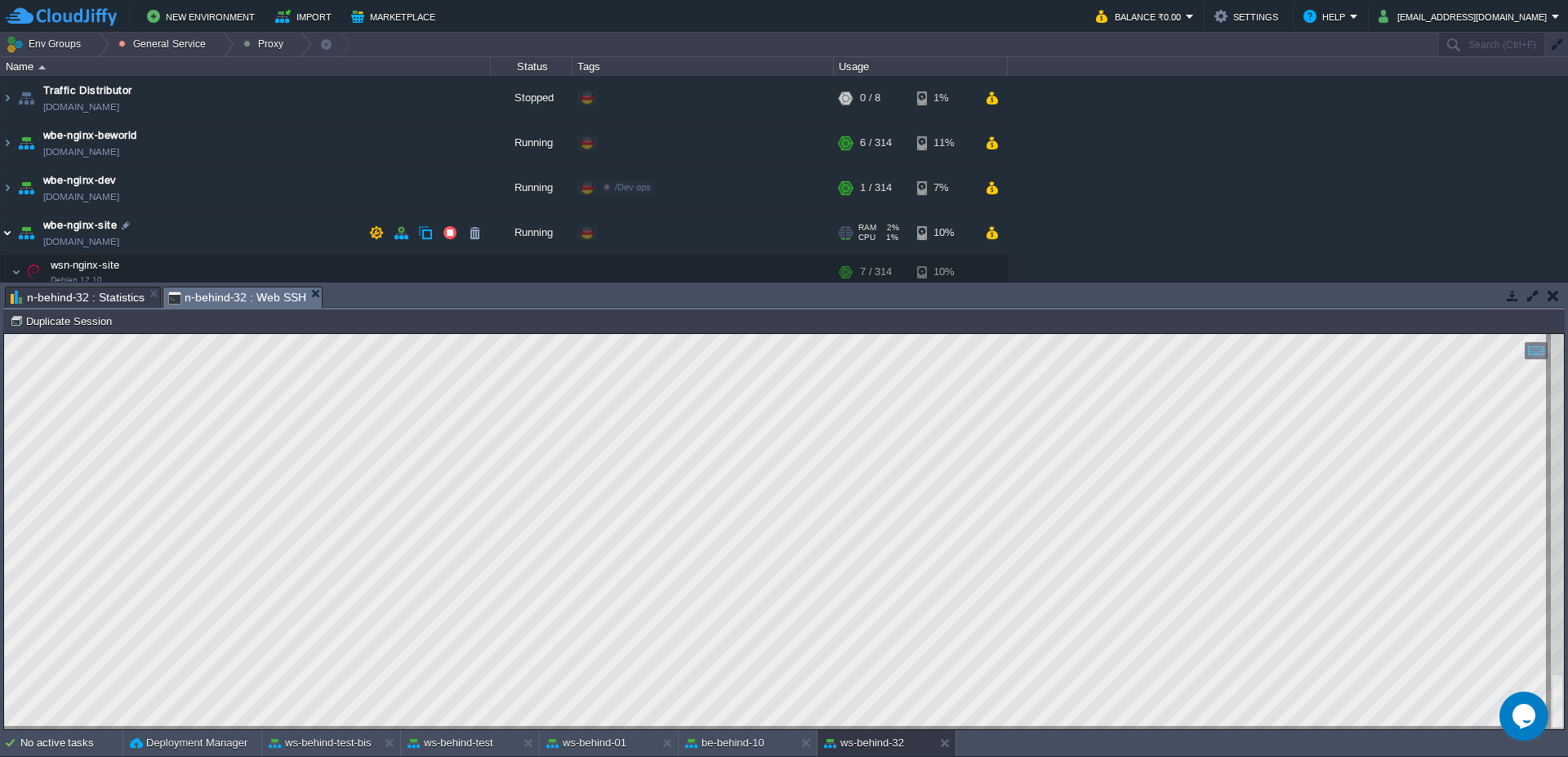
click at [6, 232] on img at bounding box center [7, 232] width 13 height 44
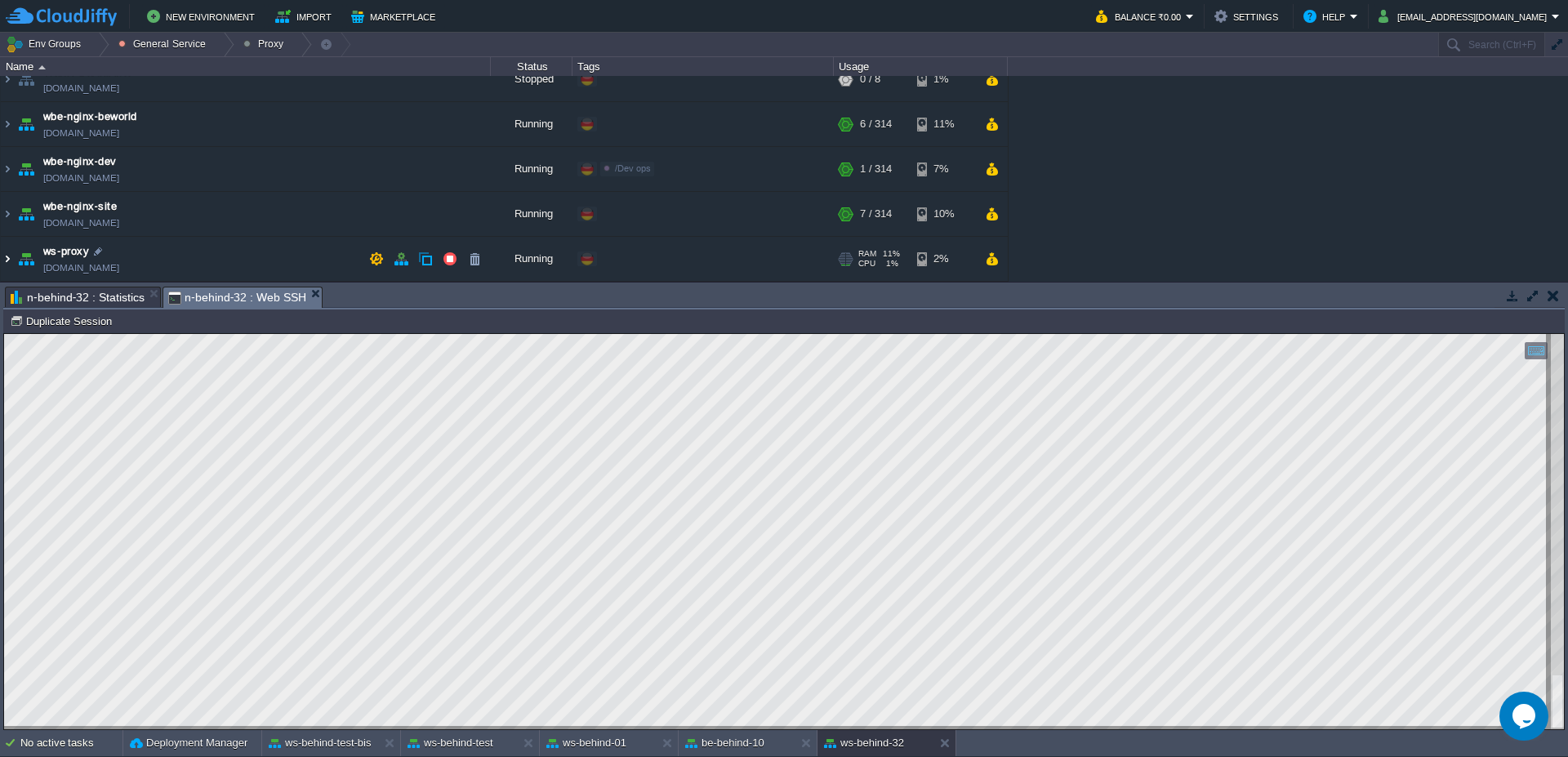
click at [4, 261] on img at bounding box center [7, 258] width 13 height 44
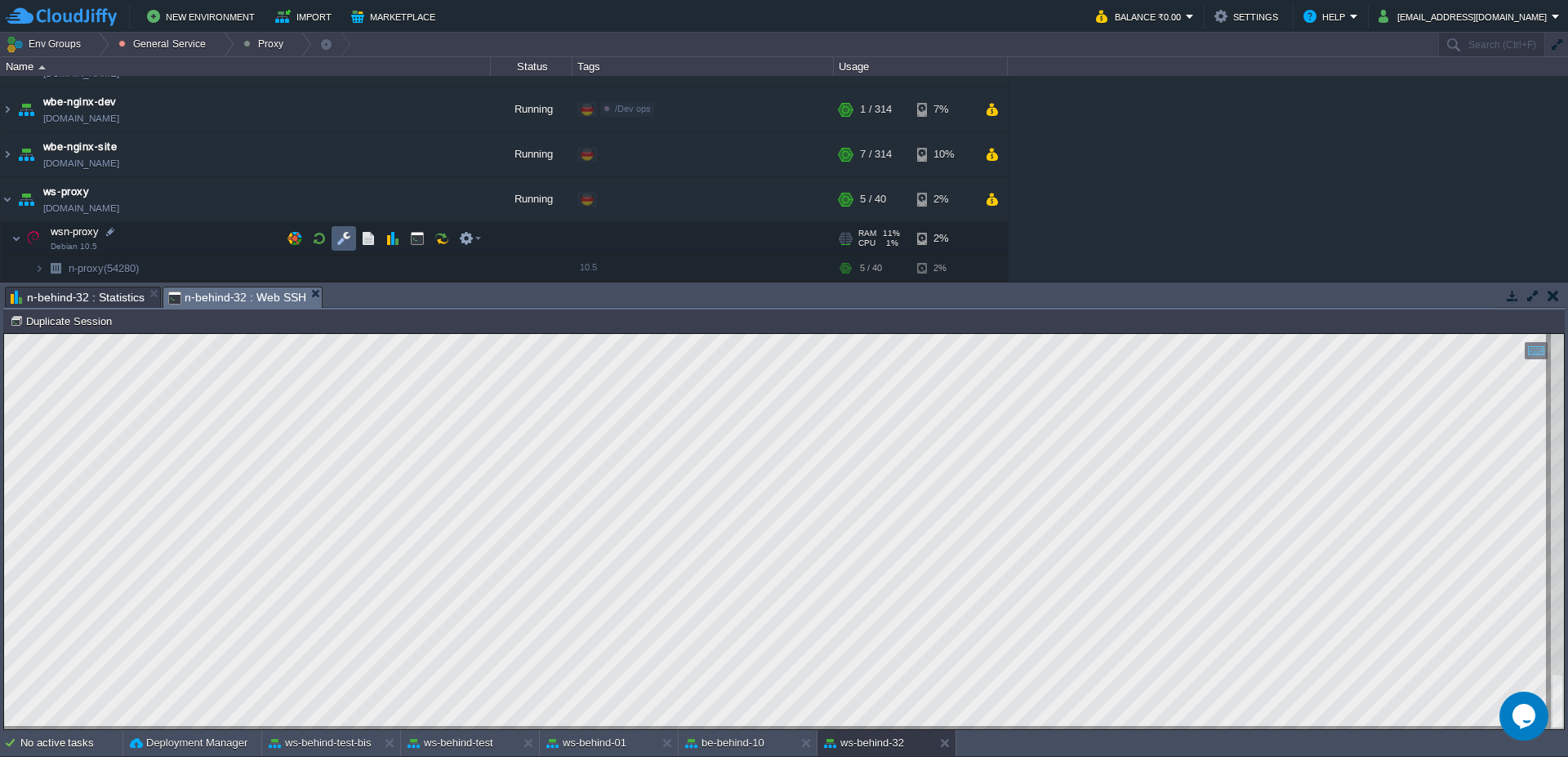
click at [350, 245] on button "button" at bounding box center [343, 238] width 15 height 15
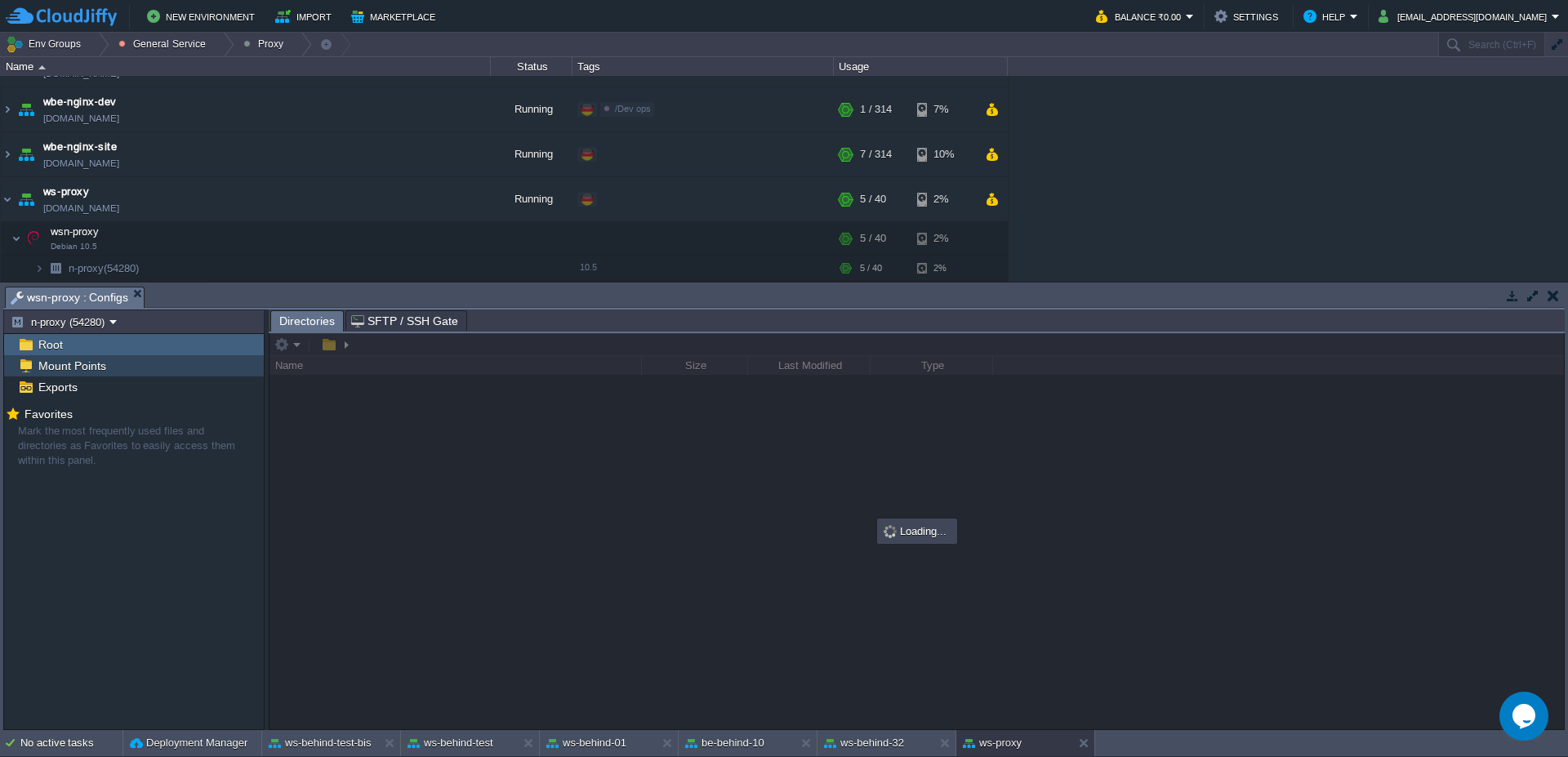
click at [91, 359] on span "Mount Points" at bounding box center [71, 365] width 74 height 15
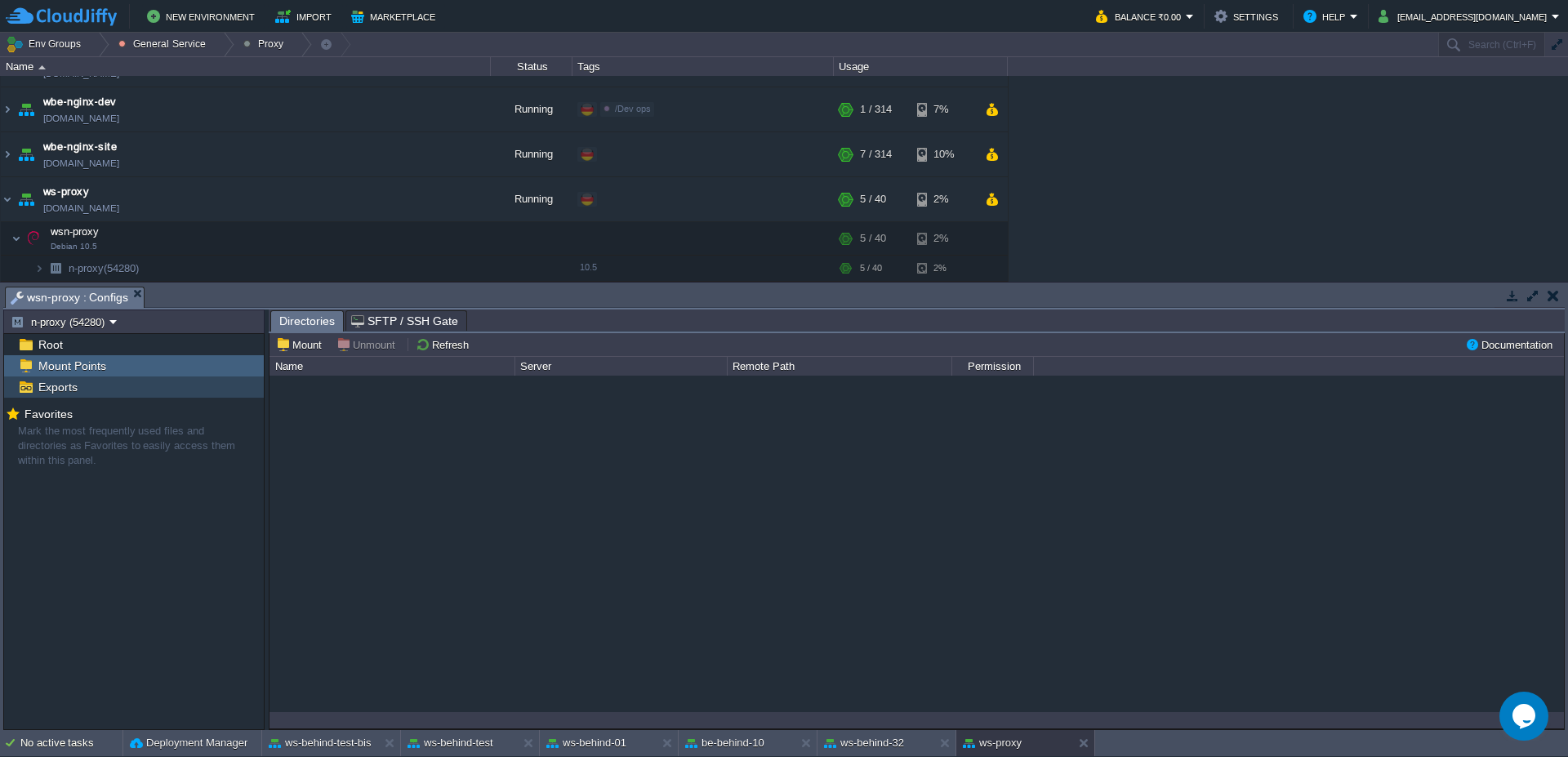
click at [77, 389] on span "Exports" at bounding box center [57, 387] width 45 height 15
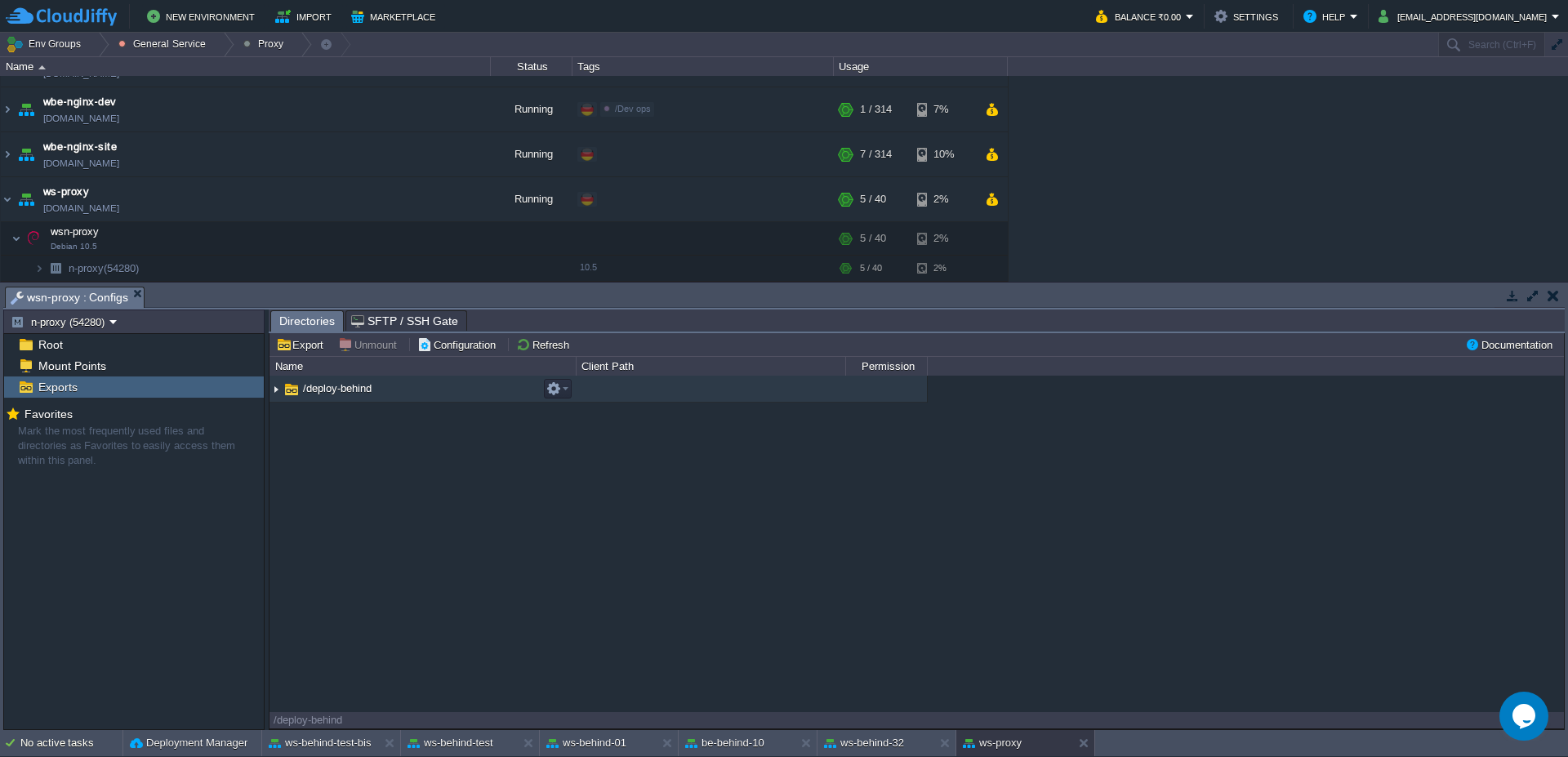
click at [275, 390] on img at bounding box center [276, 388] width 13 height 25
type input "/opt/tomcat/temp/deploy-behind"
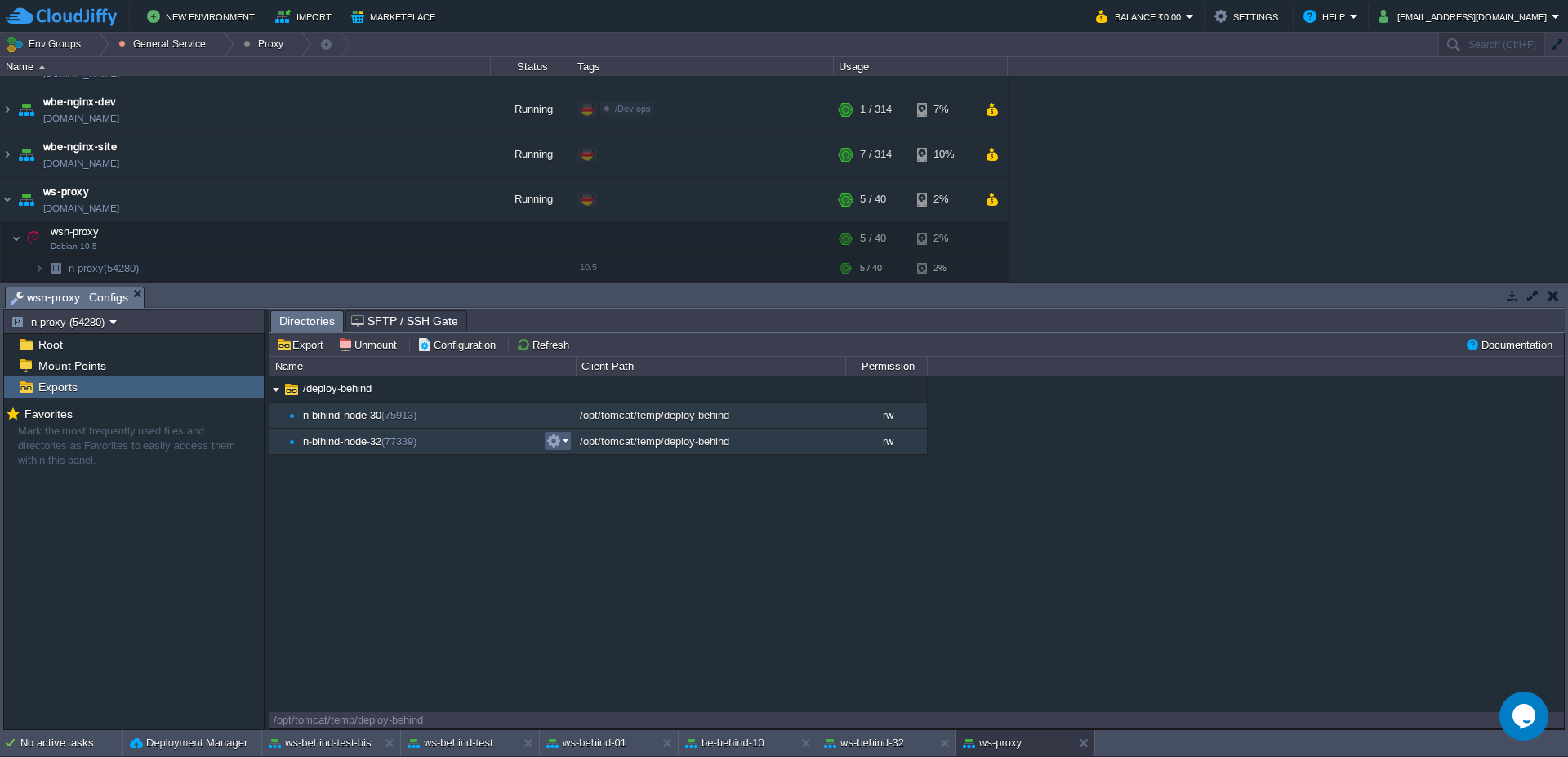
click at [567, 440] on em at bounding box center [557, 440] width 22 height 15
click at [580, 463] on span "Unmount" at bounding box center [590, 462] width 42 height 12
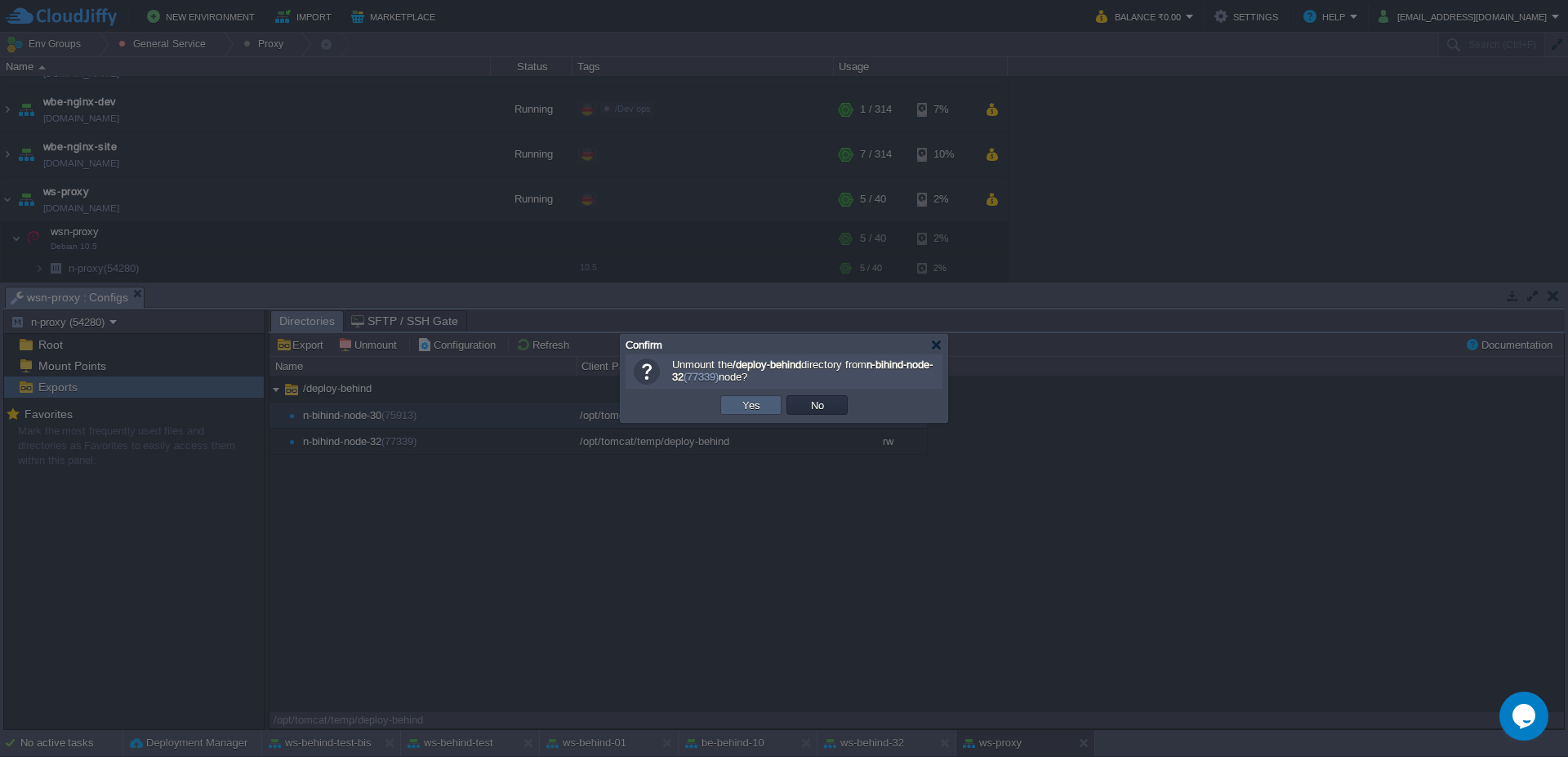
click at [741, 407] on button "Yes" at bounding box center [751, 405] width 28 height 15
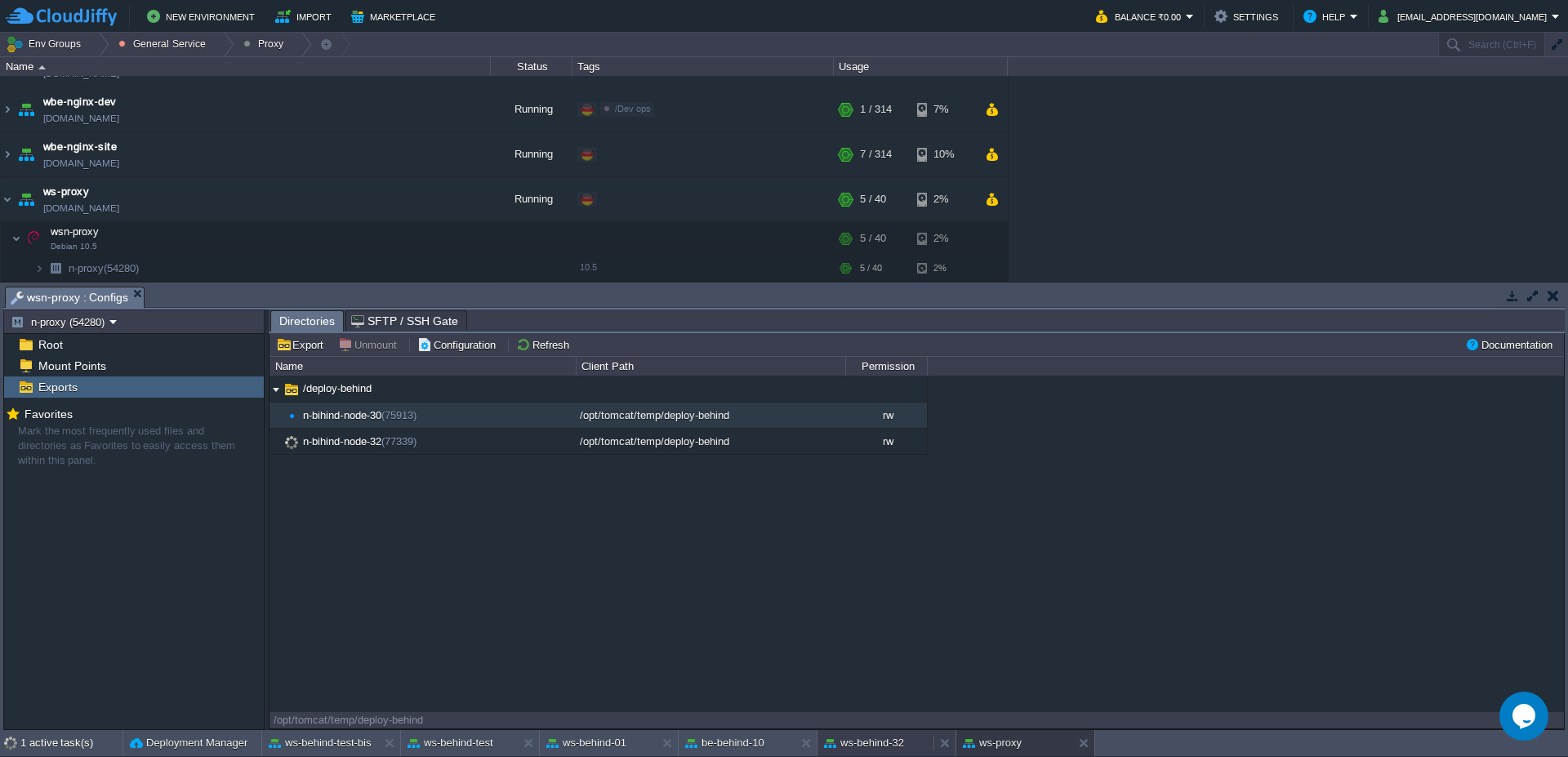
click at [867, 733] on div "ws-behind-32" at bounding box center [876, 743] width 116 height 26
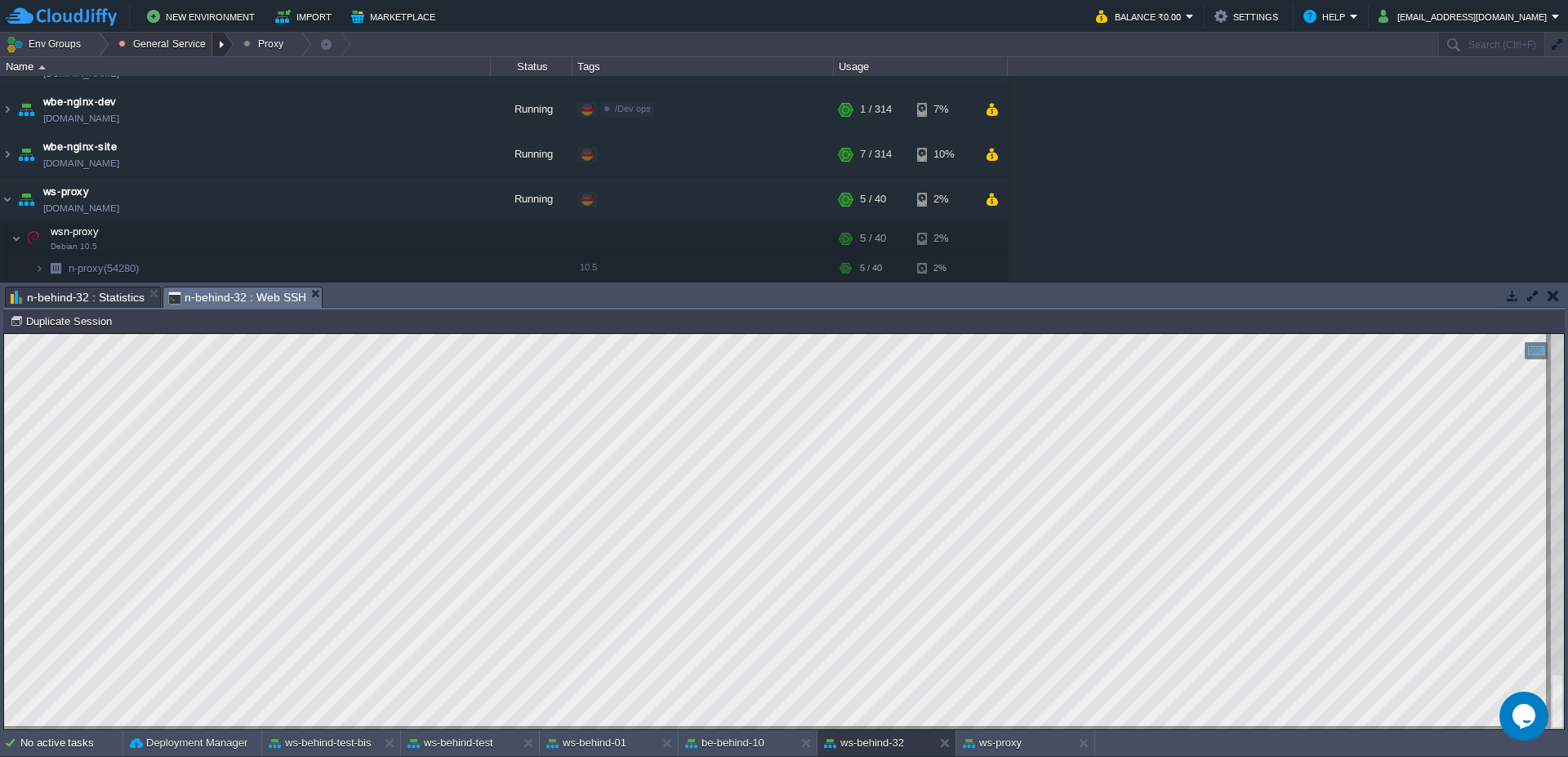
click at [217, 44] on div at bounding box center [223, 44] width 22 height 23
click at [104, 49] on div at bounding box center [98, 44] width 22 height 23
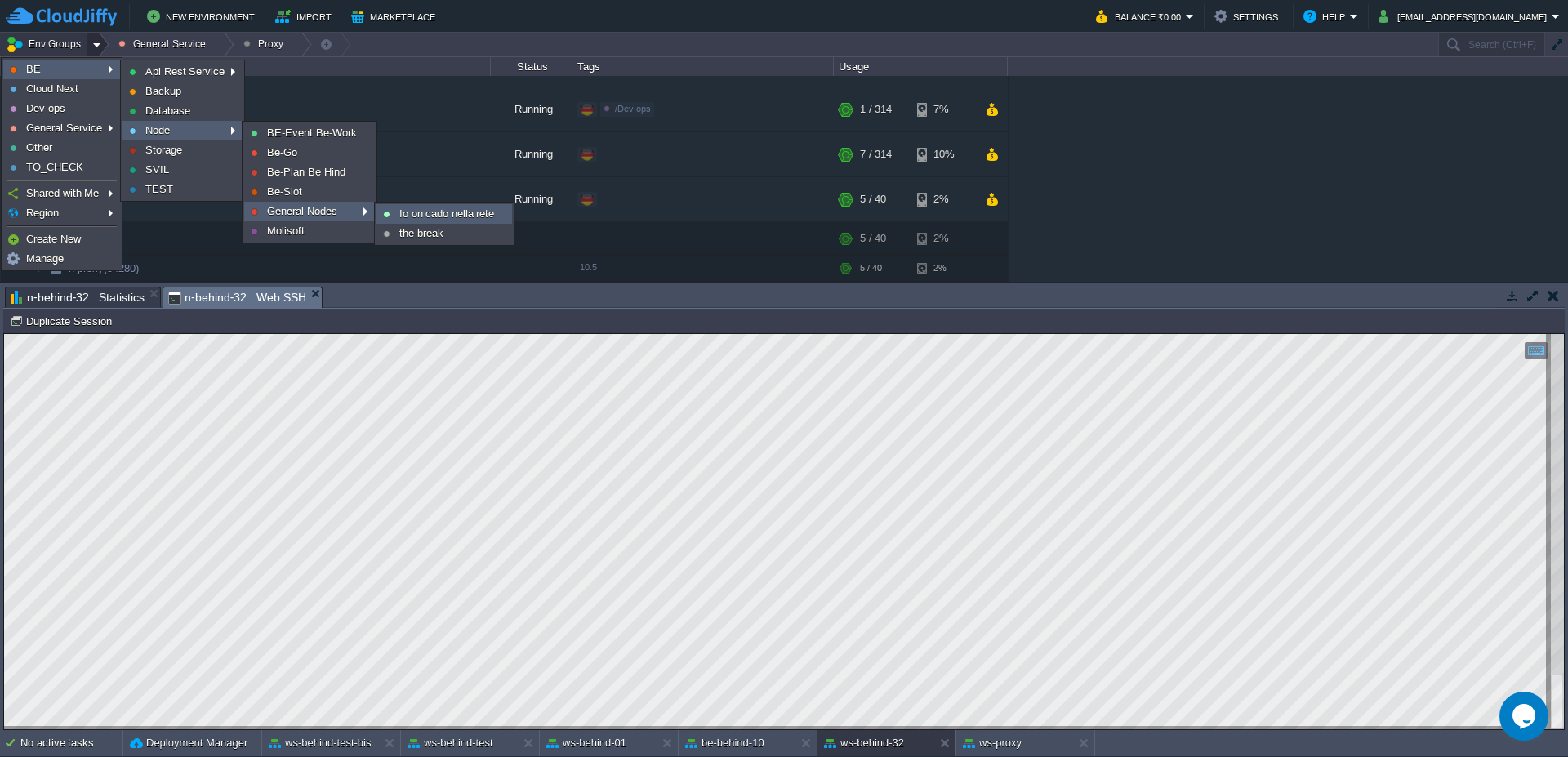
click at [413, 216] on span "Io on cado nella rete" at bounding box center [446, 213] width 95 height 12
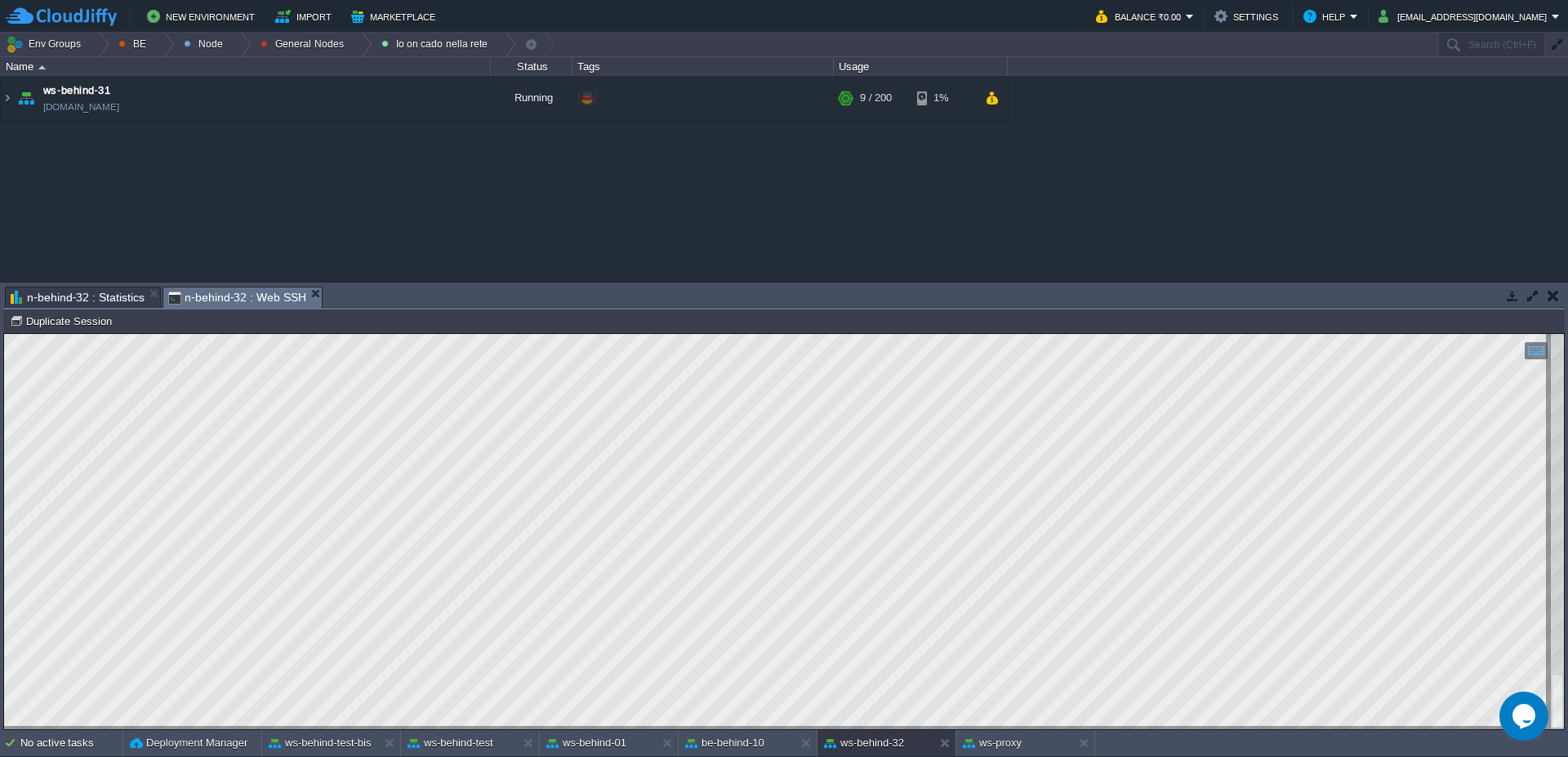
scroll to position [0, 0]
click at [3, 98] on img at bounding box center [7, 98] width 13 height 44
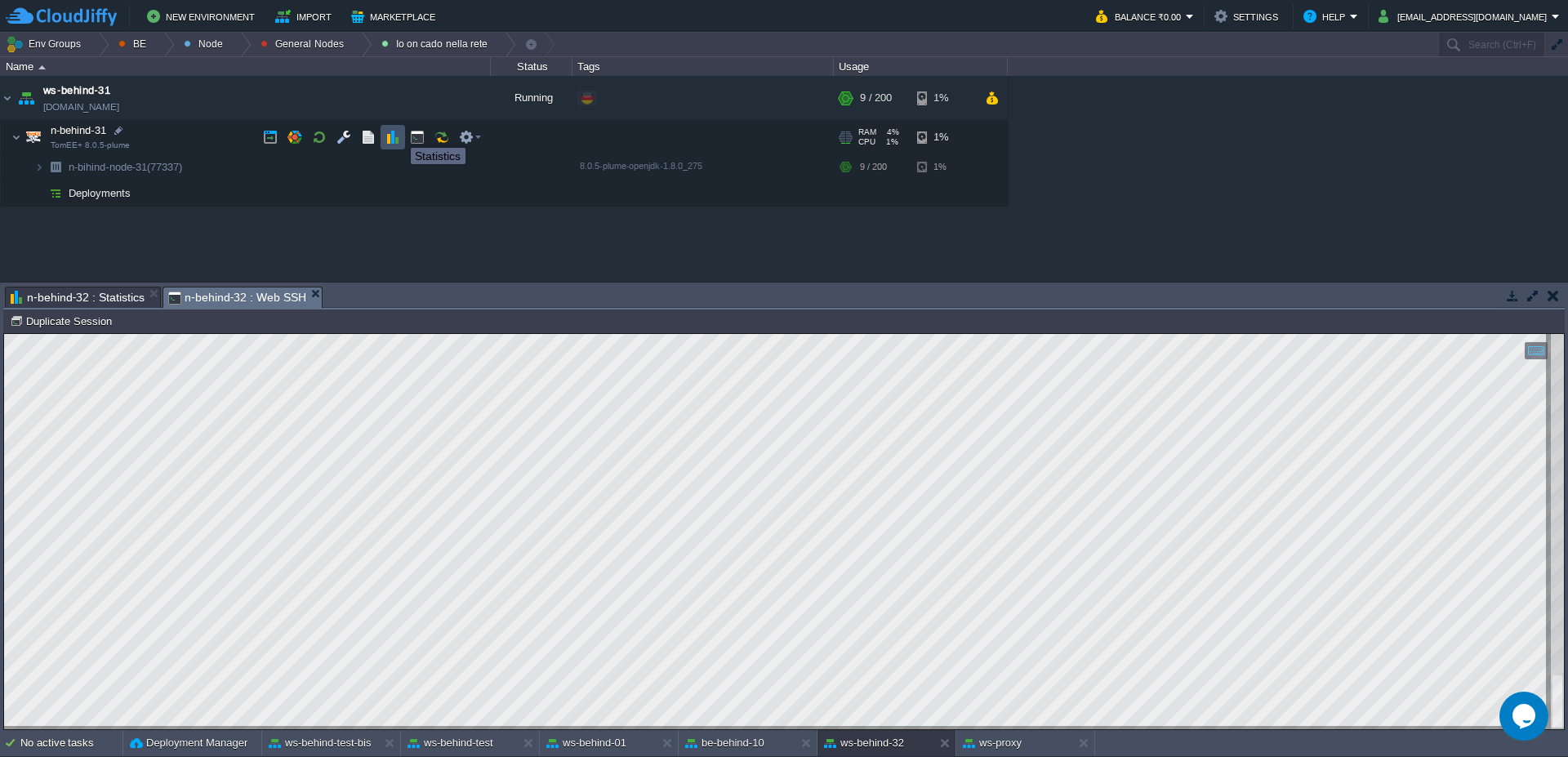
click at [399, 133] on button "button" at bounding box center [392, 137] width 15 height 15
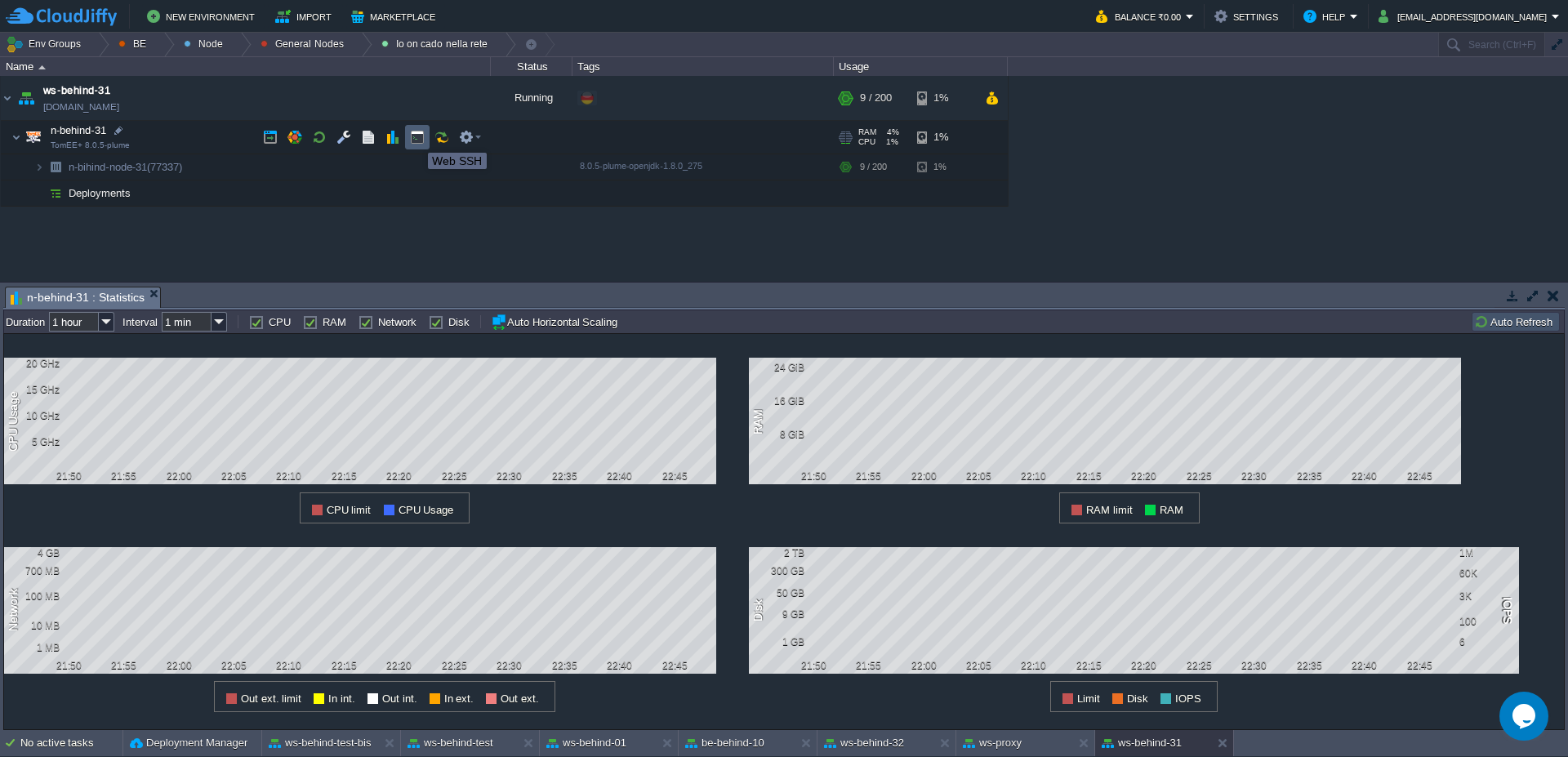
click at [417, 138] on button "button" at bounding box center [417, 137] width 15 height 15
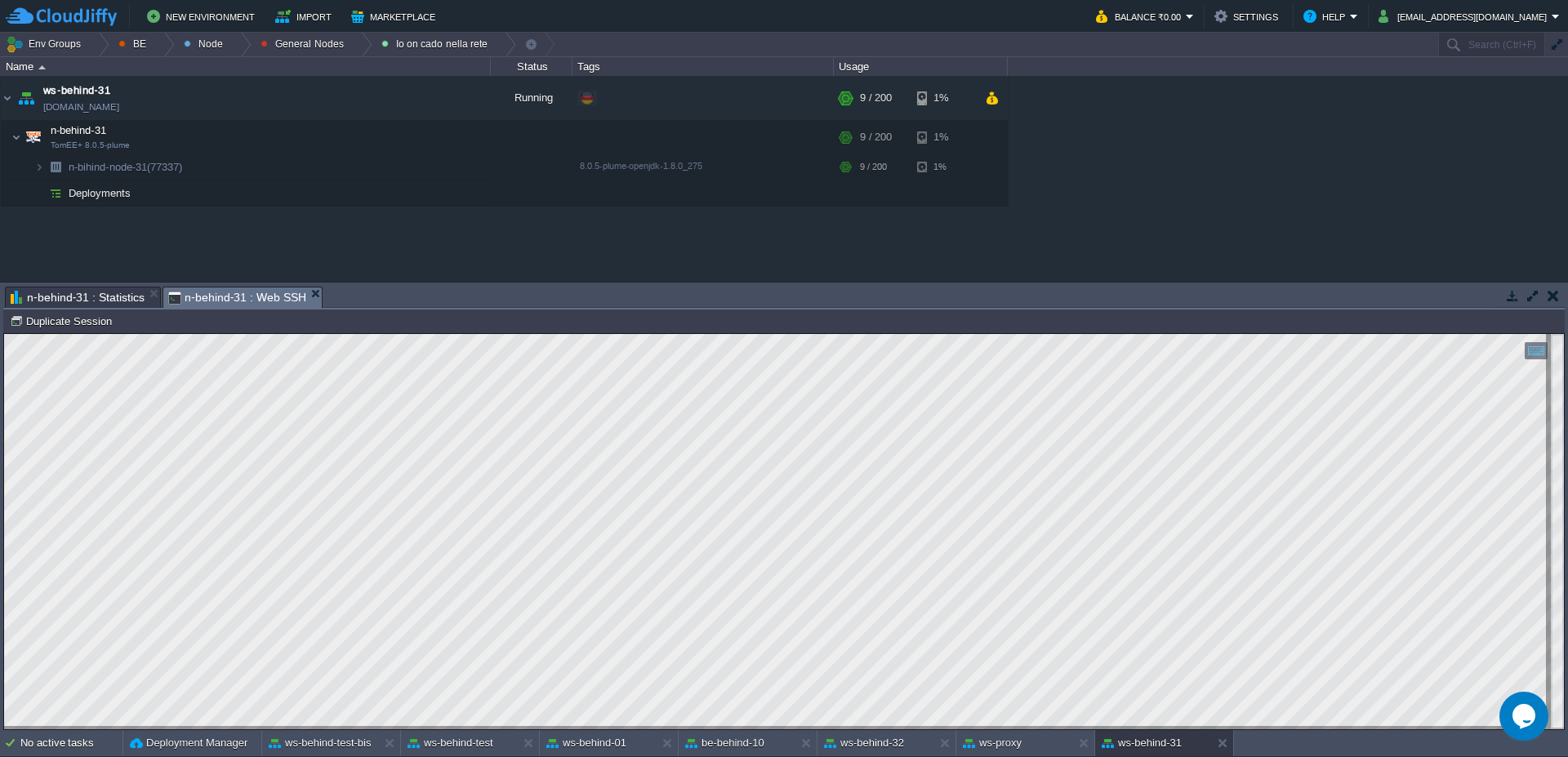
type input "#000000"
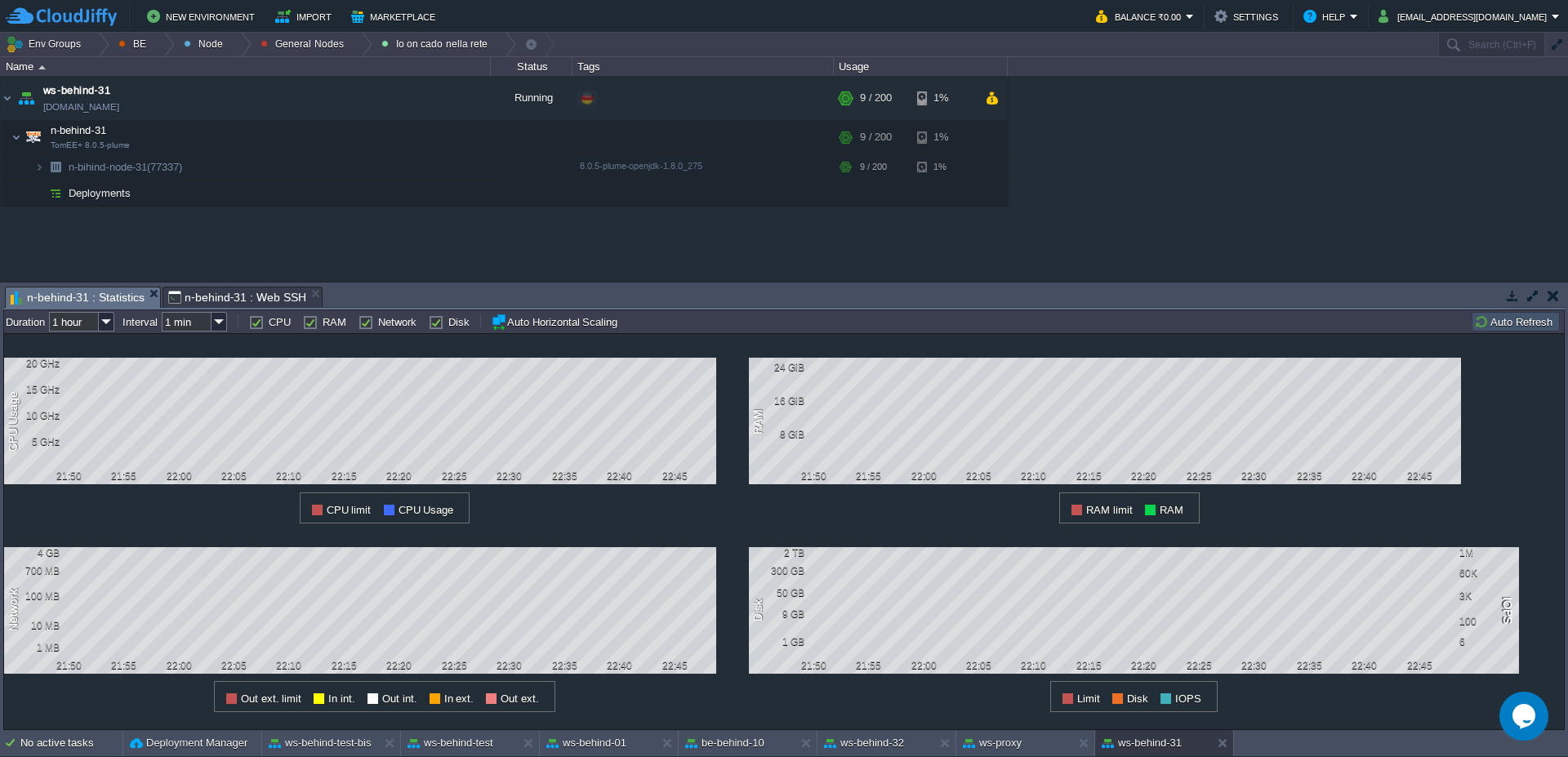
click at [116, 306] on span "n-behind-31 : Statistics" at bounding box center [77, 297] width 134 height 21
click at [1495, 326] on button "Auto Refresh" at bounding box center [1516, 322] width 83 height 15
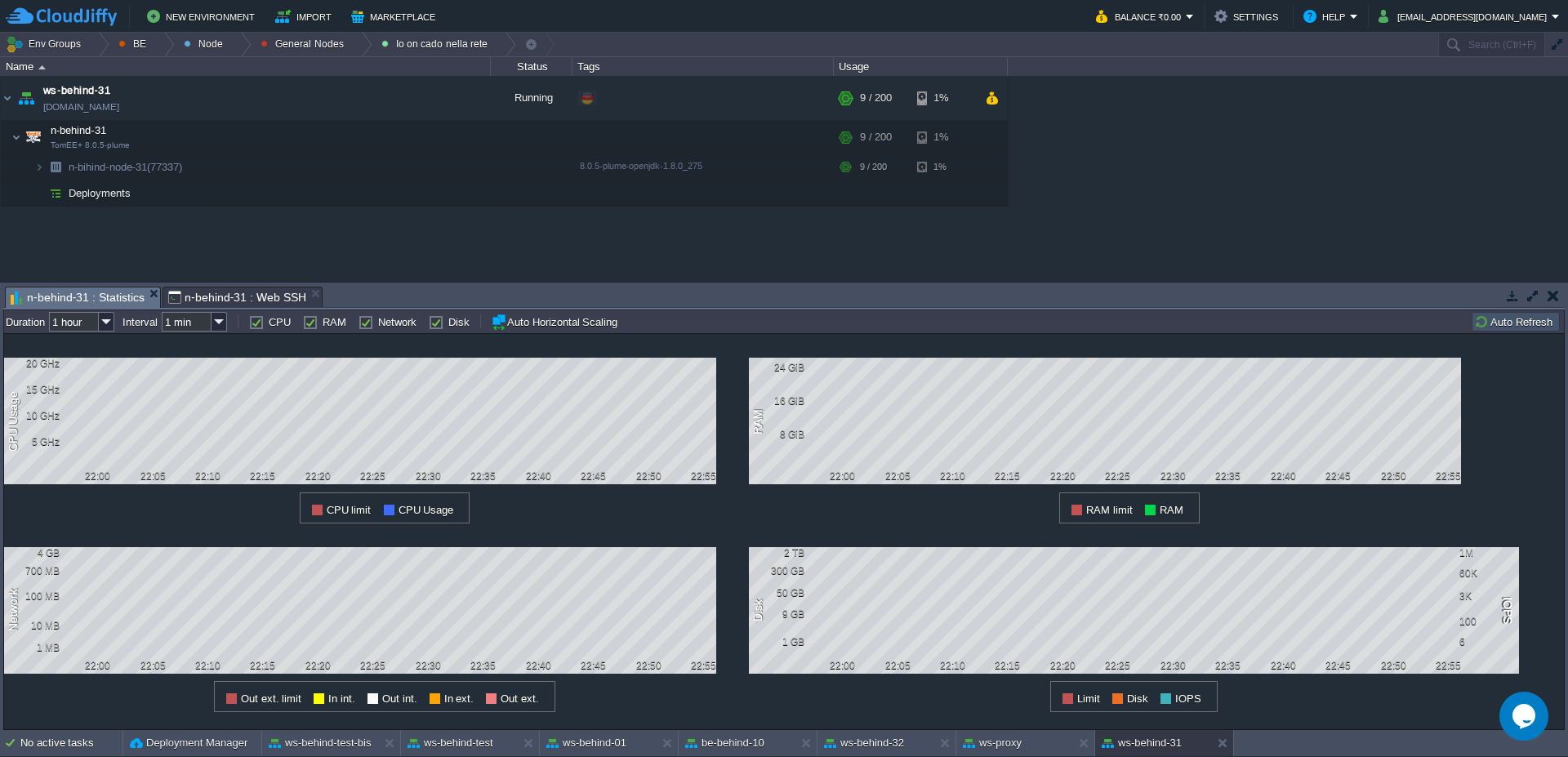
click at [287, 302] on span "n-behind-31 : Web SSH" at bounding box center [237, 297] width 138 height 20
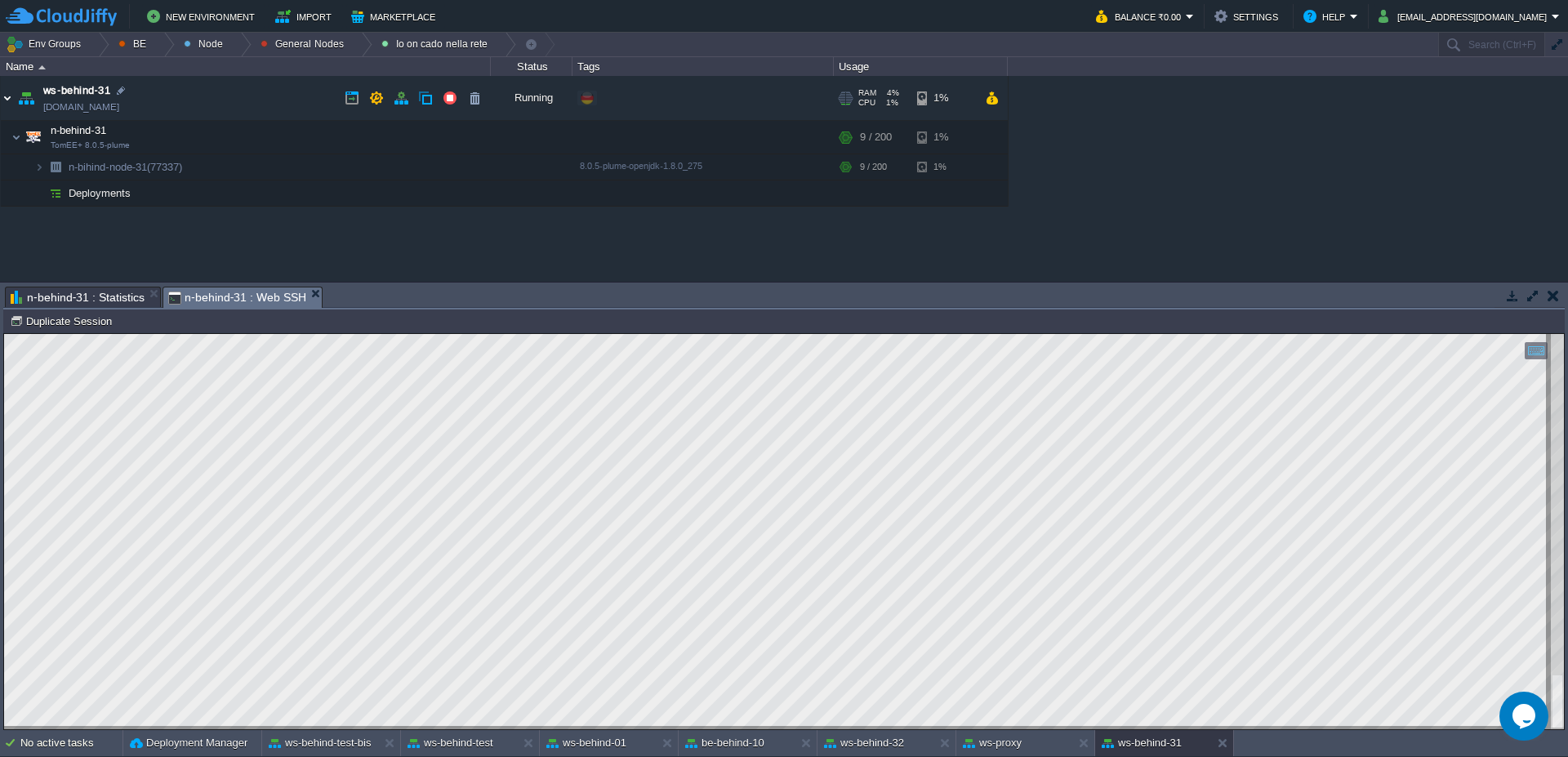
click at [10, 100] on img at bounding box center [7, 98] width 13 height 44
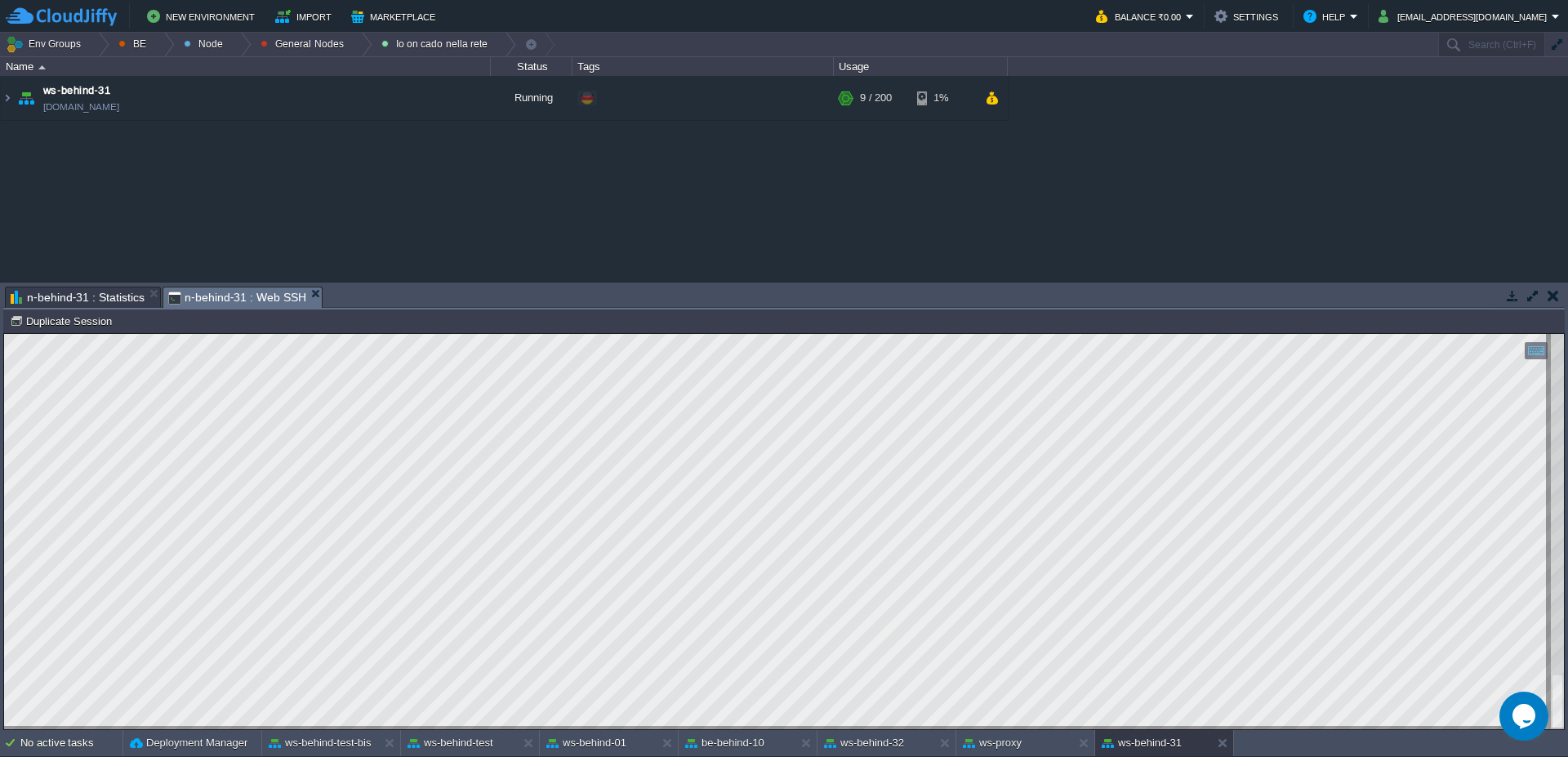
click at [165, 31] on div "New Environment Import Marketplace Bonus ₹0.00 Upgrade Account Balance ₹0.00 Se…" at bounding box center [784, 16] width 1568 height 33
click at [156, 45] on div at bounding box center [163, 44] width 22 height 23
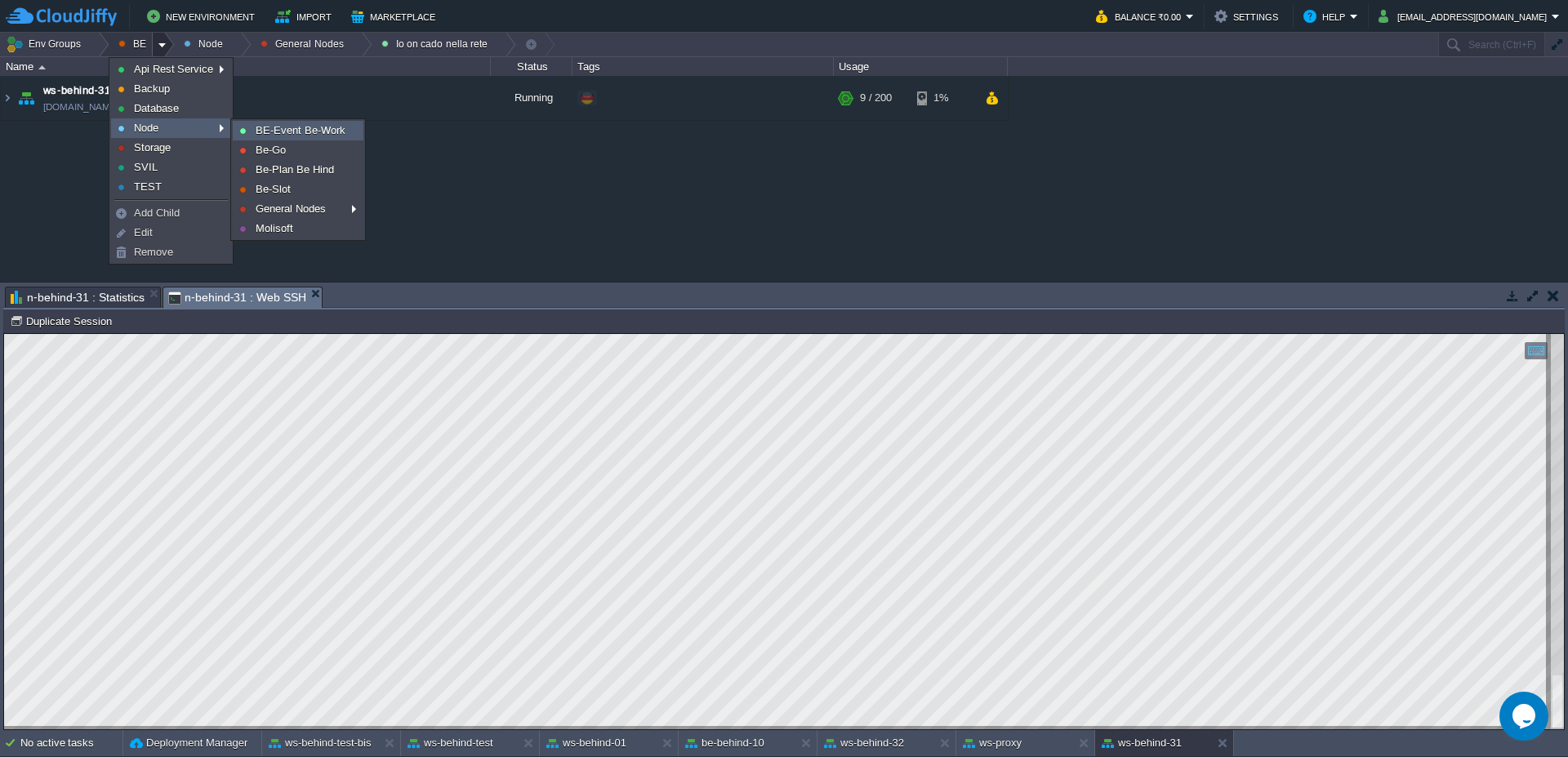
click at [291, 135] on span "BE-Event Be-Work" at bounding box center [301, 130] width 90 height 12
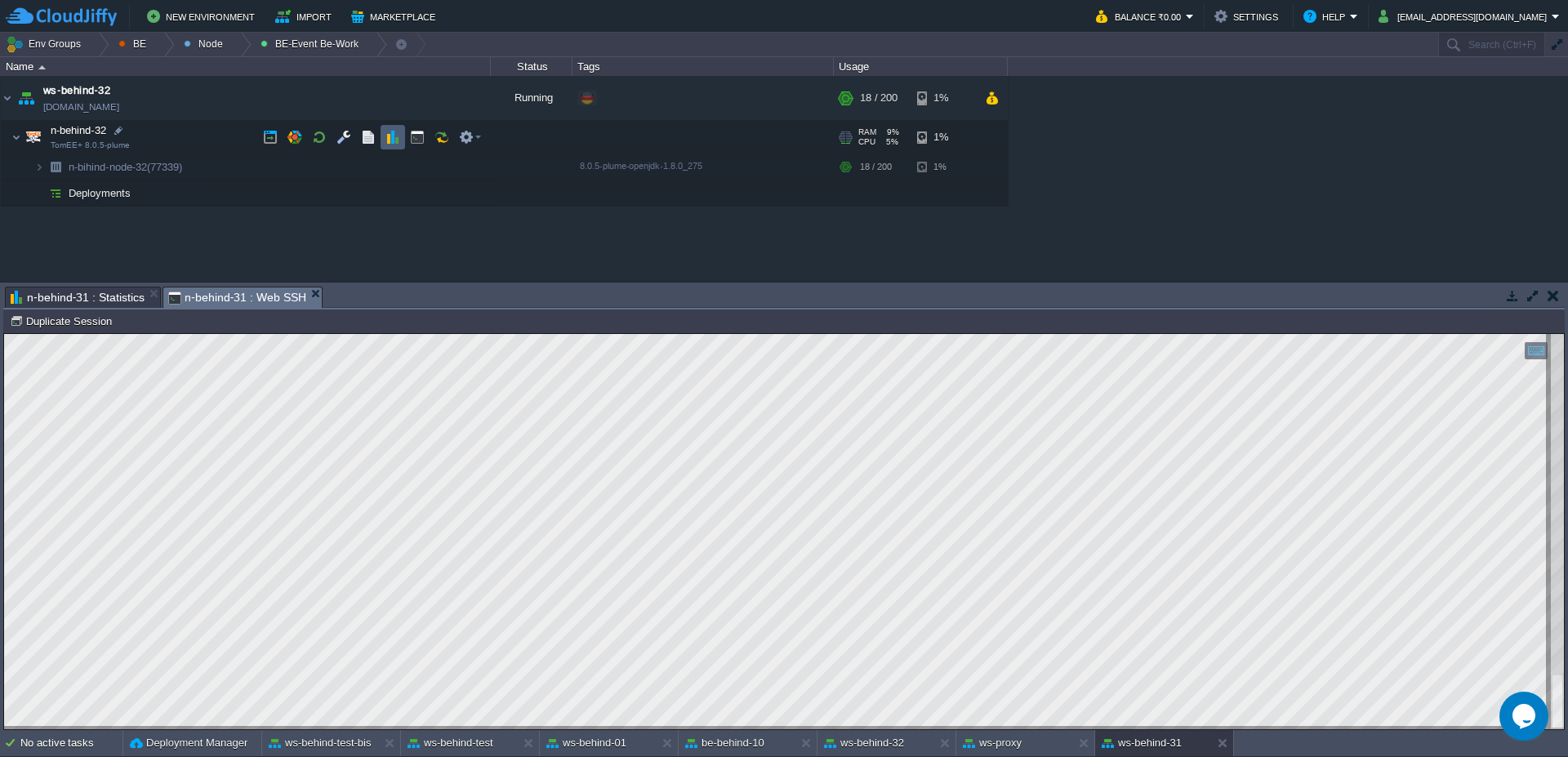
click at [396, 146] on td at bounding box center [393, 137] width 24 height 24
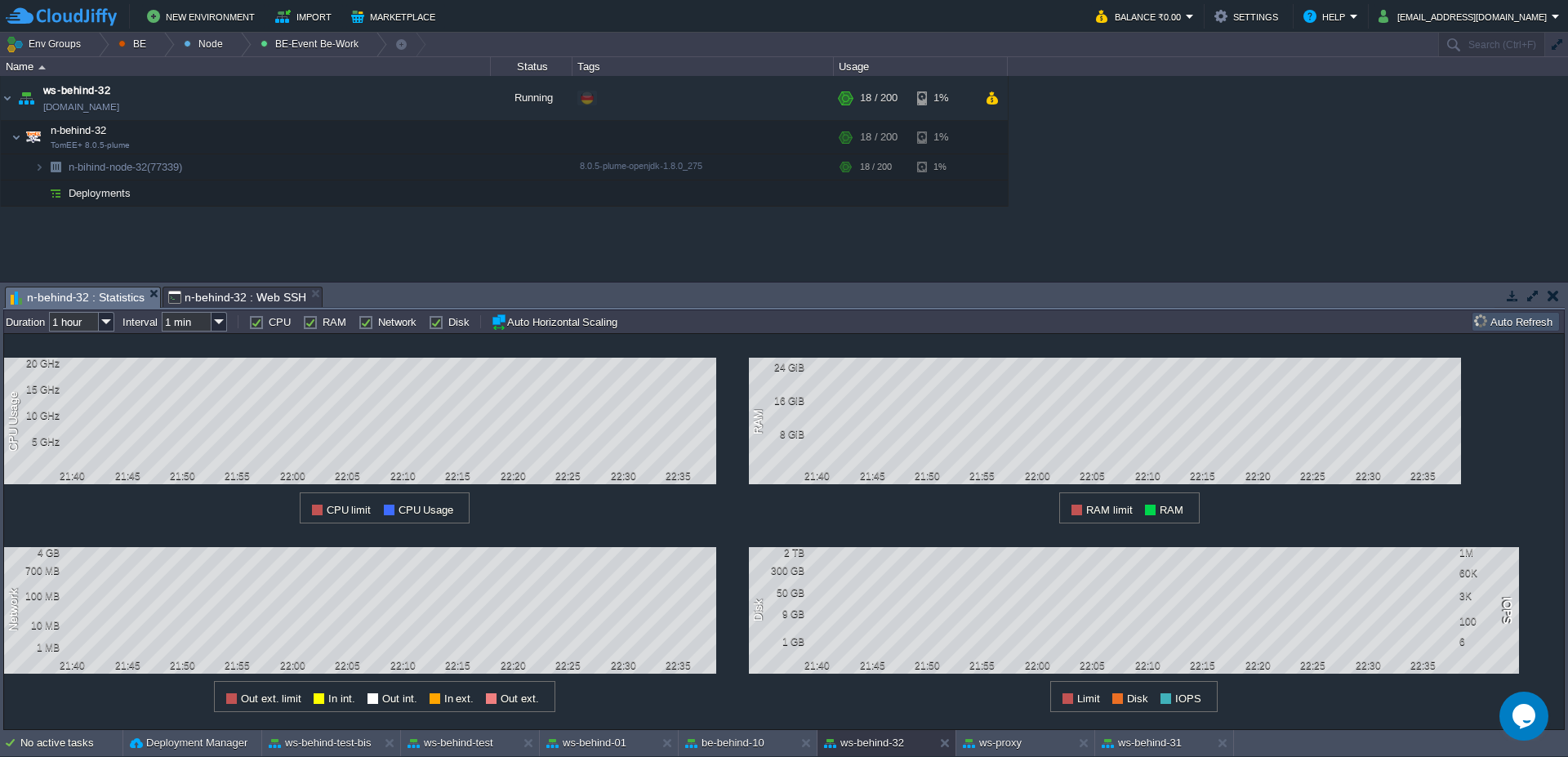
click at [1517, 328] on button "Auto Refresh" at bounding box center [1516, 322] width 83 height 15
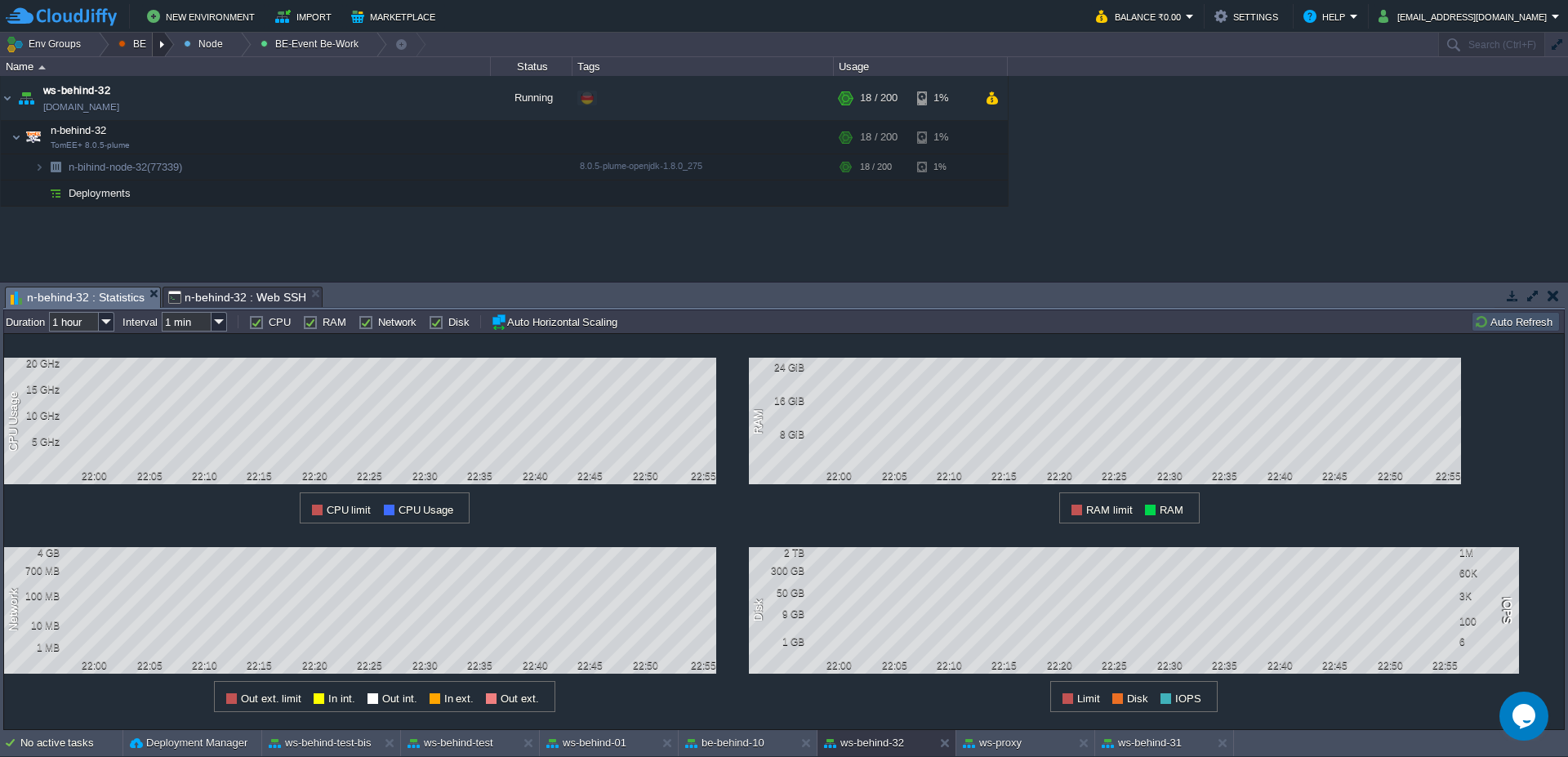
click at [161, 48] on div at bounding box center [163, 44] width 22 height 23
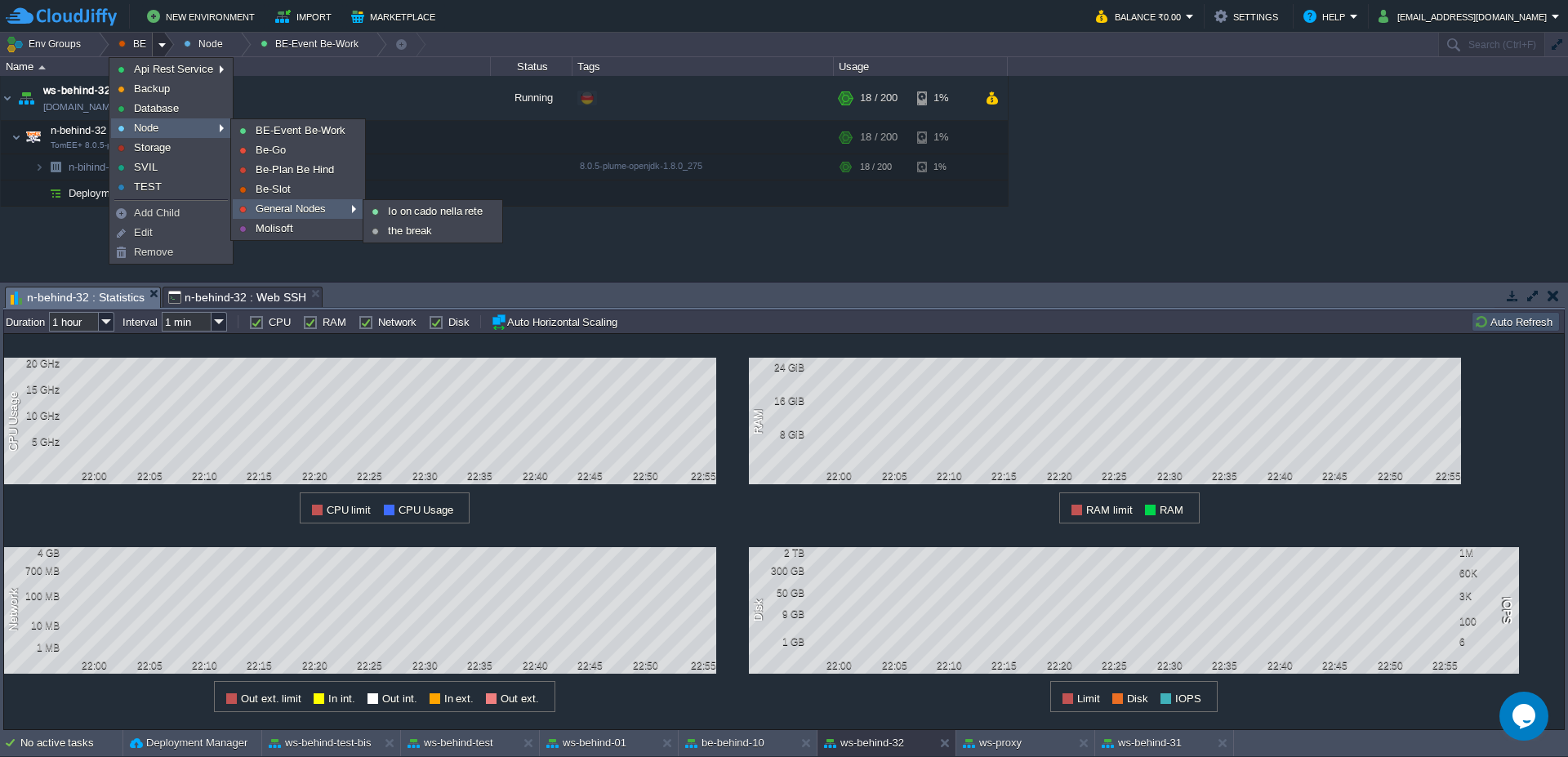
click at [302, 206] on span "General Nodes" at bounding box center [291, 209] width 70 height 12
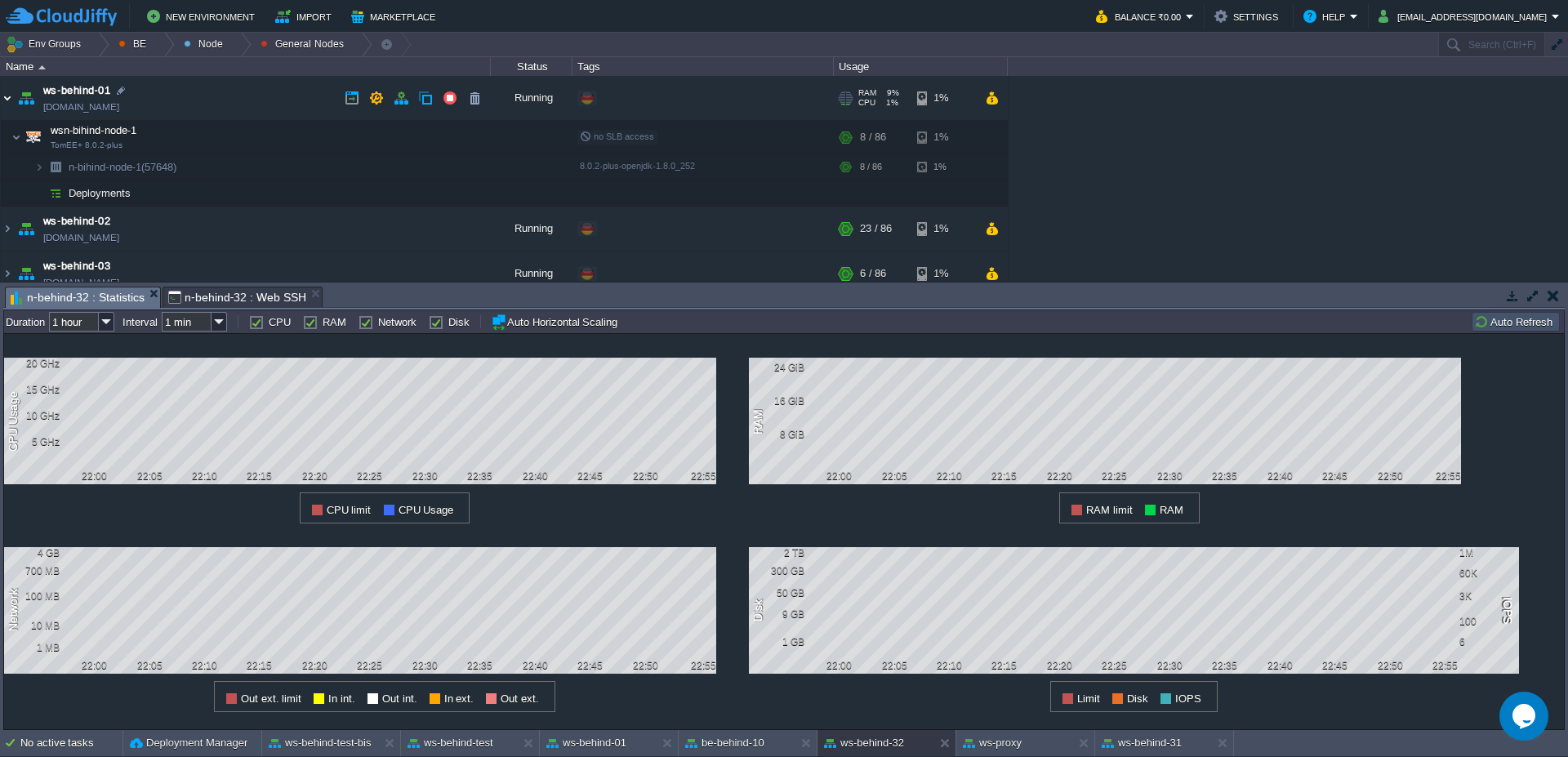
click at [3, 102] on img at bounding box center [7, 98] width 13 height 44
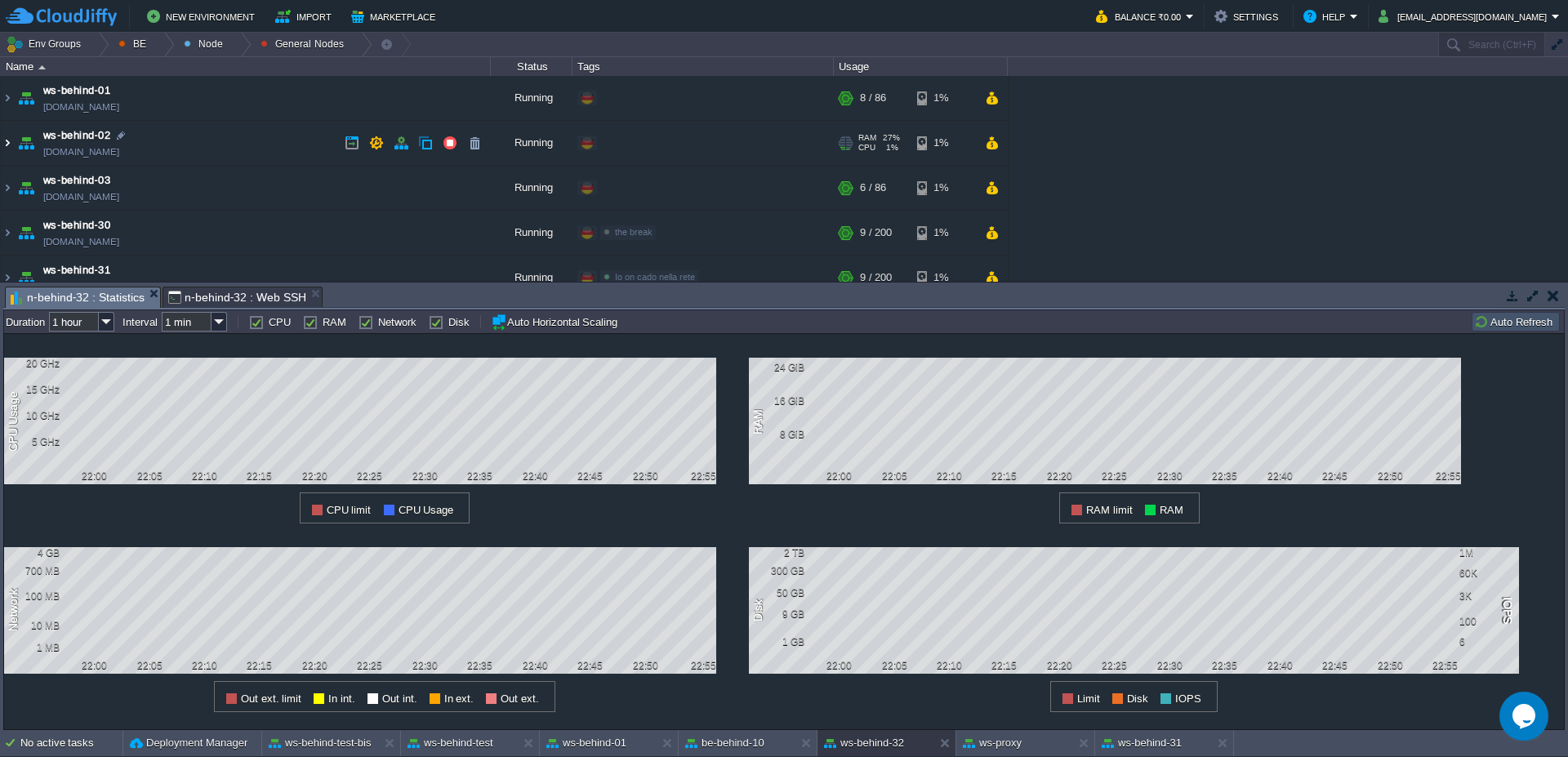
click at [1, 145] on img at bounding box center [7, 142] width 13 height 44
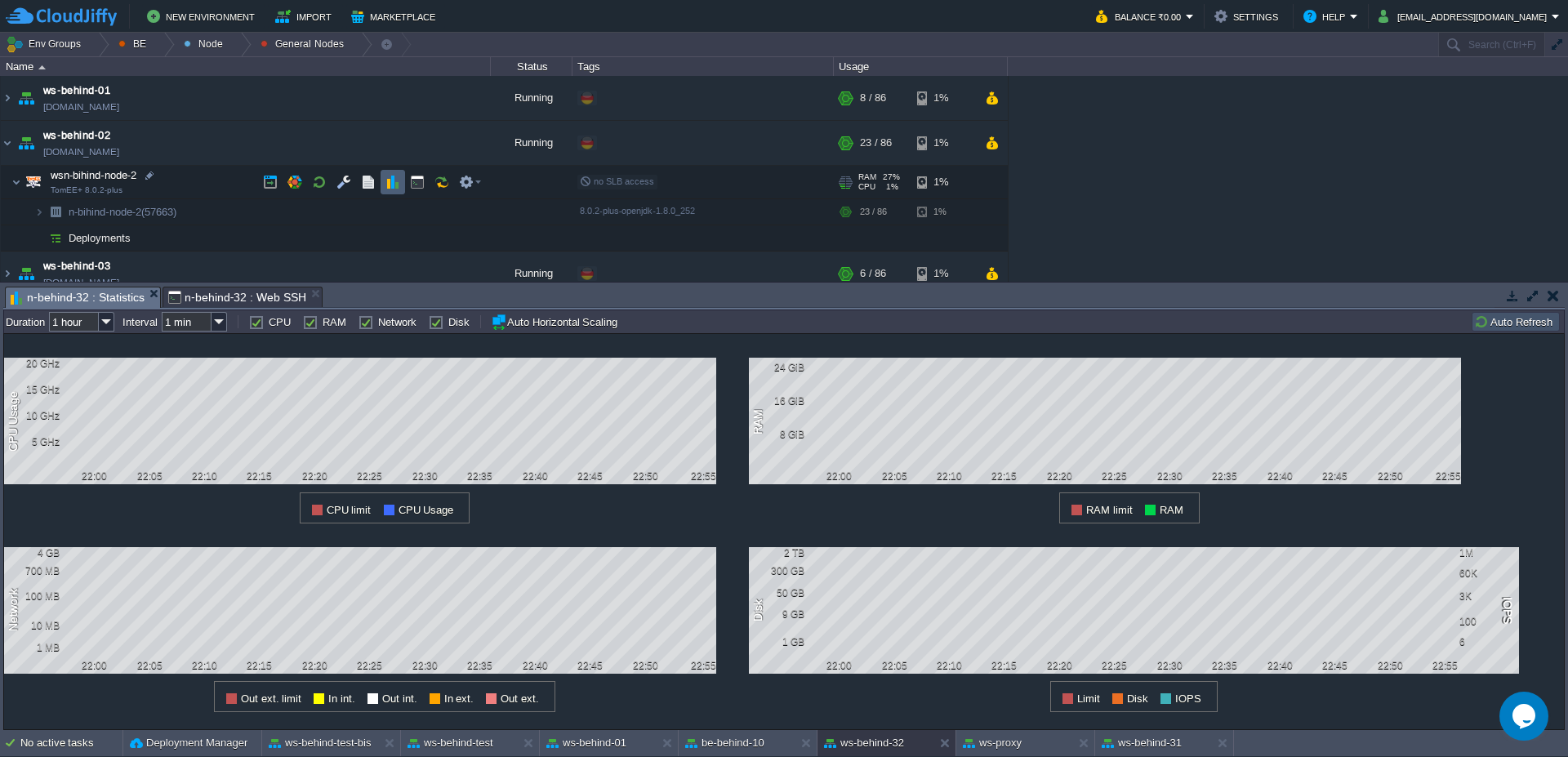
click at [393, 181] on button "button" at bounding box center [392, 182] width 15 height 15
click at [421, 180] on button "button" at bounding box center [417, 182] width 15 height 15
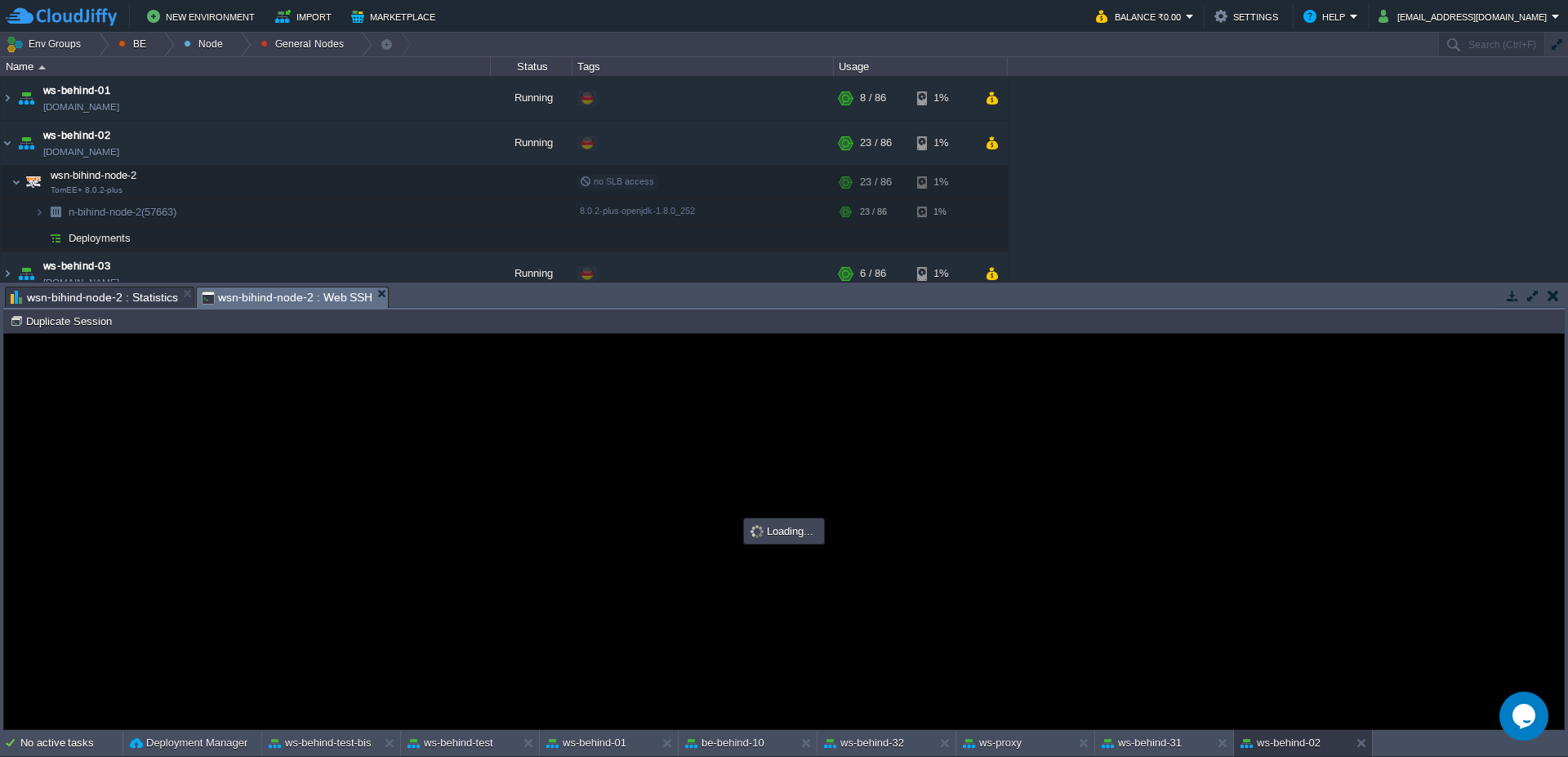
type input "#000000"
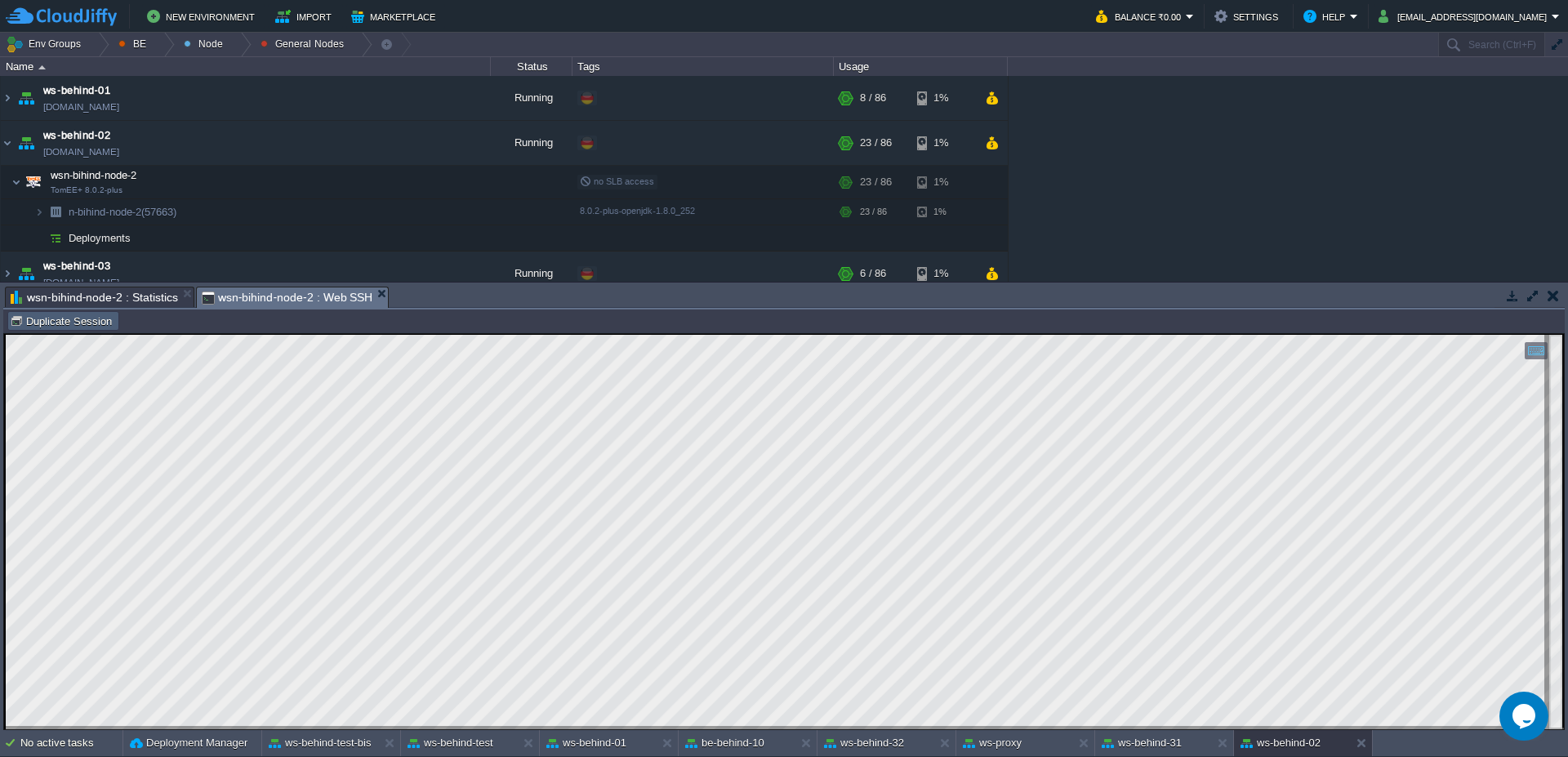
click at [88, 319] on button "Duplicate Session" at bounding box center [62, 321] width 107 height 15
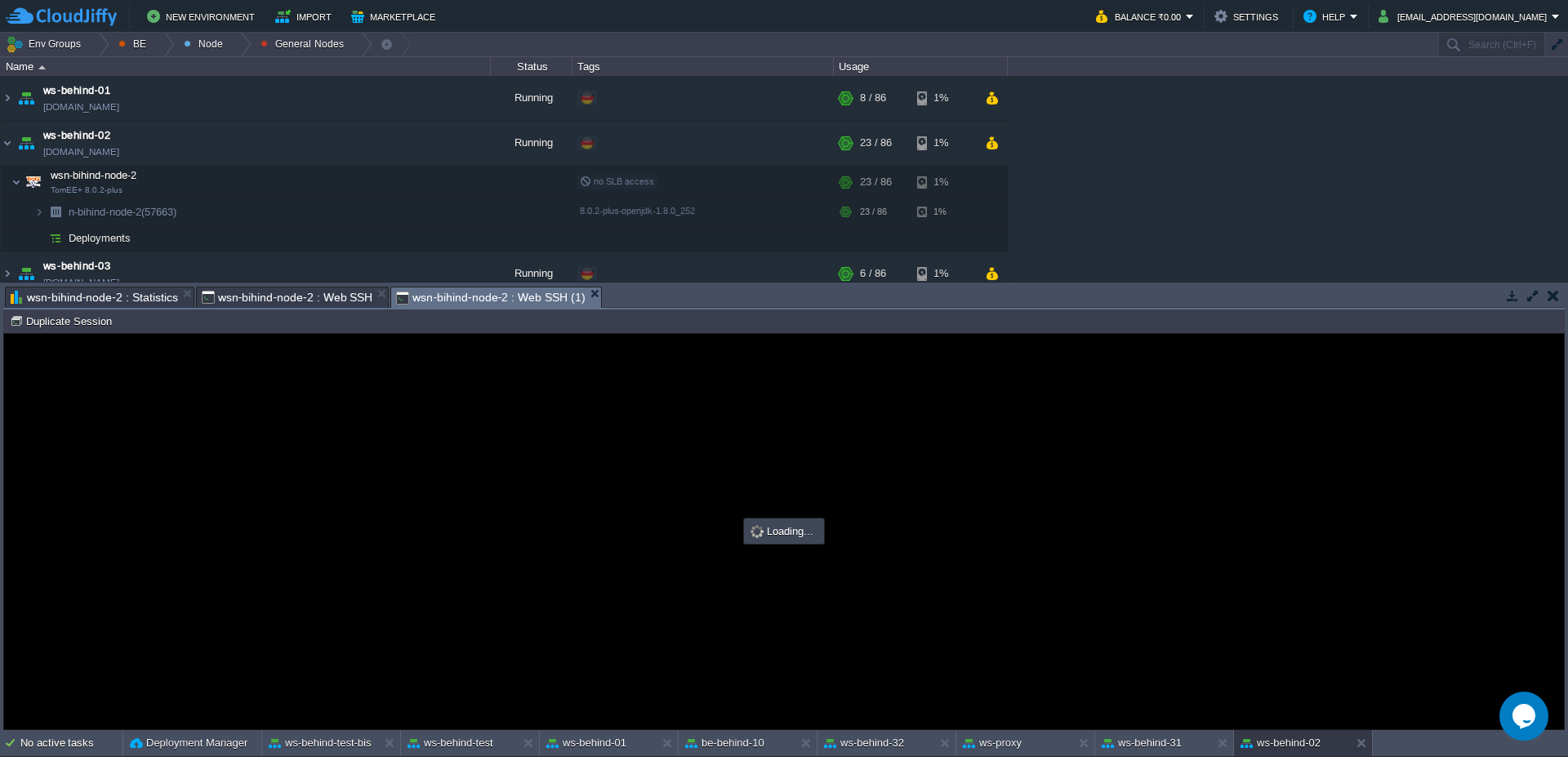
click at [310, 298] on span "wsn-bihind-node-2 : Web SSH" at bounding box center [288, 297] width 172 height 20
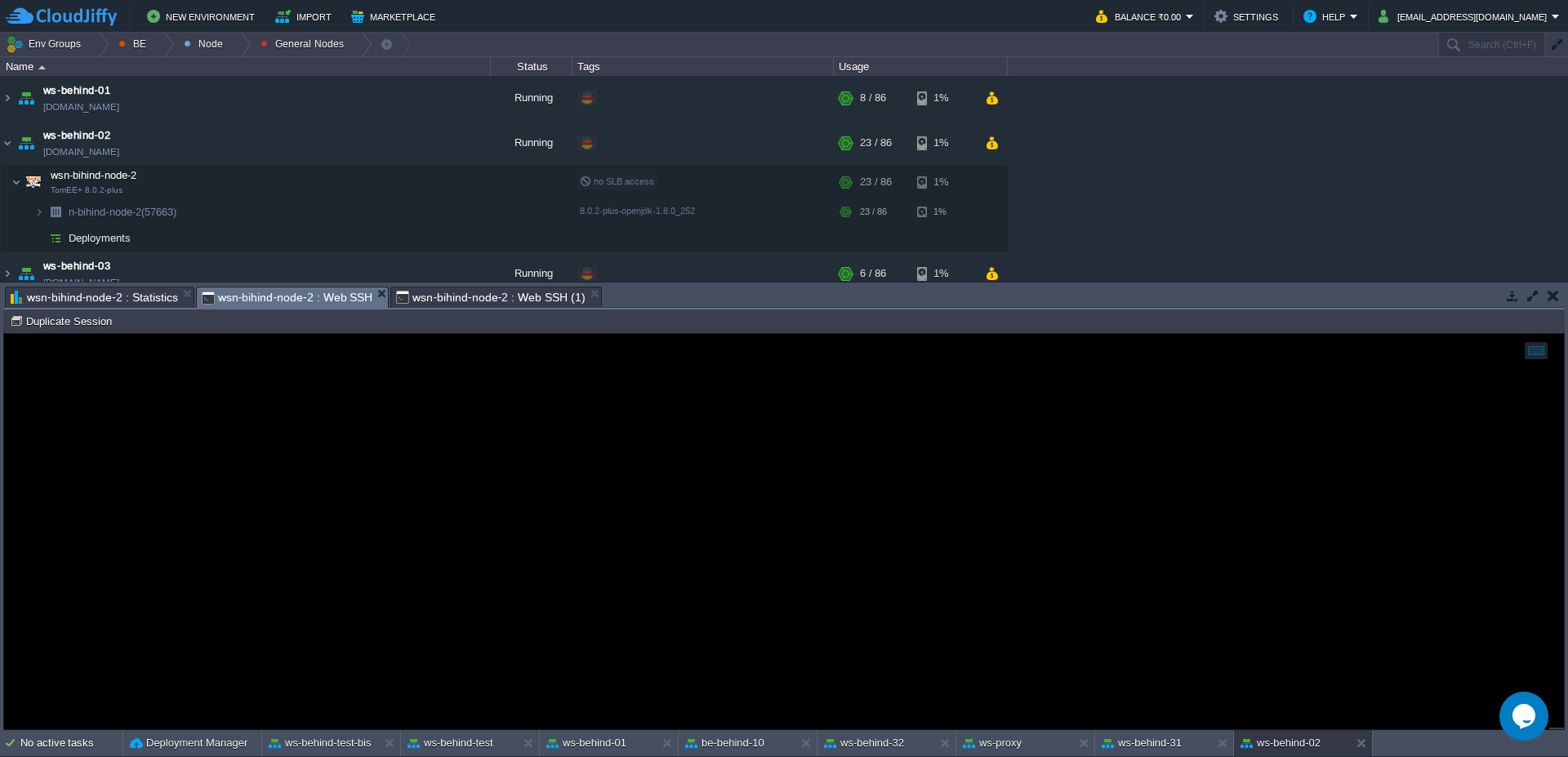
click at [136, 297] on span "wsn-bihind-node-2 : Statistics" at bounding box center [94, 297] width 167 height 20
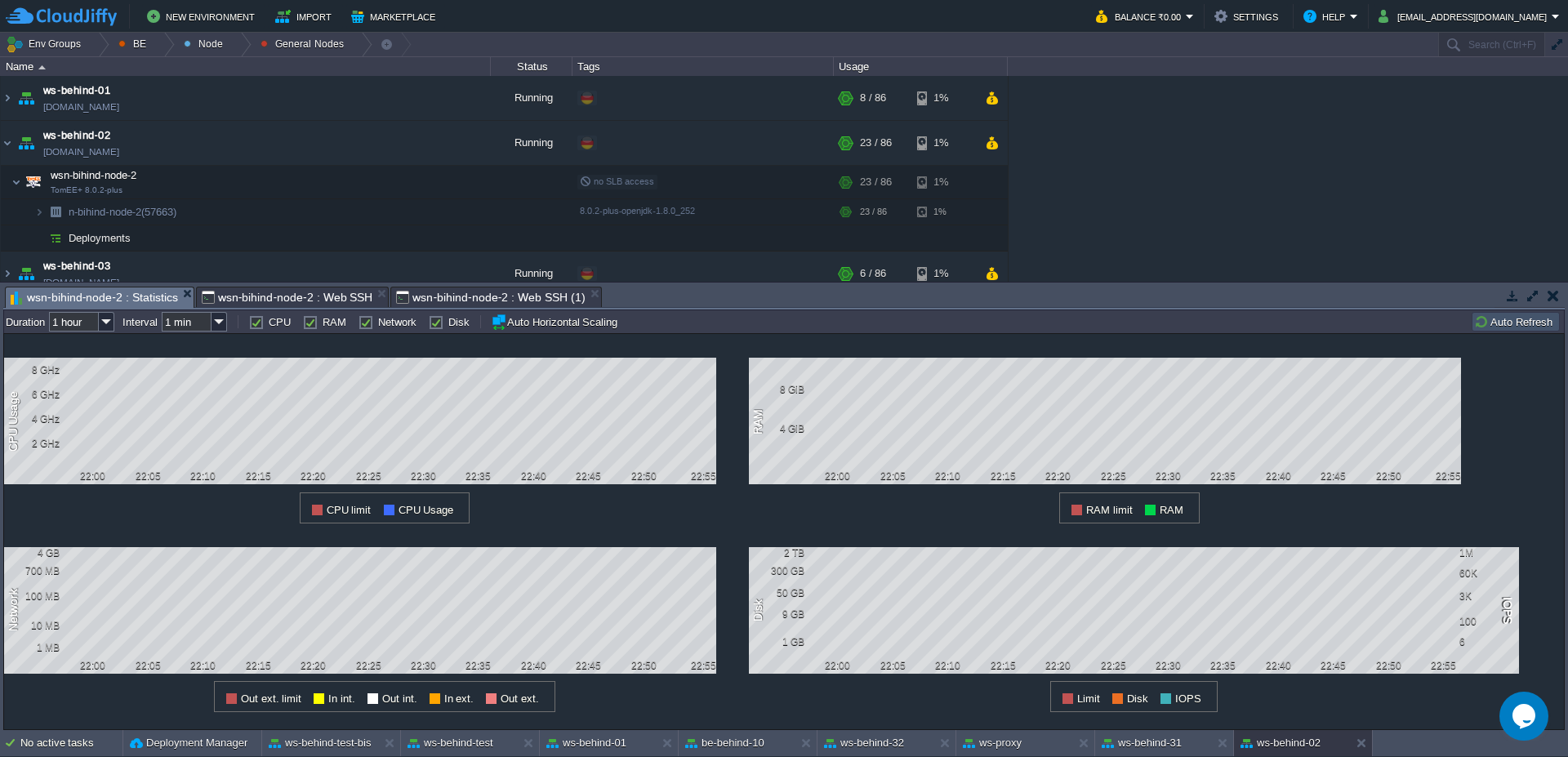
click at [1519, 319] on button "Auto Refresh" at bounding box center [1516, 322] width 83 height 15
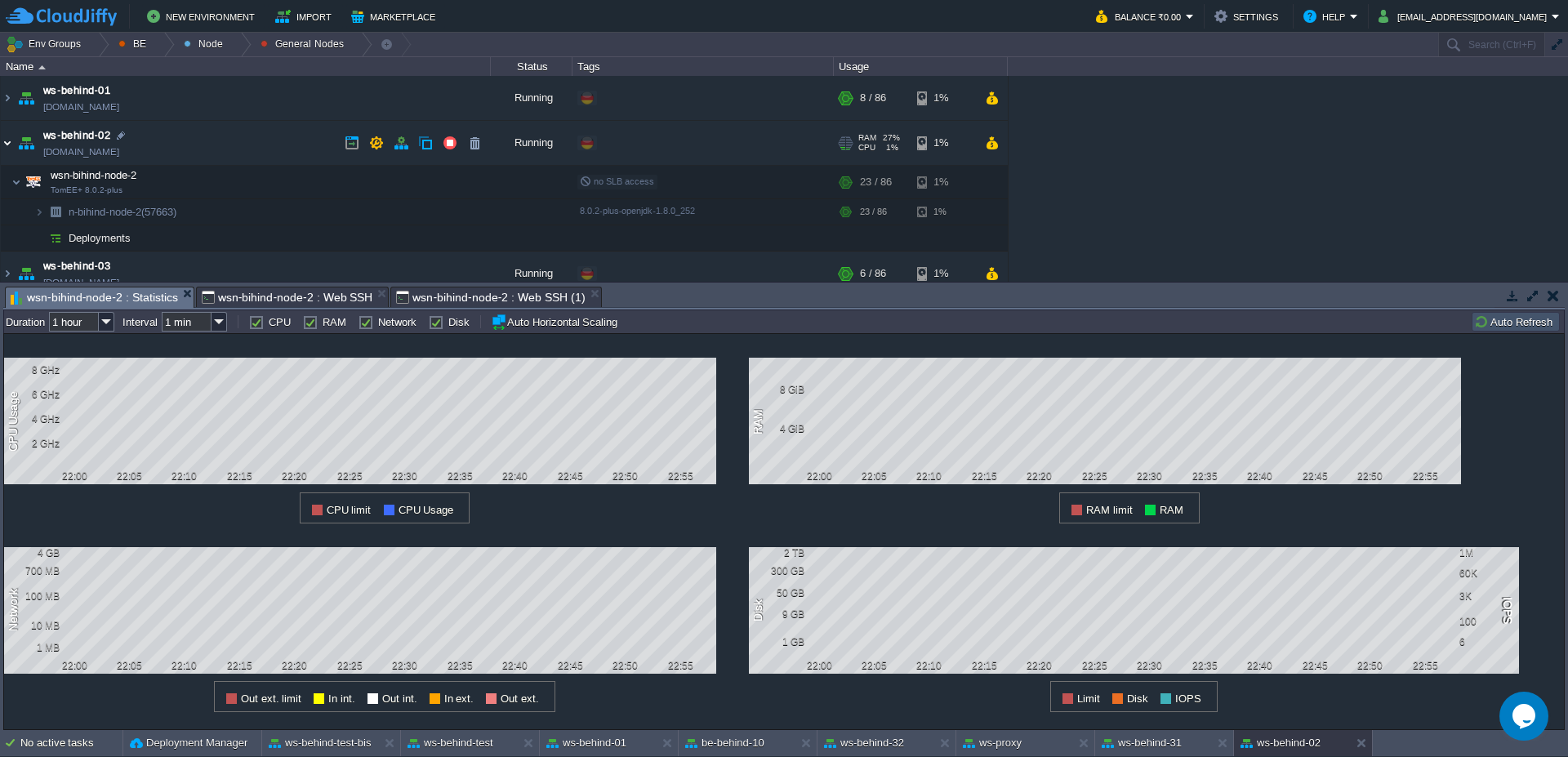
click at [9, 147] on img at bounding box center [7, 142] width 13 height 44
